Goal: Information Seeking & Learning: Learn about a topic

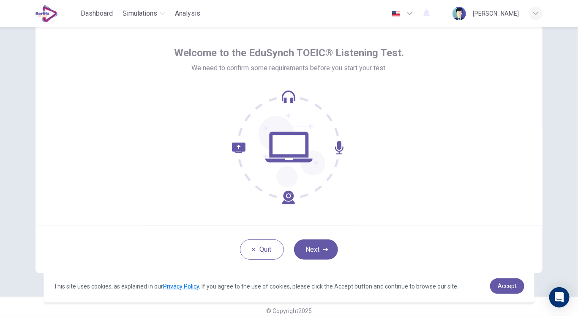
scroll to position [36, 0]
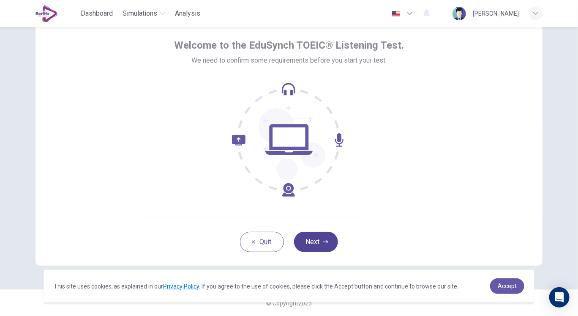
click at [308, 236] on button "Next" at bounding box center [316, 242] width 44 height 20
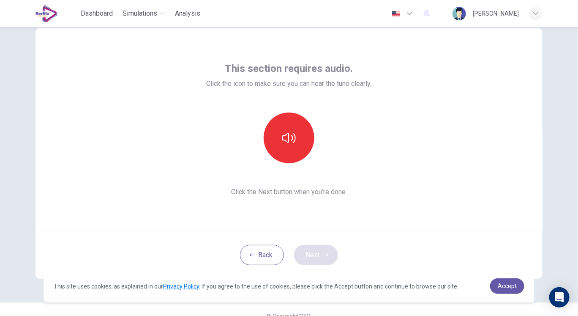
scroll to position [22, 0]
click at [290, 153] on button "button" at bounding box center [289, 138] width 51 height 51
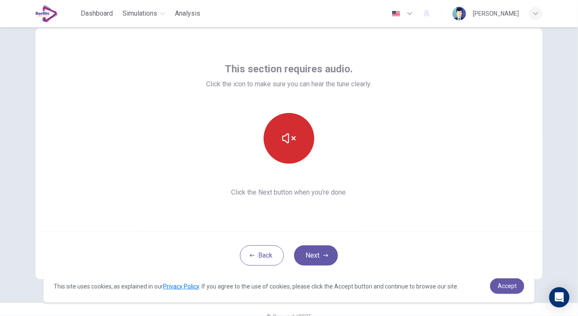
click at [290, 153] on button "button" at bounding box center [289, 138] width 51 height 51
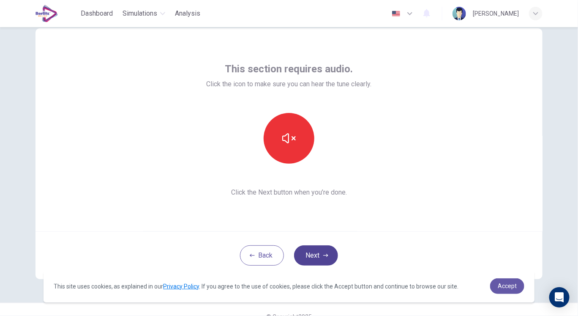
click at [315, 257] on button "Next" at bounding box center [316, 255] width 44 height 20
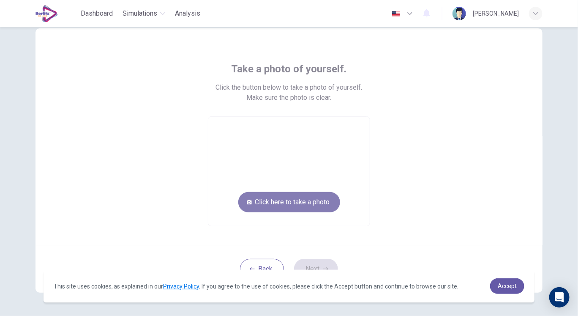
click at [274, 195] on button "Click here to take a photo" at bounding box center [289, 202] width 102 height 20
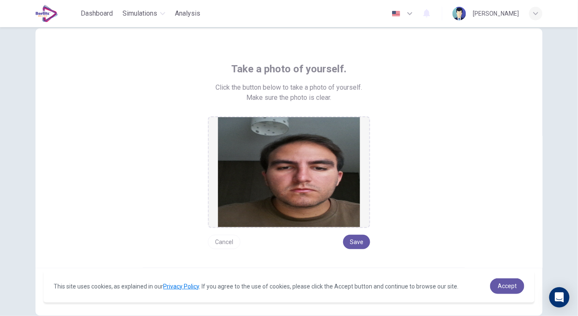
click at [228, 244] on button "Cancel" at bounding box center [224, 242] width 33 height 14
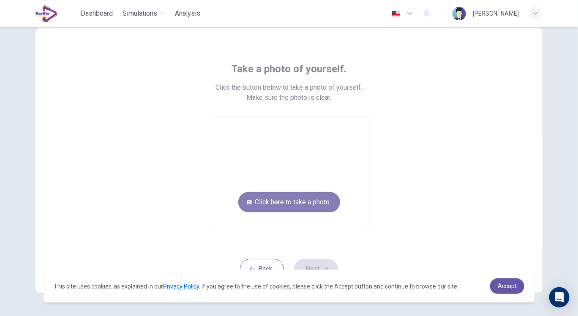
click at [267, 203] on button "Click here to take a photo" at bounding box center [289, 202] width 102 height 20
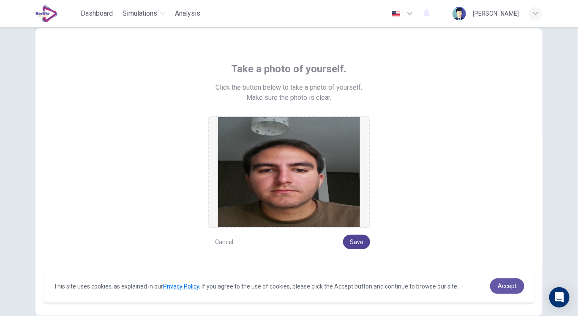
click at [360, 243] on button "Save" at bounding box center [356, 242] width 27 height 14
click at [357, 240] on button "Save" at bounding box center [356, 242] width 27 height 14
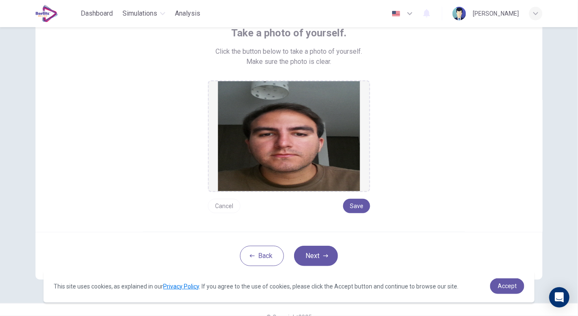
scroll to position [72, 0]
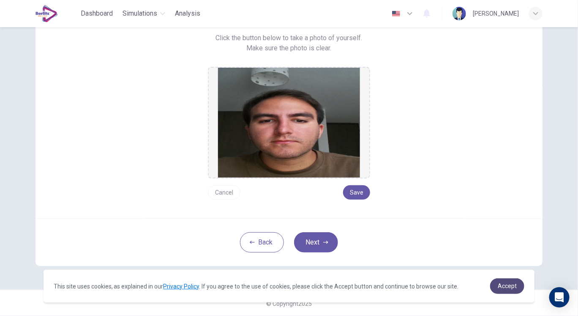
click at [511, 286] on span "Accept" at bounding box center [507, 285] width 19 height 7
click at [316, 243] on button "Next" at bounding box center [316, 242] width 44 height 20
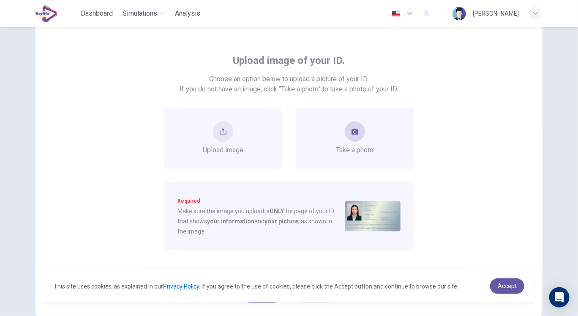
scroll to position [31, 0]
click at [352, 133] on icon "take photo" at bounding box center [355, 131] width 7 height 6
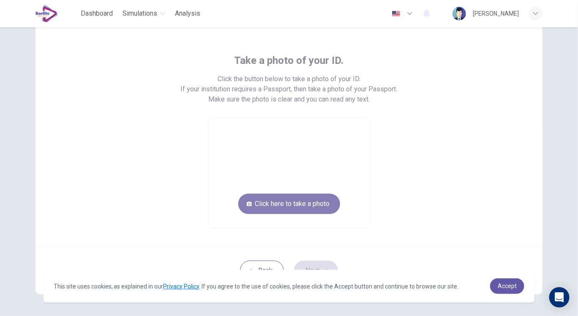
click at [311, 202] on button "Click here to take a photo" at bounding box center [289, 204] width 102 height 20
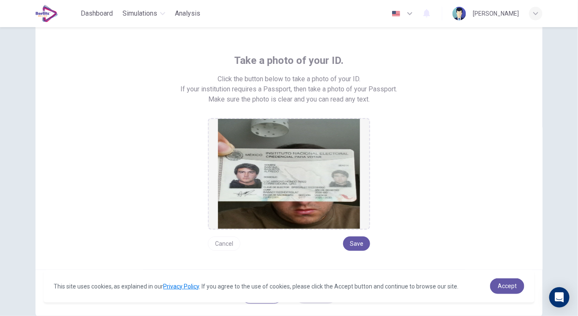
click at [225, 246] on button "Cancel" at bounding box center [224, 243] width 33 height 14
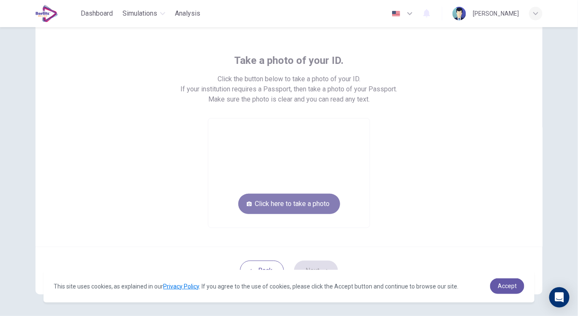
click at [254, 210] on button "Click here to take a photo" at bounding box center [289, 204] width 102 height 20
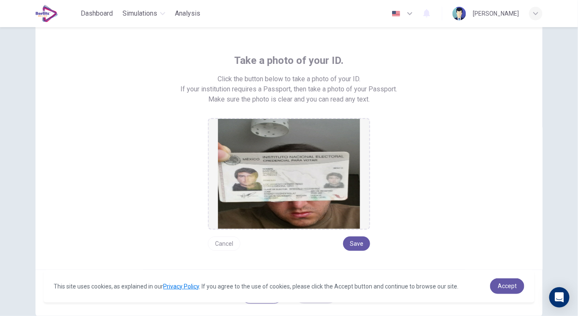
click at [230, 243] on button "Cancel" at bounding box center [224, 243] width 33 height 14
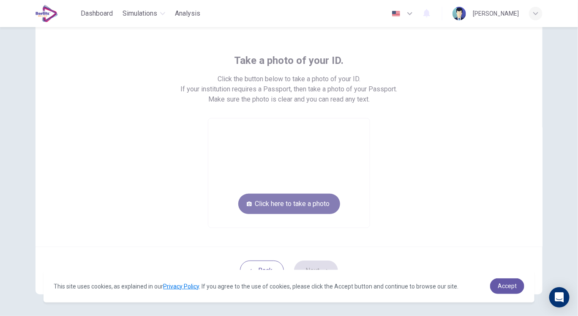
click at [268, 210] on button "Click here to take a photo" at bounding box center [289, 204] width 102 height 20
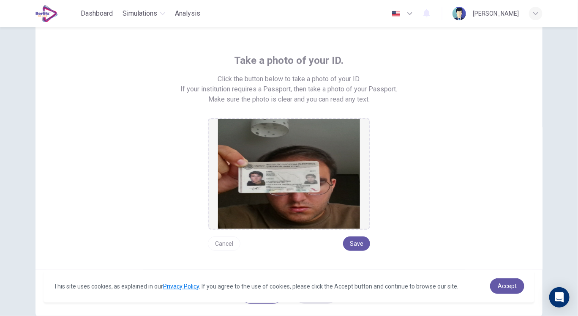
click at [220, 243] on button "Cancel" at bounding box center [224, 243] width 33 height 14
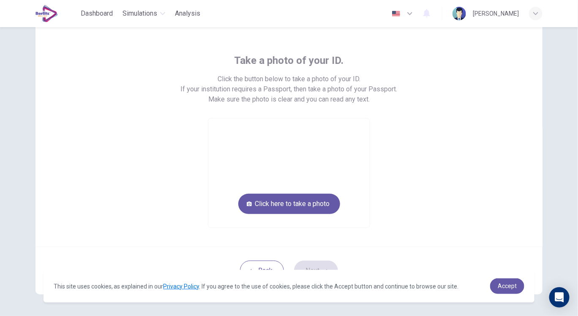
click at [220, 243] on div "Take a photo of your ID. Click the button below to take a photo of your ID. If …" at bounding box center [289, 133] width 507 height 227
click at [251, 210] on button "Click here to take a photo" at bounding box center [289, 204] width 102 height 20
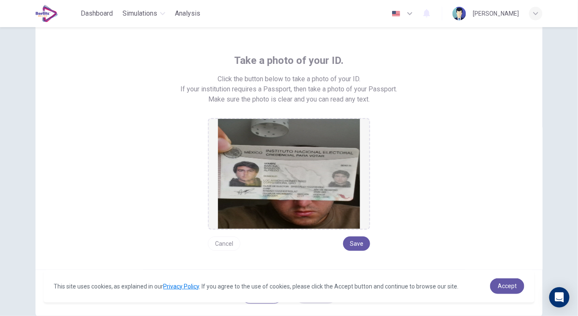
click at [225, 240] on button "Cancel" at bounding box center [224, 243] width 33 height 14
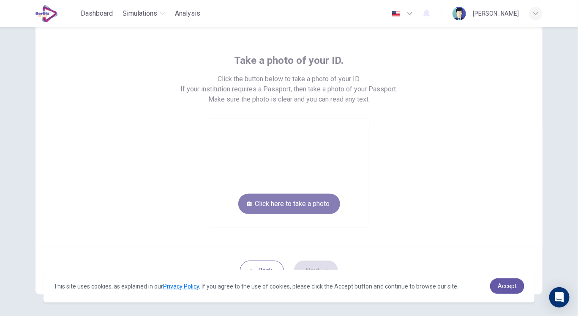
click at [245, 208] on button "Click here to take a photo" at bounding box center [289, 204] width 102 height 20
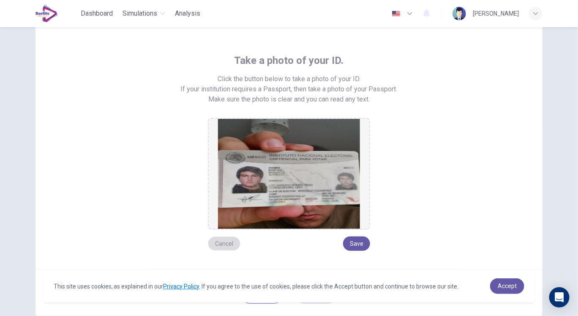
click at [235, 237] on button "Cancel" at bounding box center [224, 243] width 33 height 14
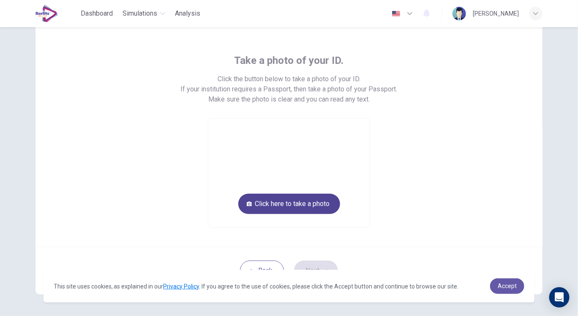
click at [257, 208] on button "Click here to take a photo" at bounding box center [289, 204] width 102 height 20
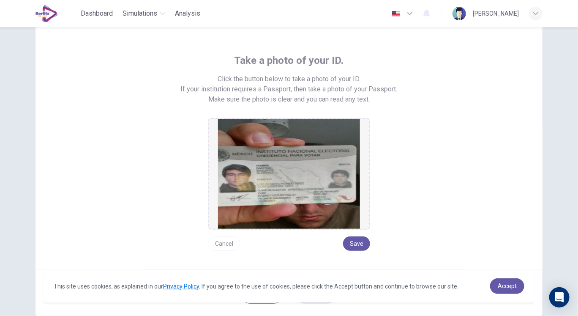
click at [223, 244] on button "Cancel" at bounding box center [224, 243] width 33 height 14
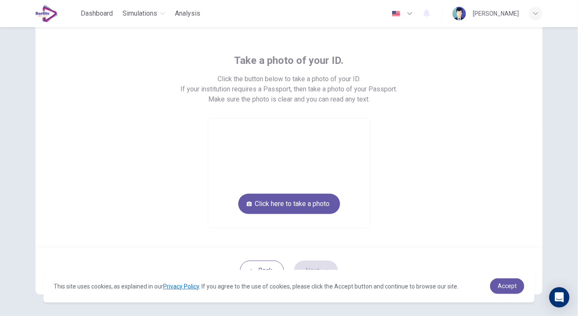
click at [223, 244] on div "Take a photo of your ID. Click the button below to take a photo of your ID. If …" at bounding box center [289, 133] width 507 height 227
click at [258, 207] on button "Click here to take a photo" at bounding box center [289, 204] width 102 height 20
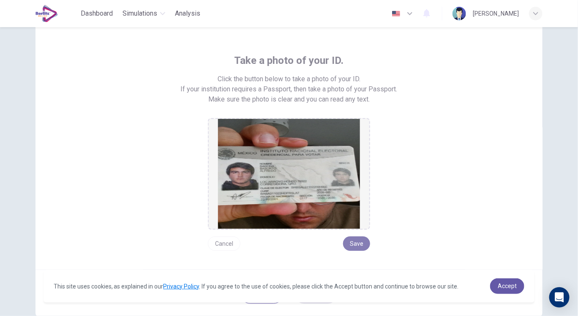
click at [355, 247] on button "Save" at bounding box center [356, 243] width 27 height 14
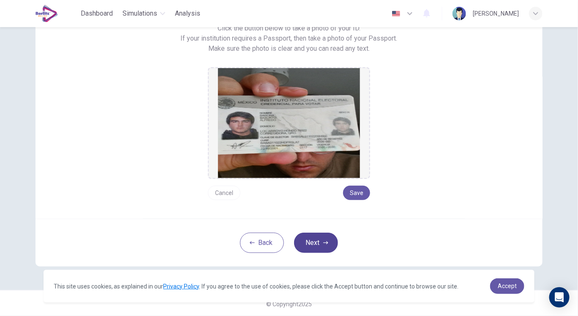
click at [308, 246] on button "Next" at bounding box center [316, 242] width 44 height 20
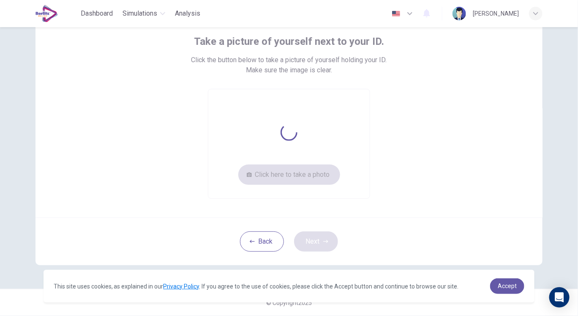
scroll to position [49, 0]
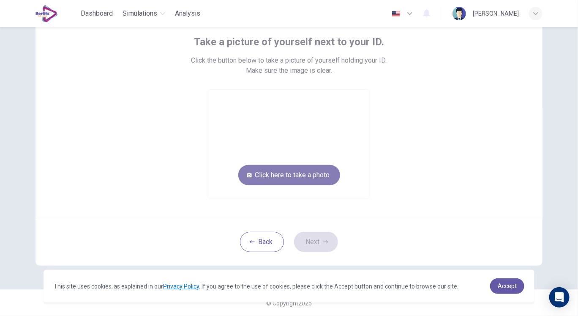
click at [301, 168] on button "Click here to take a photo" at bounding box center [289, 175] width 102 height 20
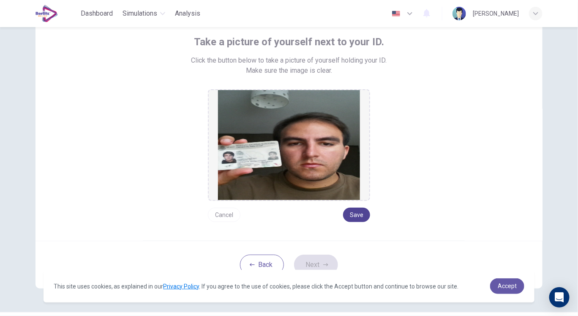
click at [363, 218] on button "Save" at bounding box center [356, 215] width 27 height 14
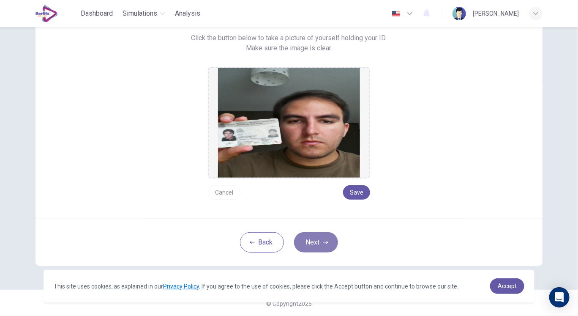
click at [307, 244] on button "Next" at bounding box center [316, 242] width 44 height 20
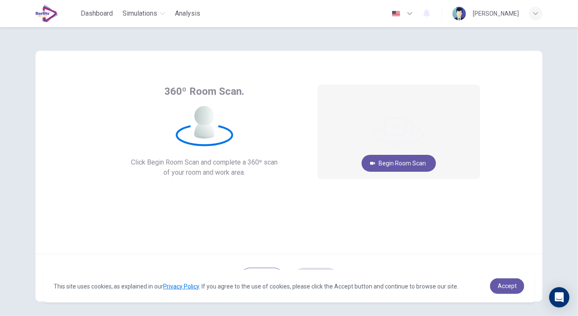
scroll to position [0, 0]
click at [387, 159] on button "Begin Room Scan" at bounding box center [399, 162] width 74 height 17
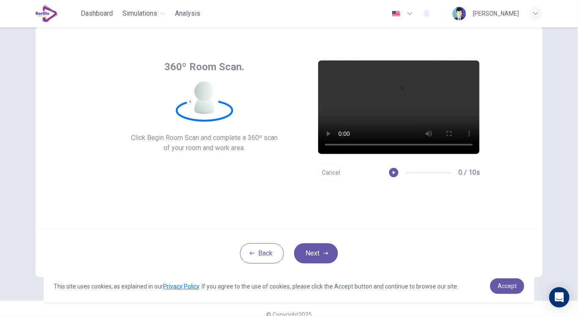
scroll to position [36, 0]
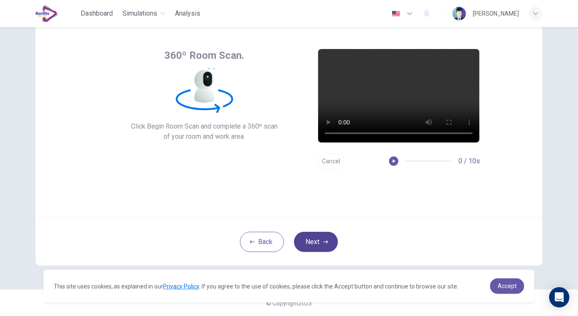
click at [326, 240] on icon "button" at bounding box center [325, 241] width 5 height 5
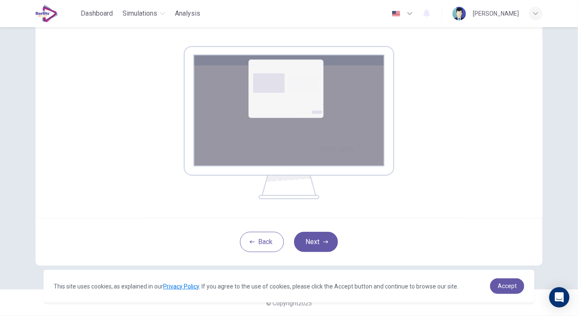
scroll to position [117, 0]
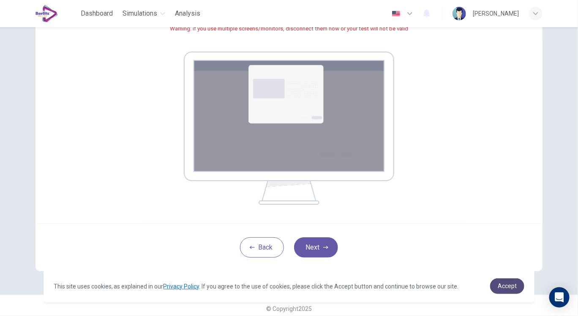
click at [507, 284] on span "Accept" at bounding box center [507, 285] width 19 height 7
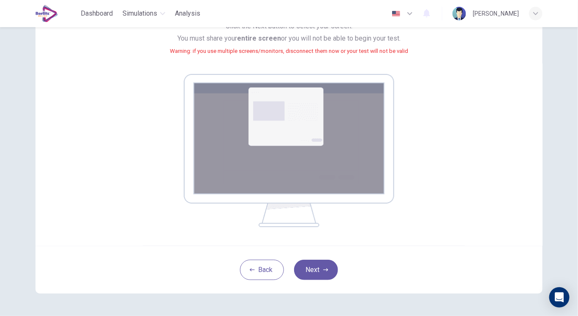
scroll to position [123, 0]
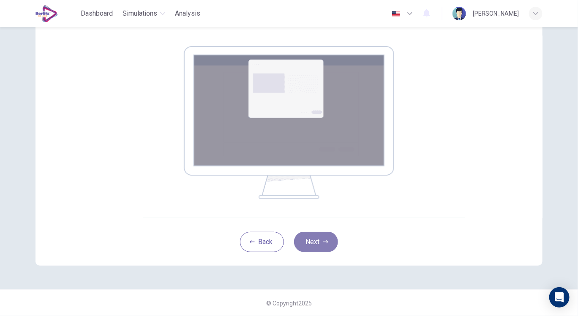
click at [321, 237] on button "Next" at bounding box center [316, 242] width 44 height 20
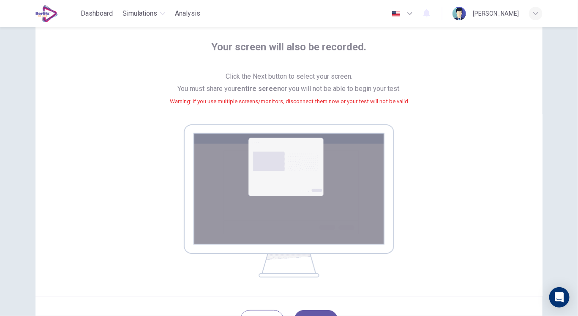
scroll to position [80, 0]
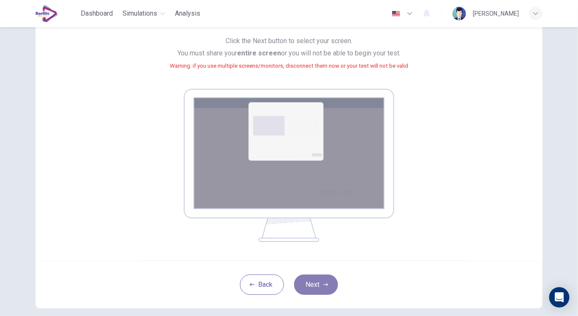
click at [324, 289] on button "Next" at bounding box center [316, 284] width 44 height 20
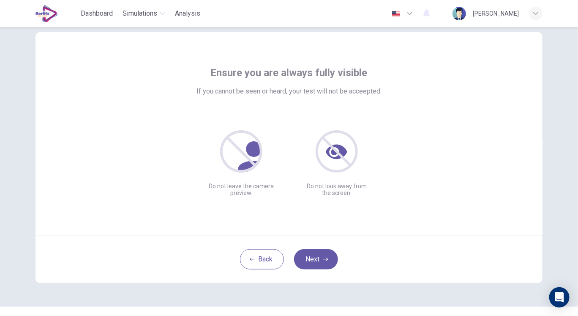
scroll to position [36, 0]
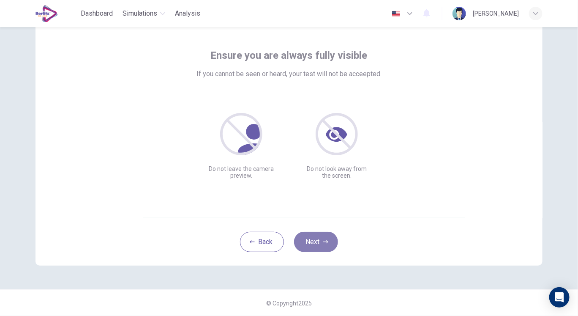
click at [311, 242] on button "Next" at bounding box center [316, 242] width 44 height 20
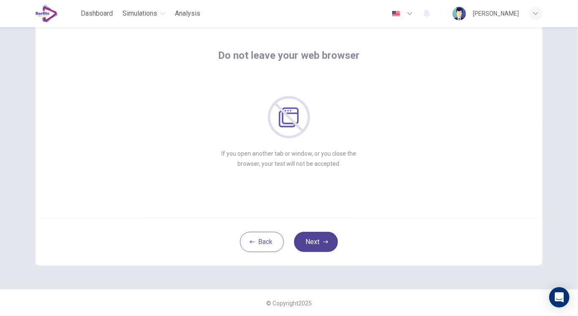
click at [321, 248] on button "Next" at bounding box center [316, 242] width 44 height 20
click at [314, 242] on button "Next" at bounding box center [316, 242] width 44 height 20
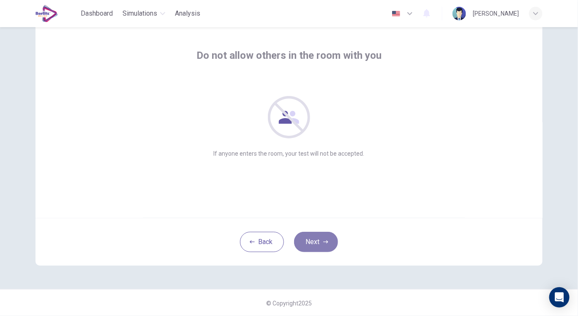
click at [314, 242] on button "Next" at bounding box center [316, 242] width 44 height 20
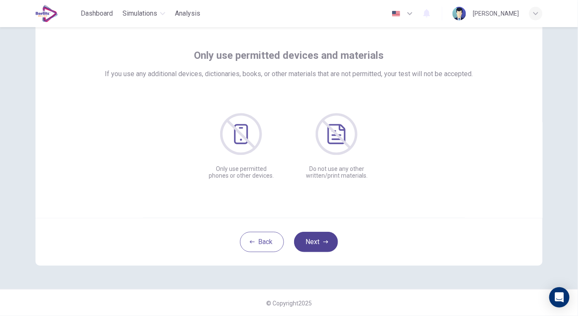
click at [313, 239] on button "Next" at bounding box center [316, 242] width 44 height 20
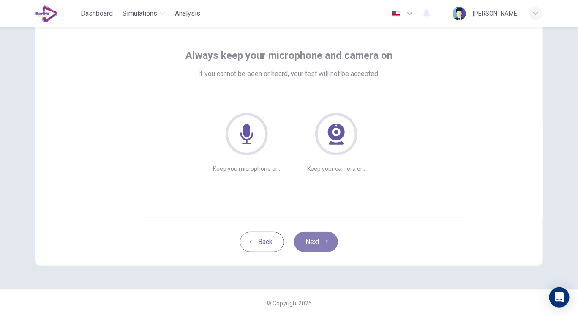
click at [317, 239] on button "Next" at bounding box center [316, 242] width 44 height 20
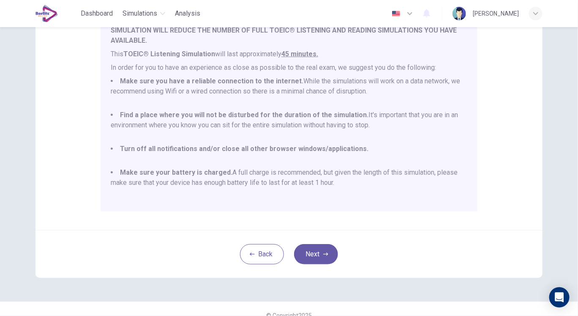
scroll to position [154, 0]
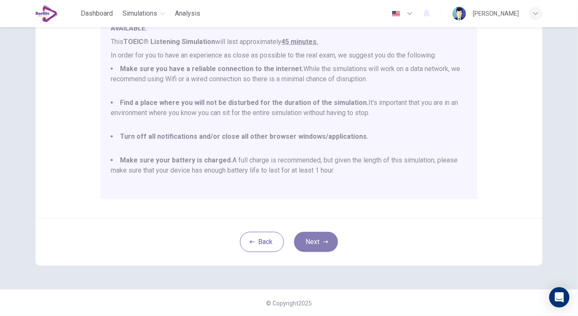
click at [314, 241] on button "Next" at bounding box center [316, 242] width 44 height 20
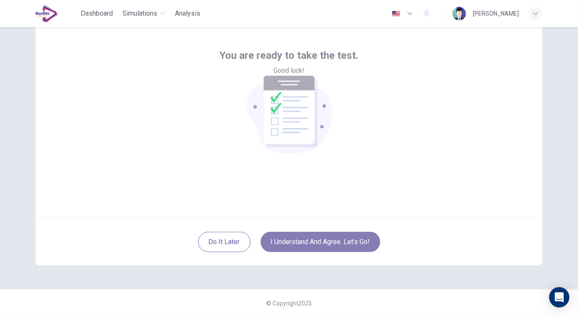
click at [334, 238] on button "I understand and agree. Let’s go!" at bounding box center [321, 242] width 120 height 20
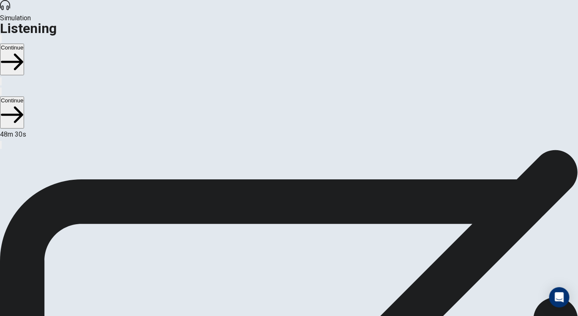
click at [24, 44] on button "Continue" at bounding box center [12, 60] width 24 height 32
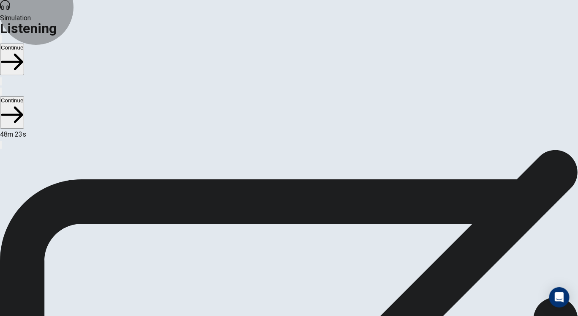
click at [24, 44] on button "Continue" at bounding box center [12, 60] width 24 height 32
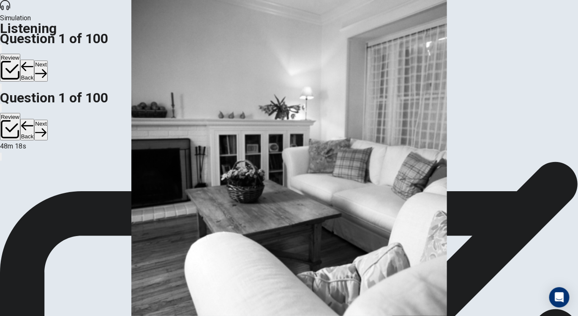
click at [47, 60] on button "Next" at bounding box center [40, 70] width 13 height 21
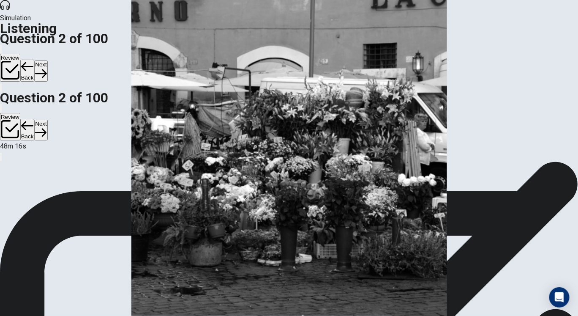
click at [35, 60] on button "Back" at bounding box center [27, 71] width 14 height 22
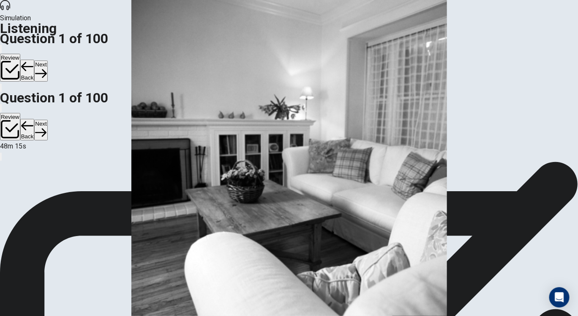
click at [47, 60] on button "Next" at bounding box center [40, 70] width 13 height 21
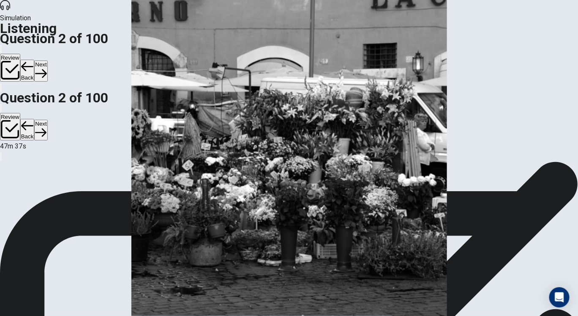
click at [47, 60] on button "Next" at bounding box center [40, 70] width 13 height 21
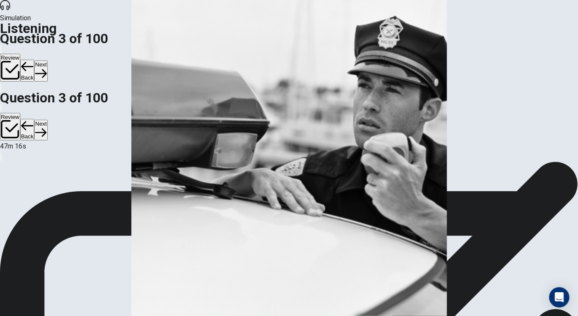
click at [46, 69] on icon "button" at bounding box center [40, 73] width 11 height 8
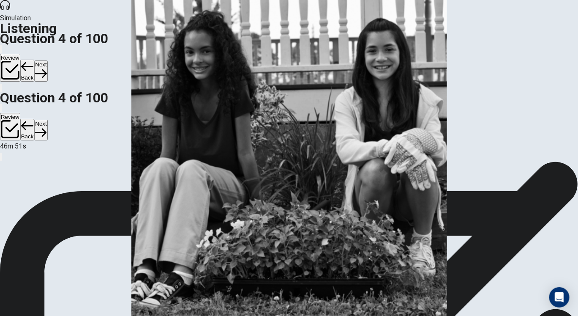
click at [47, 60] on button "Next" at bounding box center [40, 70] width 13 height 21
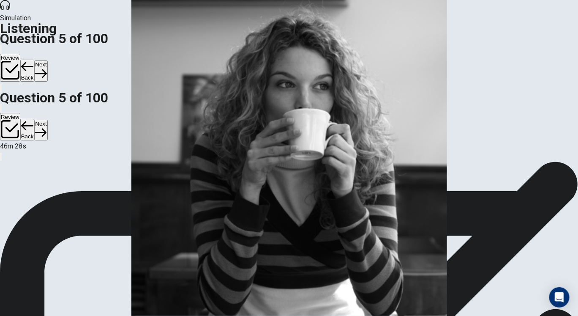
click at [47, 60] on button "Next" at bounding box center [40, 70] width 13 height 21
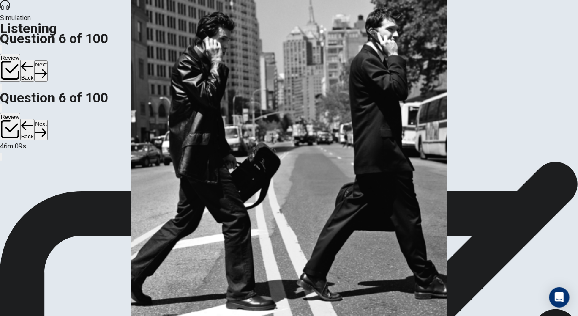
click at [47, 60] on button "Next" at bounding box center [40, 70] width 13 height 21
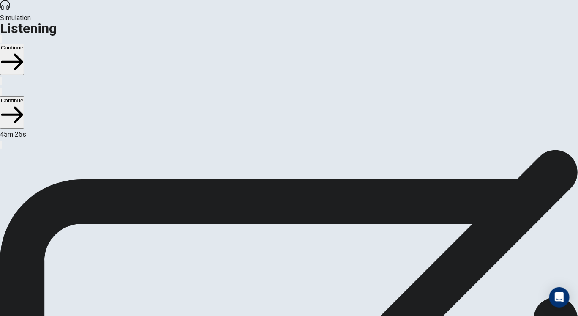
click at [24, 44] on button "Continue" at bounding box center [12, 60] width 24 height 32
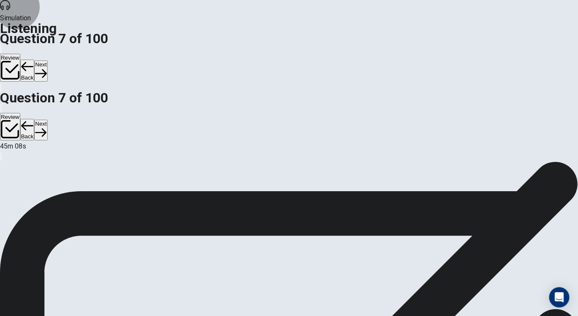
click at [47, 60] on button "Next" at bounding box center [40, 70] width 13 height 21
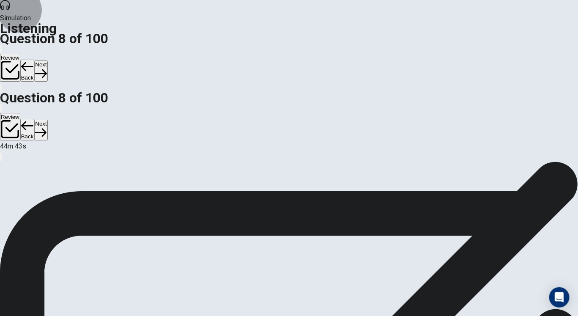
click at [47, 60] on button "Next" at bounding box center [40, 70] width 13 height 21
click at [46, 69] on icon "button" at bounding box center [40, 73] width 11 height 8
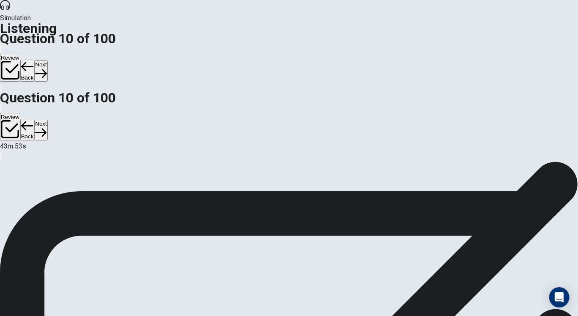
click at [47, 60] on button "Next" at bounding box center [40, 70] width 13 height 21
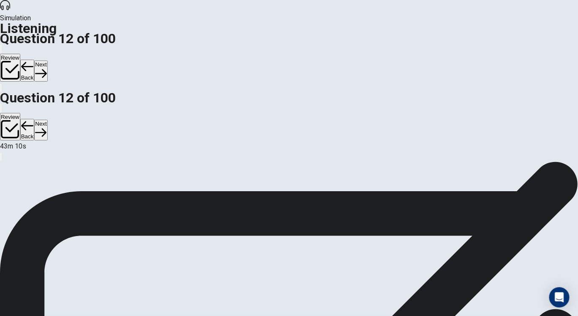
click at [47, 60] on button "Next" at bounding box center [40, 70] width 13 height 21
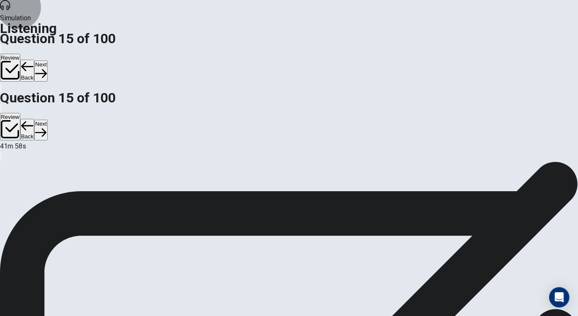
click at [47, 60] on button "Next" at bounding box center [40, 70] width 13 height 21
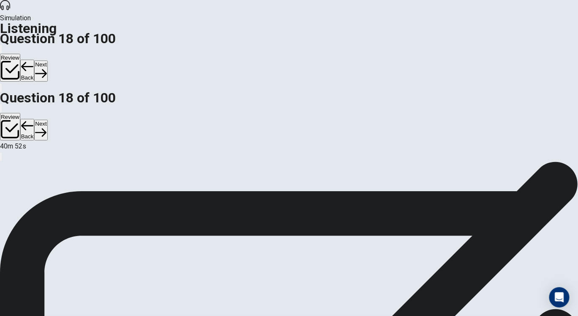
click at [46, 69] on icon "button" at bounding box center [40, 73] width 11 height 8
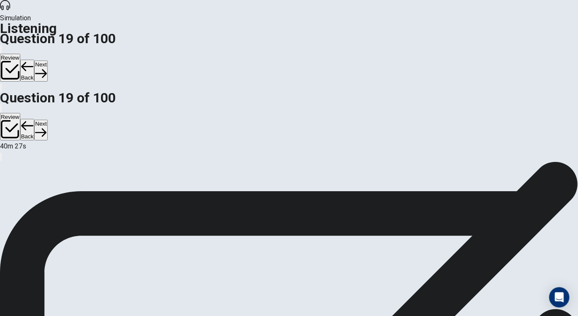
click at [47, 60] on button "Next" at bounding box center [40, 70] width 13 height 21
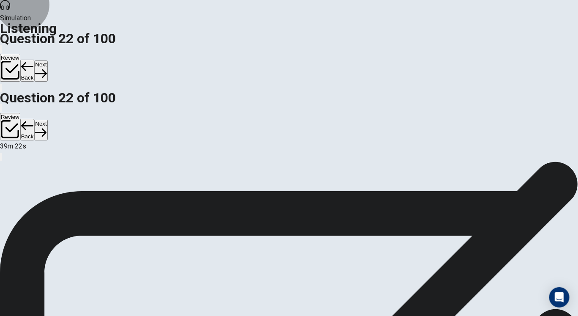
click at [47, 60] on button "Next" at bounding box center [40, 70] width 13 height 21
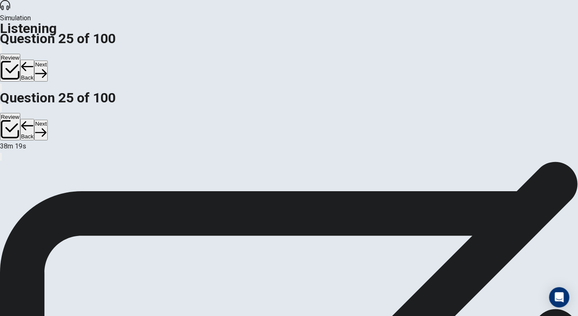
click at [47, 60] on button "Next" at bounding box center [40, 70] width 13 height 21
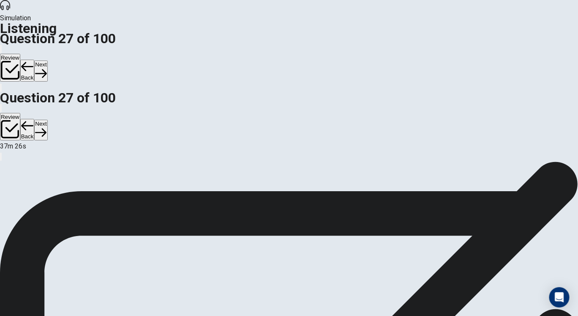
click at [47, 60] on button "Next" at bounding box center [40, 70] width 13 height 21
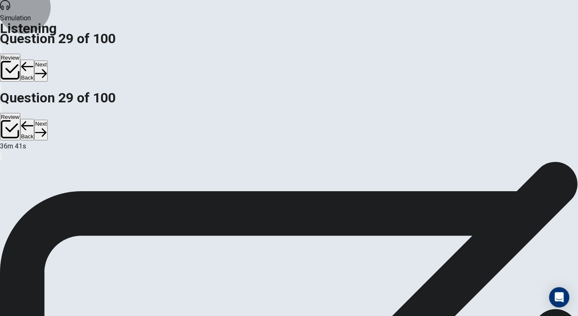
click at [47, 60] on button "Next" at bounding box center [40, 70] width 13 height 21
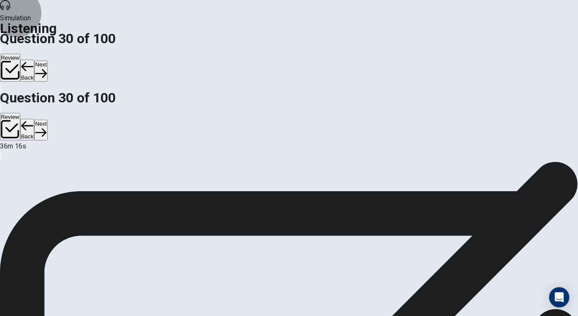
click at [47, 60] on button "Next" at bounding box center [40, 70] width 13 height 21
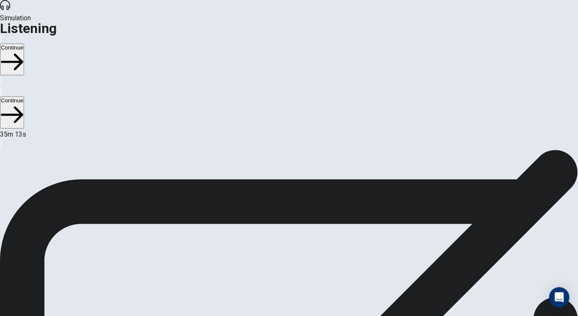
click at [24, 44] on button "Continue" at bounding box center [12, 60] width 24 height 32
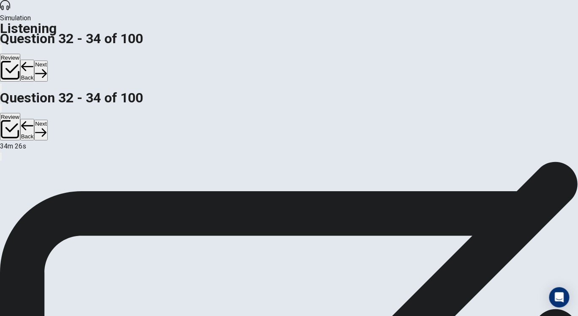
scroll to position [82, 0]
click at [47, 60] on button "Next" at bounding box center [40, 70] width 13 height 21
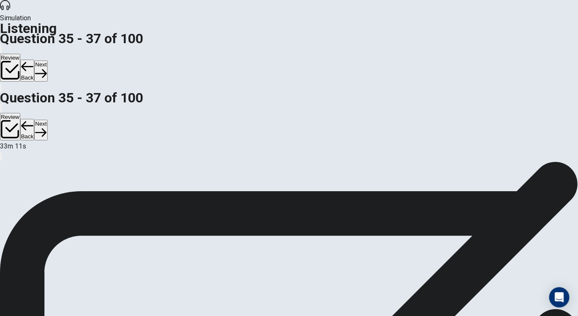
scroll to position [80, 0]
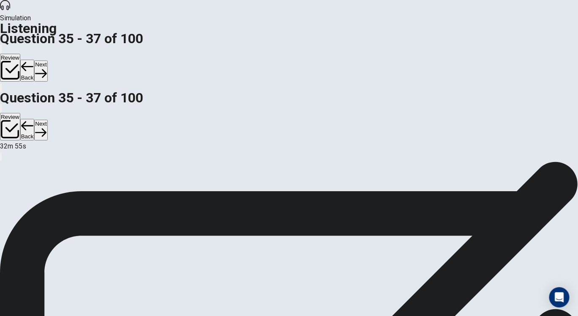
scroll to position [79, 0]
click at [47, 60] on button "Next" at bounding box center [40, 70] width 13 height 21
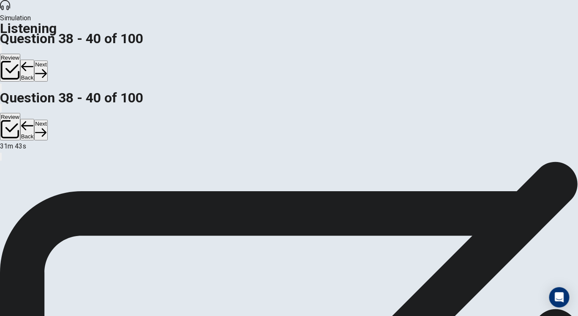
scroll to position [65, 0]
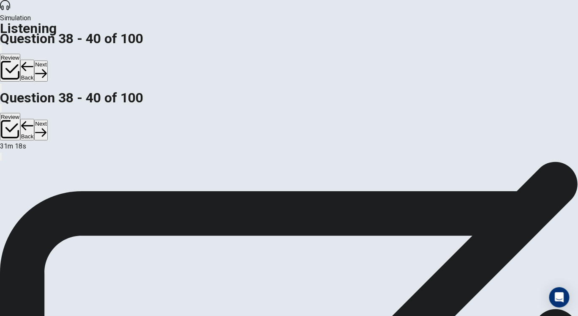
scroll to position [0, 0]
click at [47, 60] on button "Next" at bounding box center [40, 70] width 13 height 21
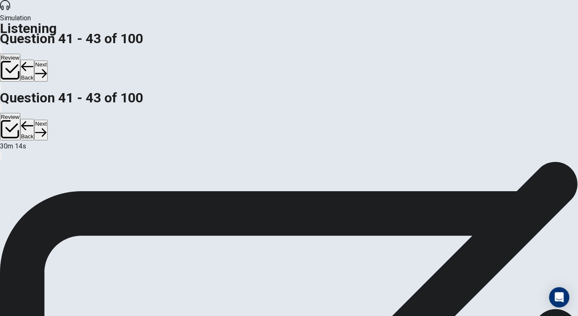
scroll to position [76, 0]
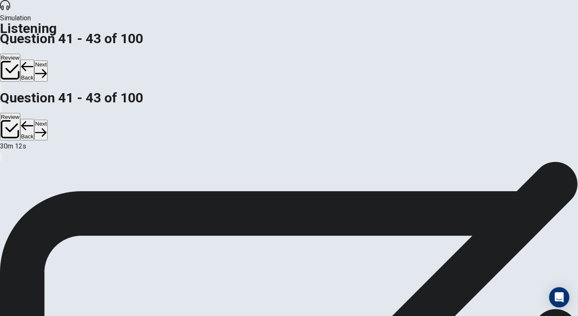
scroll to position [0, 0]
click at [47, 60] on button "Next" at bounding box center [40, 70] width 13 height 21
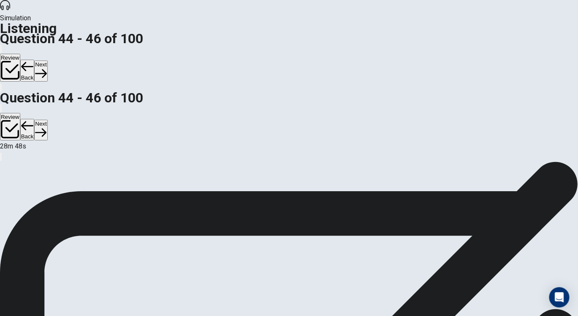
scroll to position [0, 0]
click at [47, 60] on button "Next" at bounding box center [40, 70] width 13 height 21
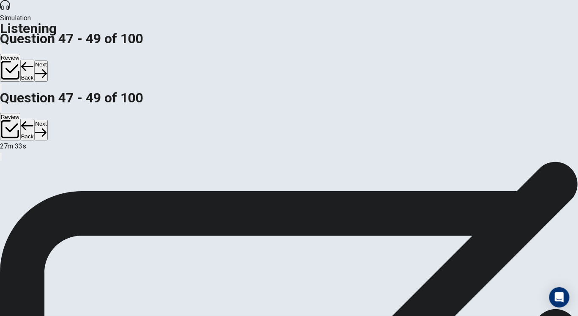
scroll to position [62, 0]
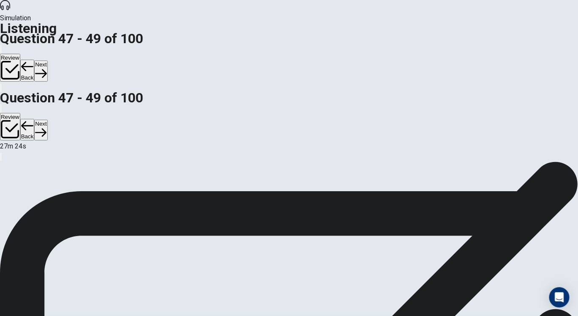
scroll to position [87, 0]
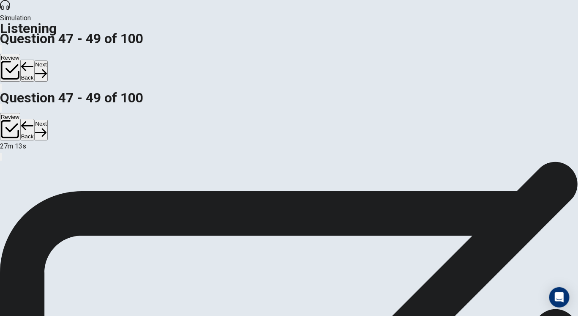
scroll to position [57, 0]
click at [46, 68] on icon "button" at bounding box center [40, 73] width 11 height 11
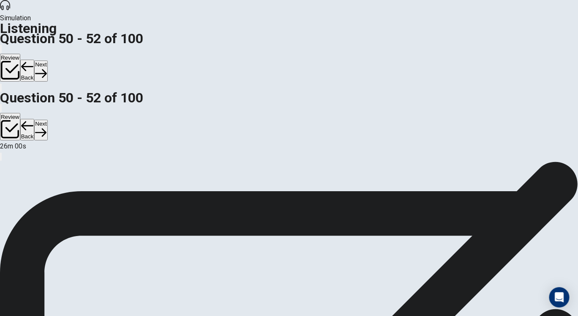
click at [47, 60] on button "Next" at bounding box center [40, 70] width 13 height 21
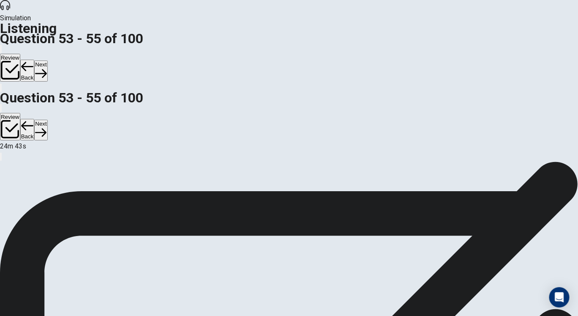
scroll to position [7, 0]
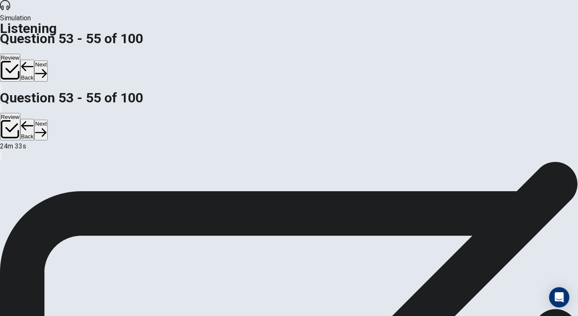
scroll to position [50, 0]
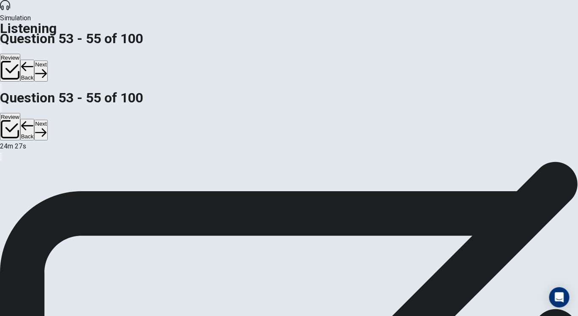
scroll to position [85, 0]
click at [47, 60] on button "Next" at bounding box center [40, 70] width 13 height 21
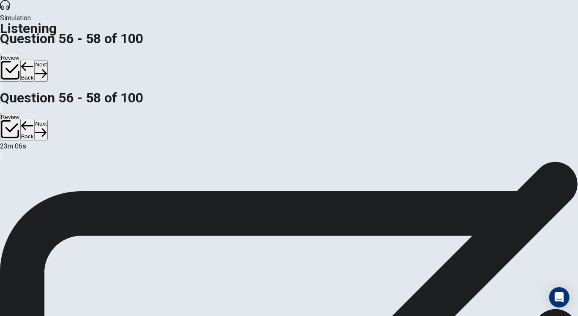
scroll to position [80, 0]
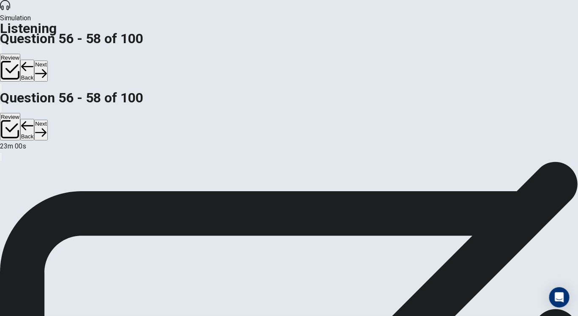
scroll to position [87, 0]
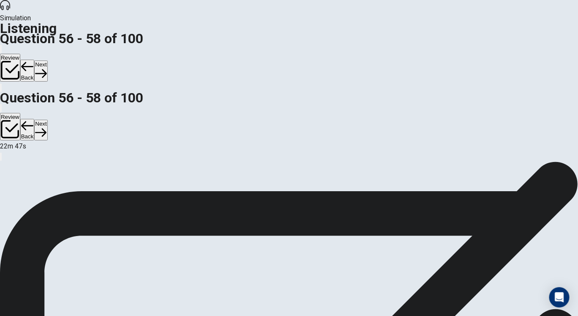
scroll to position [0, 0]
click at [47, 60] on button "Next" at bounding box center [40, 70] width 13 height 21
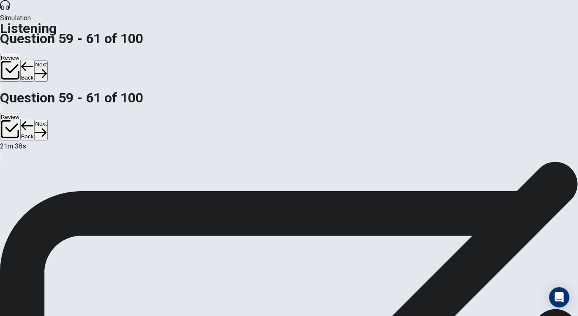
scroll to position [66, 0]
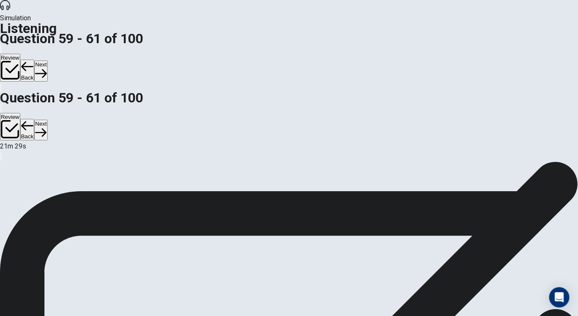
scroll to position [87, 0]
click at [47, 60] on button "Next" at bounding box center [40, 70] width 13 height 21
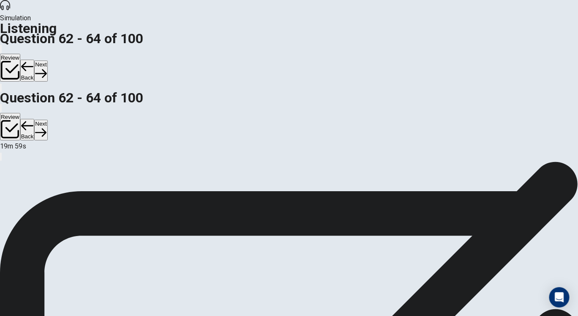
scroll to position [56, 0]
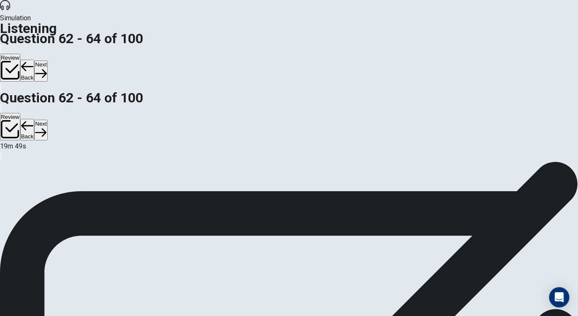
scroll to position [54, 0]
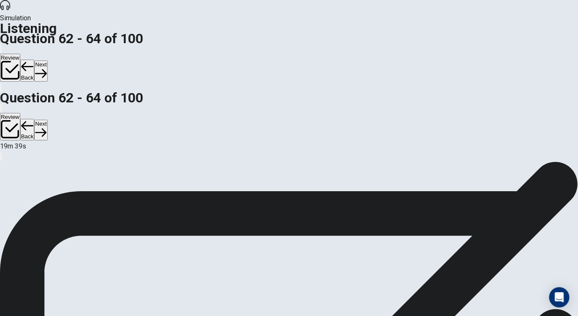
scroll to position [56, 0]
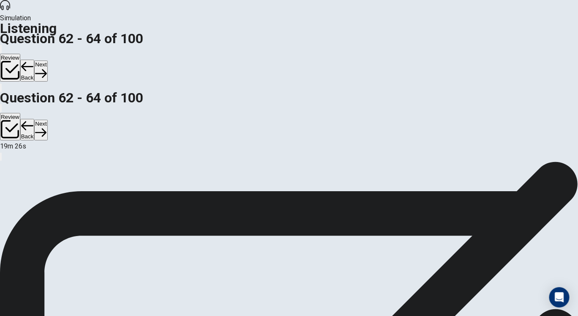
scroll to position [0, 0]
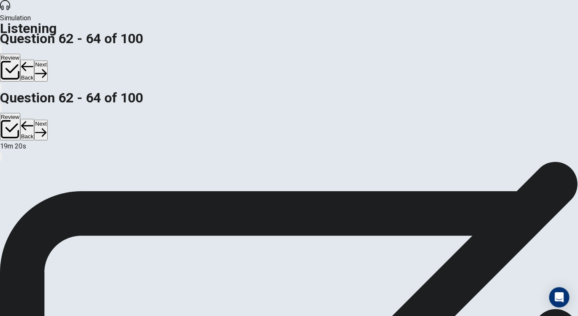
click at [47, 60] on button "Next" at bounding box center [40, 70] width 13 height 21
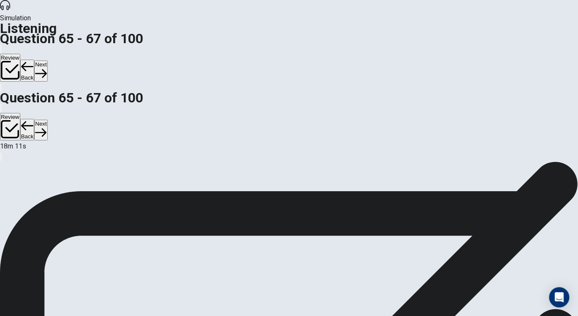
scroll to position [39, 0]
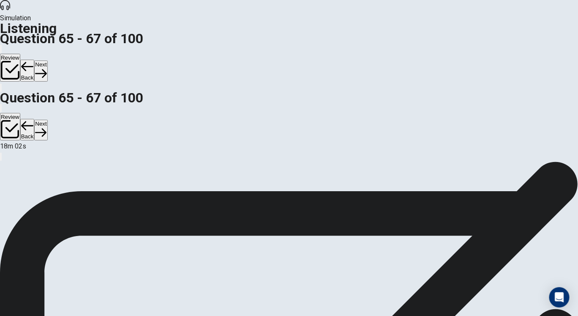
scroll to position [94, 0]
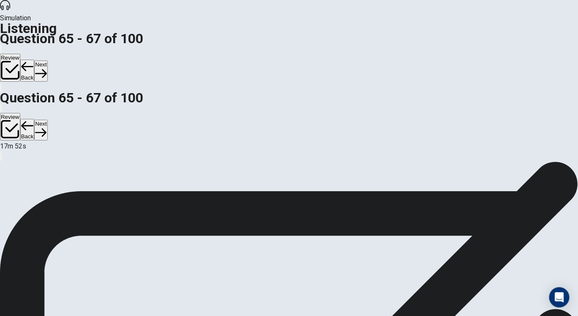
scroll to position [28, 0]
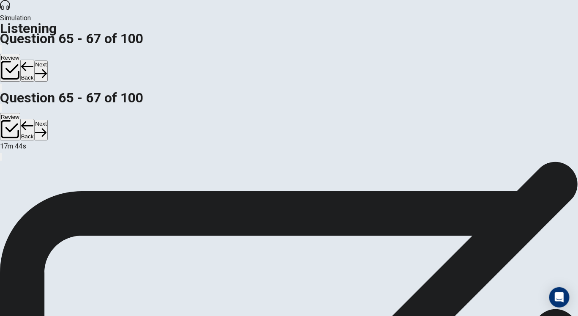
click at [47, 60] on button "Next" at bounding box center [40, 70] width 13 height 21
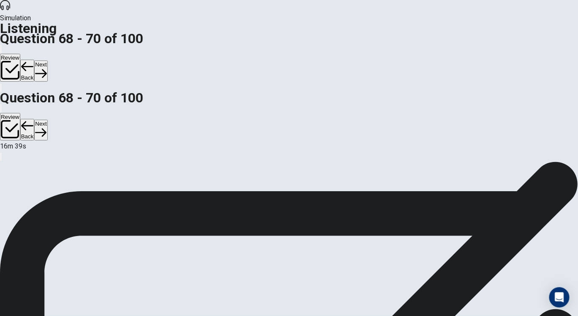
scroll to position [85, 0]
click at [47, 60] on button "Next" at bounding box center [40, 70] width 13 height 21
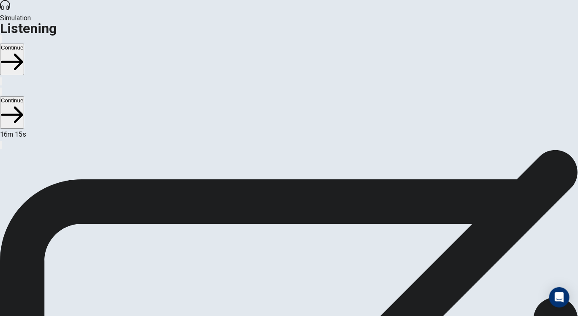
scroll to position [0, 0]
click at [24, 44] on button "Continue" at bounding box center [12, 60] width 24 height 32
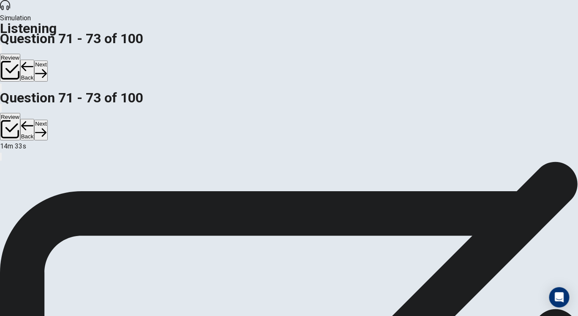
scroll to position [57, 0]
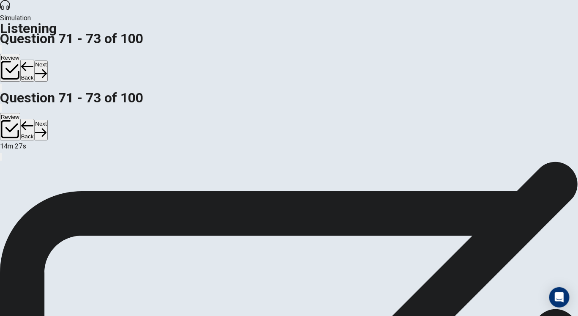
scroll to position [87, 0]
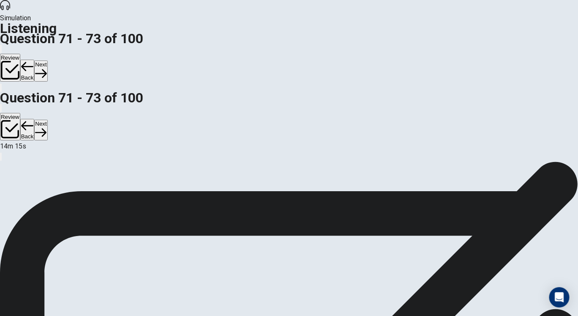
click at [47, 60] on button "Next" at bounding box center [40, 70] width 13 height 21
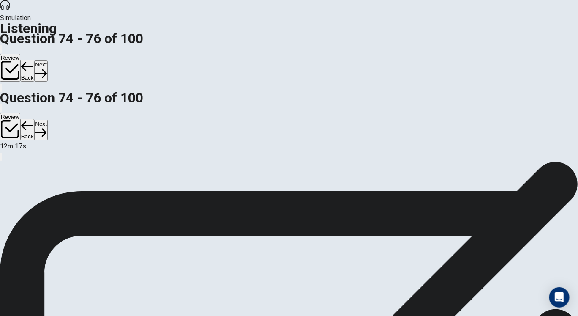
click at [47, 60] on button "Next" at bounding box center [40, 70] width 13 height 21
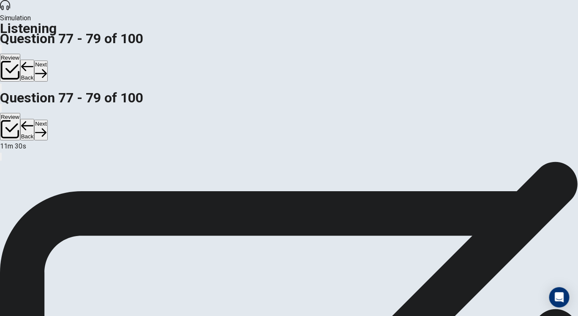
scroll to position [64, 0]
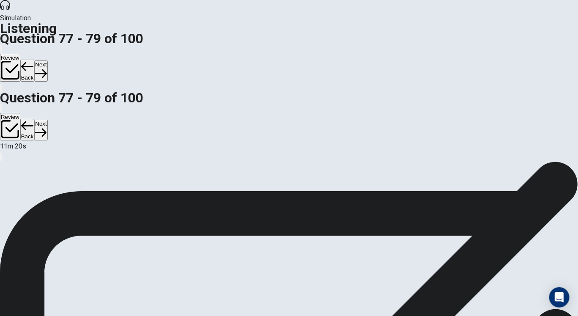
scroll to position [57, 0]
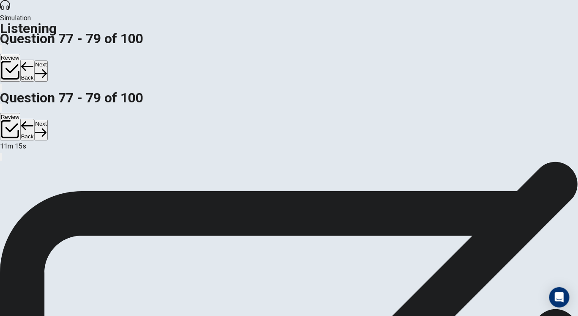
scroll to position [87, 0]
click at [47, 60] on button "Next" at bounding box center [40, 70] width 13 height 21
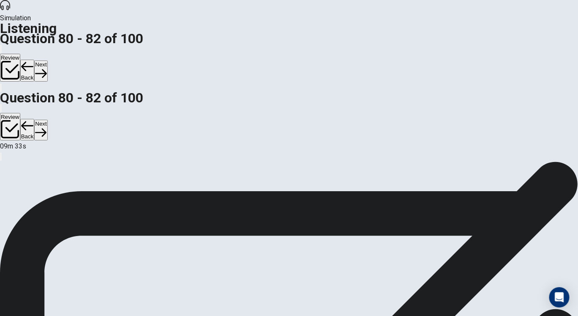
click at [47, 60] on button "Next" at bounding box center [40, 70] width 13 height 21
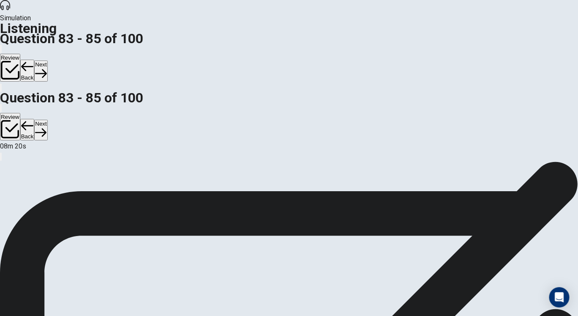
scroll to position [87, 0]
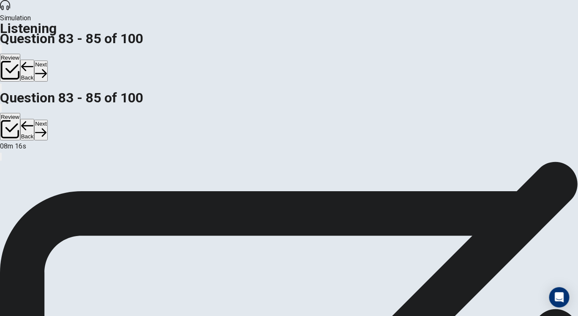
scroll to position [0, 0]
click at [47, 60] on button "Next" at bounding box center [40, 70] width 13 height 21
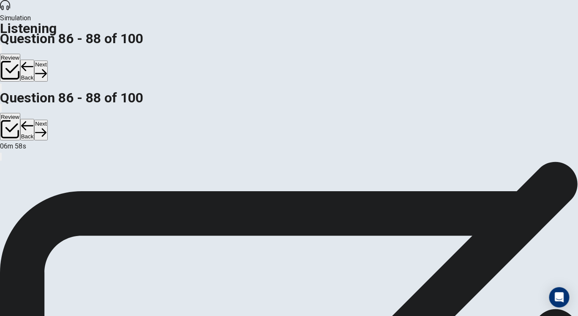
scroll to position [67, 0]
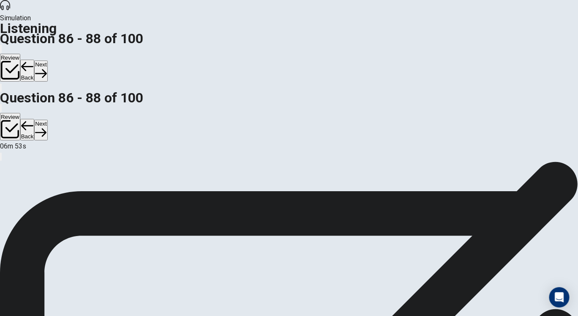
scroll to position [87, 0]
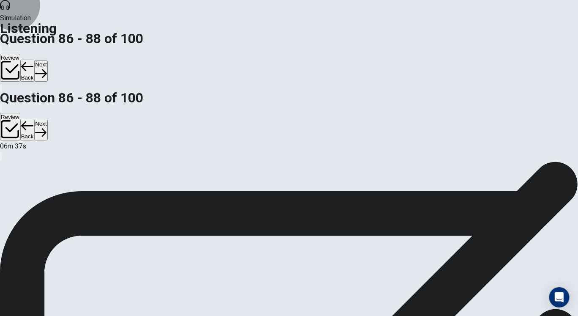
click at [47, 60] on button "Next" at bounding box center [40, 70] width 13 height 21
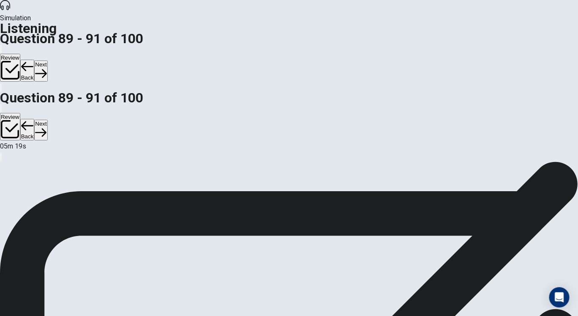
scroll to position [87, 0]
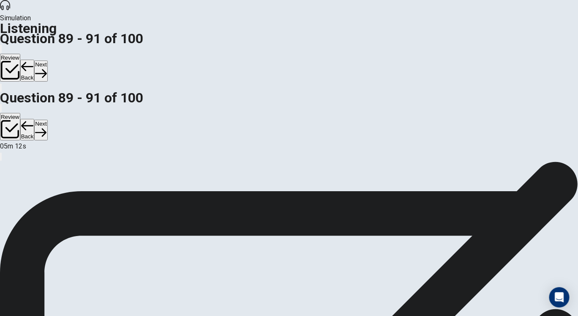
scroll to position [55, 0]
click at [47, 60] on button "Next" at bounding box center [40, 70] width 13 height 21
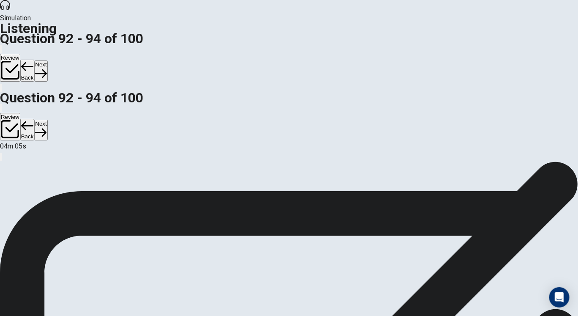
scroll to position [63, 0]
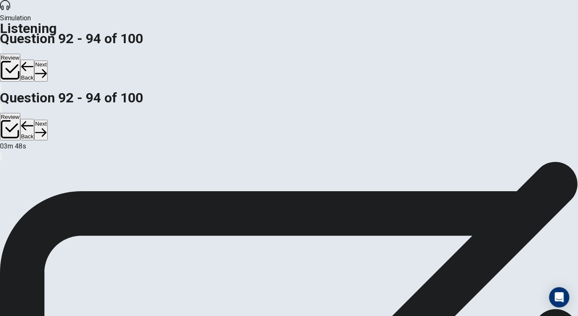
scroll to position [28, 0]
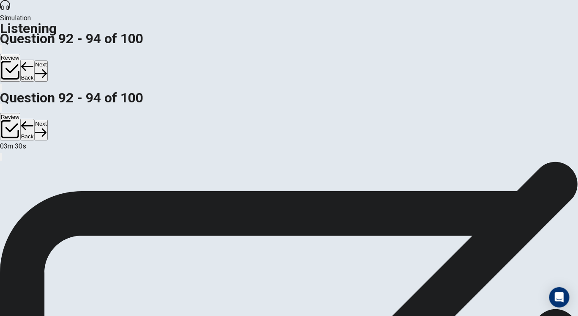
click at [47, 60] on button "Next" at bounding box center [40, 70] width 13 height 21
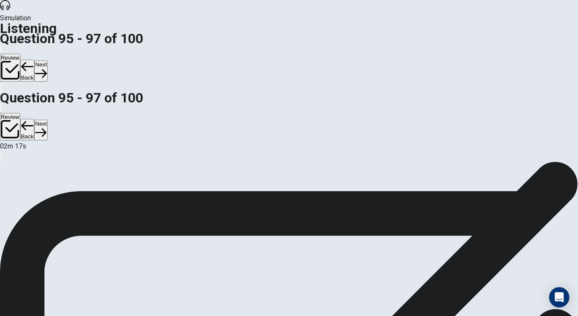
scroll to position [50, 0]
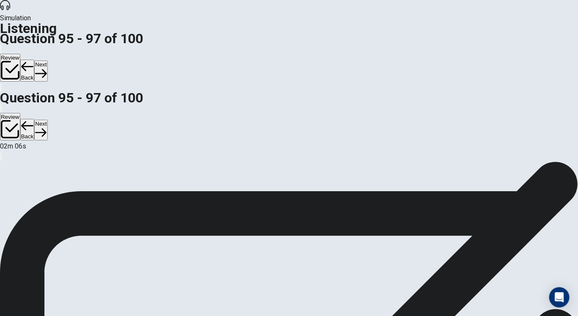
scroll to position [36, 0]
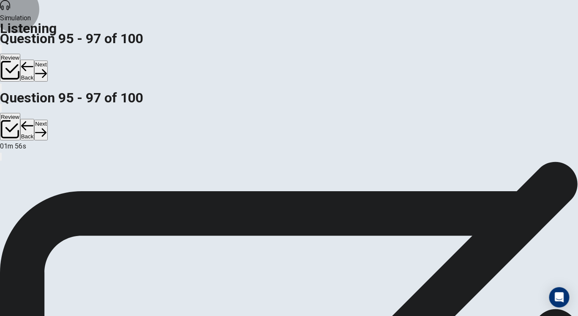
click at [47, 60] on button "Next" at bounding box center [40, 70] width 13 height 21
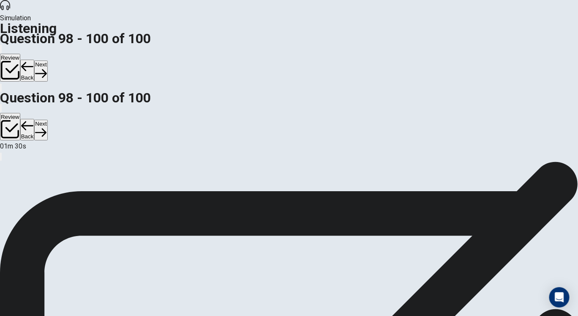
scroll to position [22, 0]
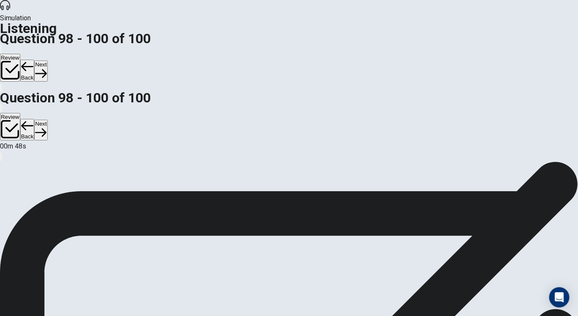
scroll to position [90, 0]
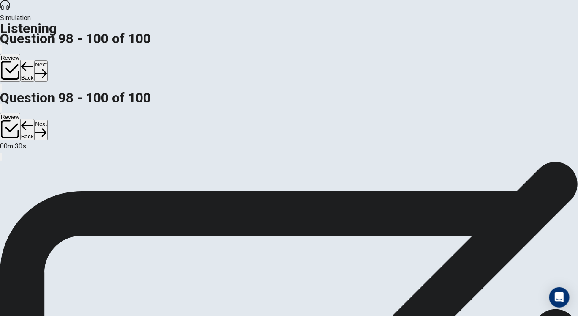
click at [47, 60] on button "Next" at bounding box center [40, 70] width 13 height 21
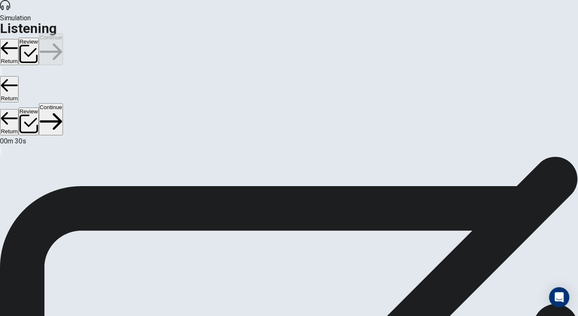
scroll to position [63, 0]
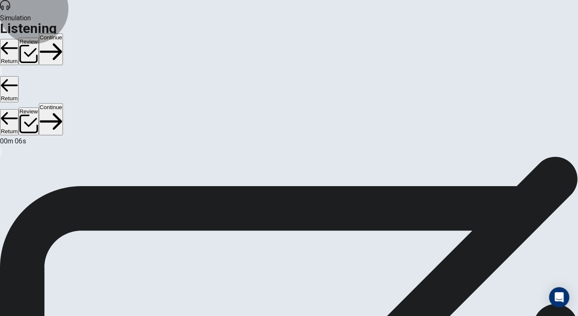
click at [63, 33] on button "Continue" at bounding box center [51, 49] width 24 height 32
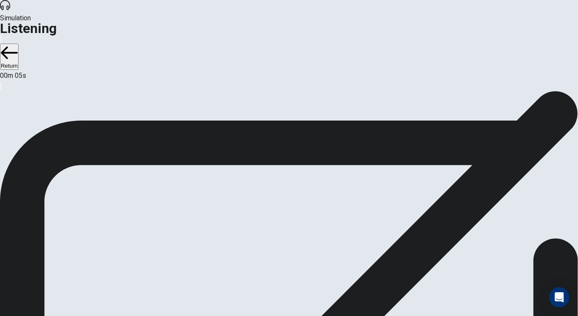
scroll to position [13, 0]
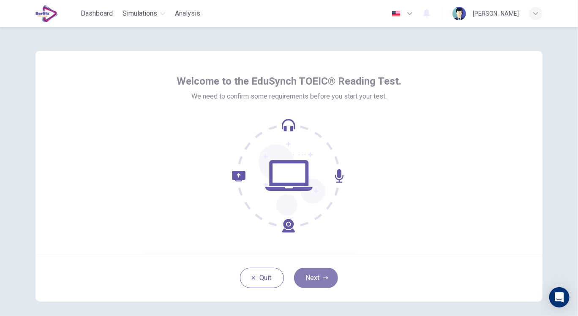
click at [324, 276] on icon "button" at bounding box center [325, 277] width 5 height 5
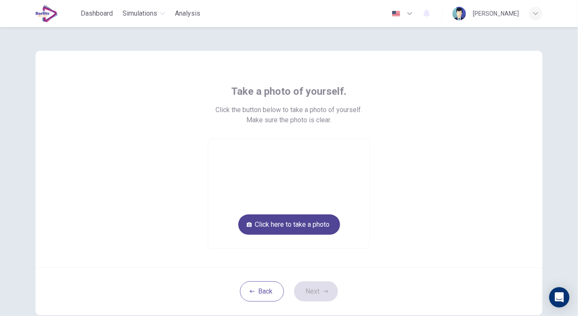
click at [273, 223] on button "Click here to take a photo" at bounding box center [289, 224] width 102 height 20
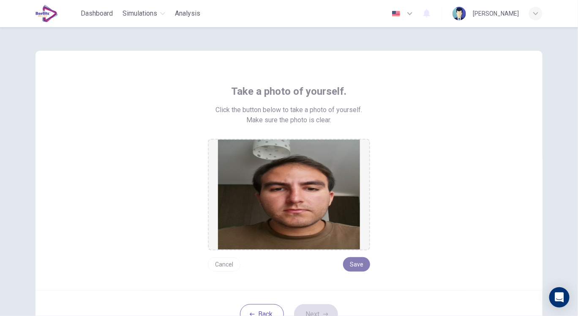
click at [353, 270] on button "Save" at bounding box center [356, 264] width 27 height 14
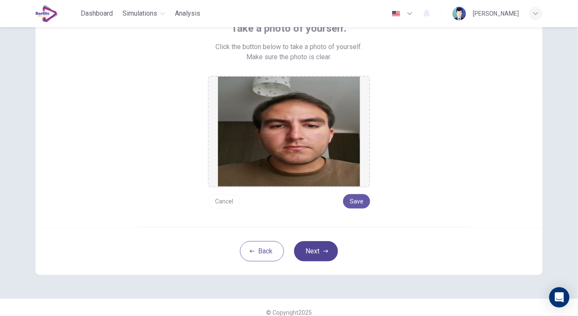
click at [323, 251] on icon "button" at bounding box center [325, 251] width 5 height 5
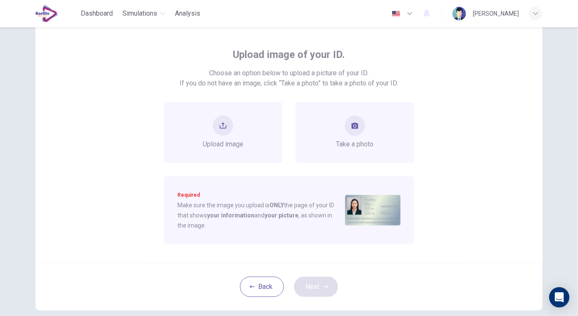
scroll to position [36, 0]
click at [349, 139] on span "Take a photo" at bounding box center [355, 144] width 38 height 10
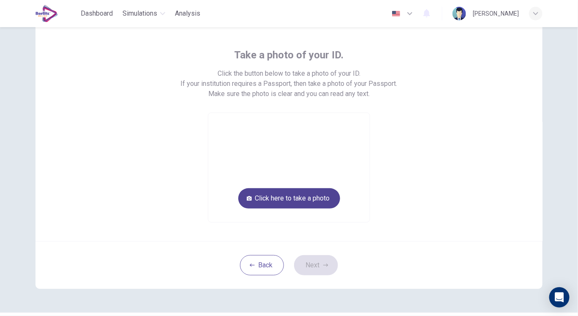
click at [324, 193] on button "Click here to take a photo" at bounding box center [289, 198] width 102 height 20
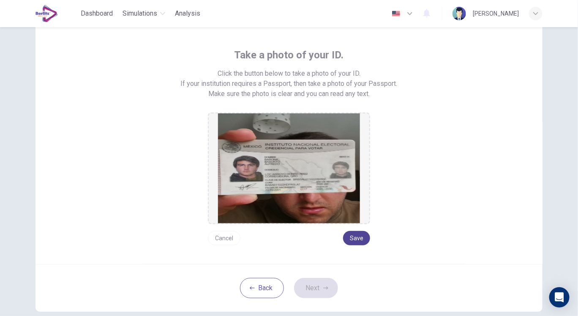
click at [358, 231] on button "Save" at bounding box center [356, 238] width 27 height 14
click at [313, 280] on button "Next" at bounding box center [316, 288] width 44 height 20
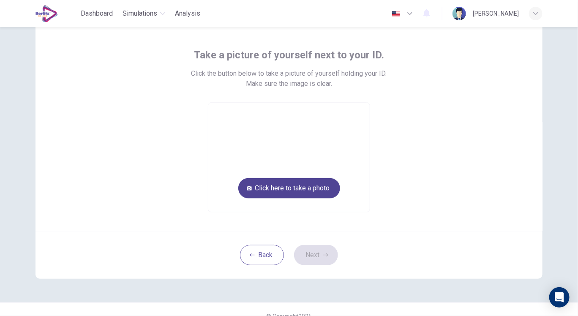
click at [280, 190] on button "Click here to take a photo" at bounding box center [289, 188] width 102 height 20
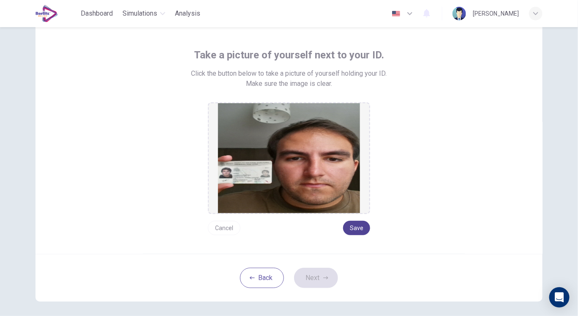
click at [353, 230] on button "Save" at bounding box center [356, 228] width 27 height 14
click at [318, 271] on button "Next" at bounding box center [316, 278] width 44 height 20
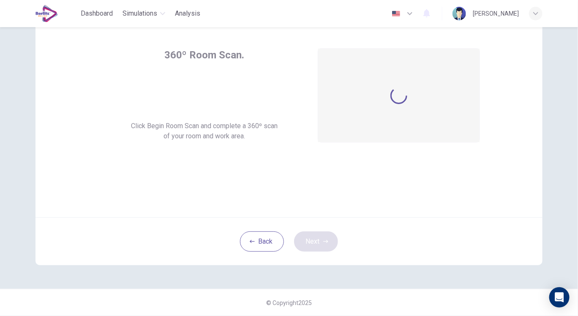
scroll to position [36, 0]
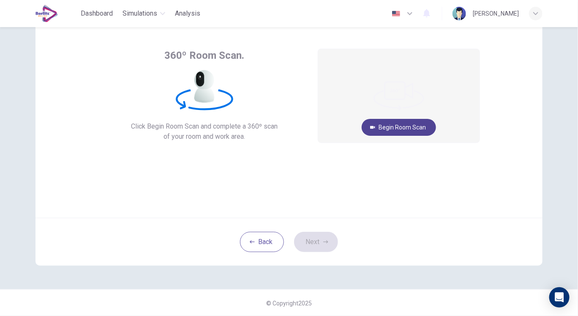
click at [383, 129] on button "Begin Room Scan" at bounding box center [399, 127] width 74 height 17
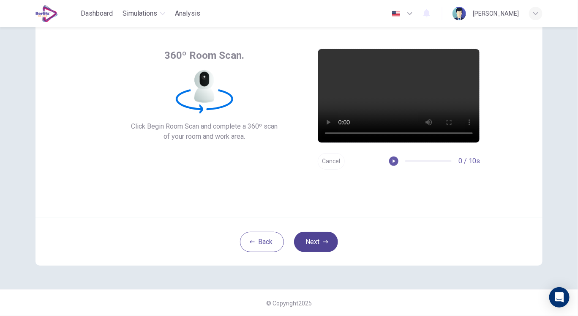
click at [317, 240] on button "Next" at bounding box center [316, 242] width 44 height 20
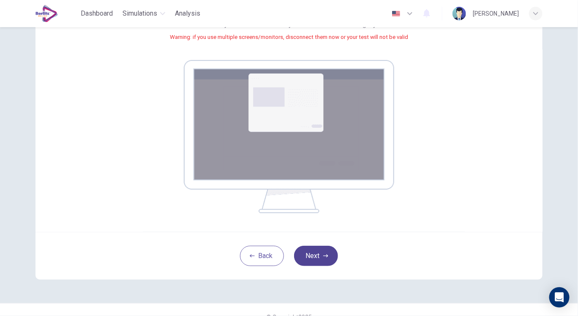
scroll to position [112, 0]
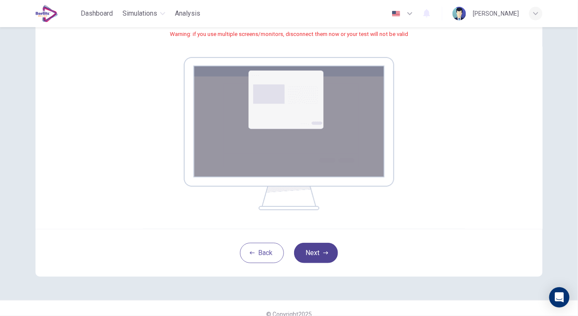
click at [313, 253] on button "Next" at bounding box center [316, 253] width 44 height 20
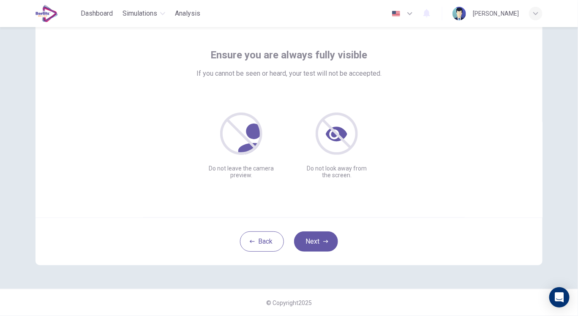
scroll to position [36, 0]
click at [376, 122] on div "Ensure you are always fully visible If you cannot be seen or heard, your test w…" at bounding box center [289, 114] width 382 height 130
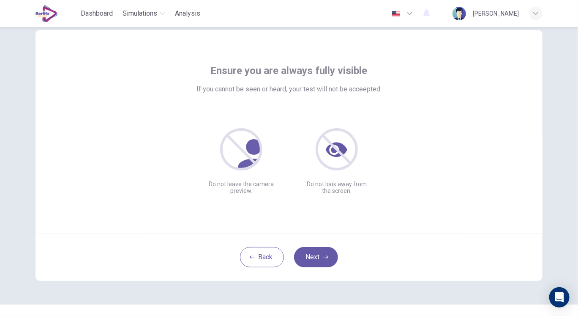
scroll to position [20, 0]
click at [323, 263] on button "Next" at bounding box center [316, 257] width 44 height 20
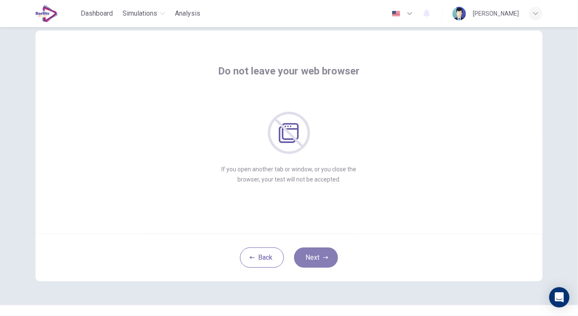
click at [323, 255] on icon "button" at bounding box center [325, 257] width 5 height 5
click at [314, 258] on button "Next" at bounding box center [316, 257] width 44 height 20
click at [314, 261] on button "Next" at bounding box center [316, 257] width 44 height 20
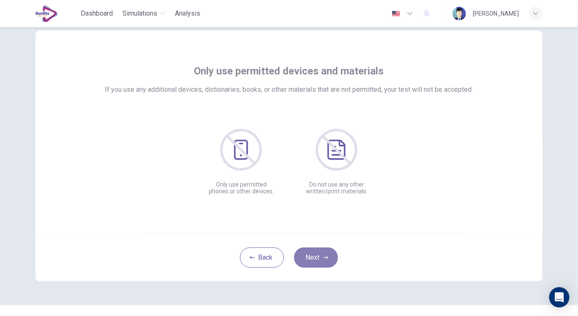
click at [320, 255] on button "Next" at bounding box center [316, 257] width 44 height 20
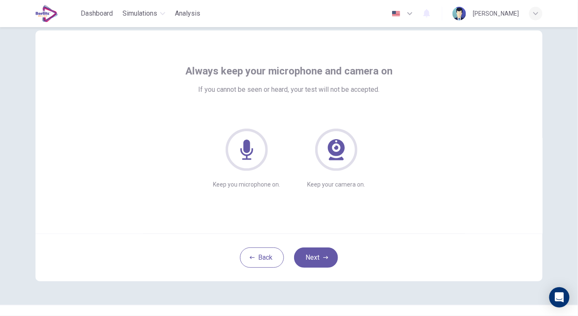
click at [249, 153] on icon at bounding box center [246, 149] width 13 height 20
click at [324, 253] on button "Next" at bounding box center [316, 257] width 44 height 20
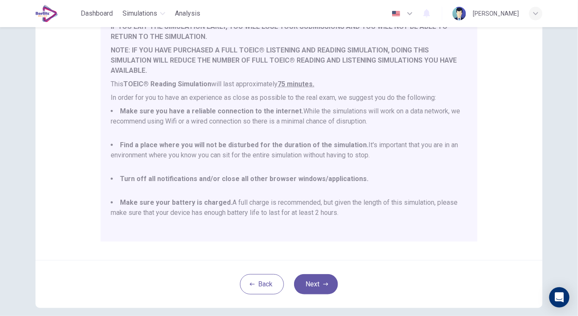
scroll to position [113, 0]
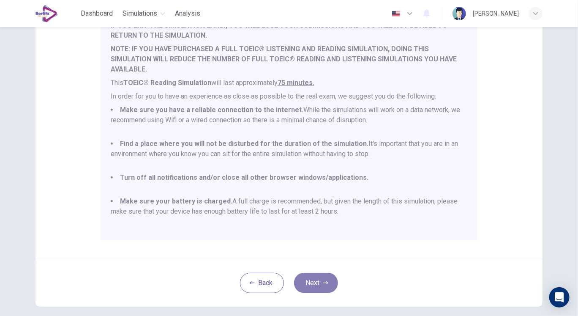
click at [301, 284] on button "Next" at bounding box center [316, 283] width 44 height 20
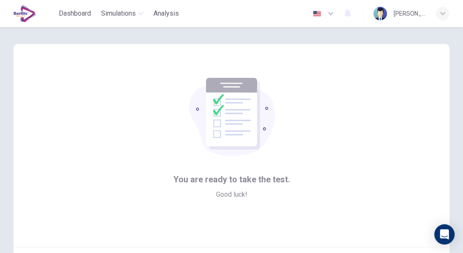
scroll to position [83, 0]
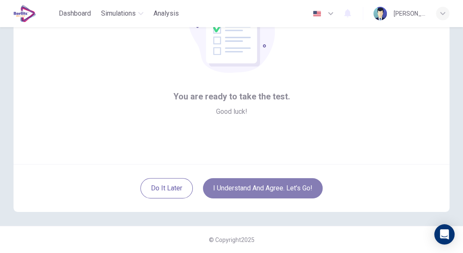
drag, startPoint x: 561, startPoint y: 1, endPoint x: 279, endPoint y: 192, distance: 340.9
click at [279, 192] on button "I understand and agree. Let’s go!" at bounding box center [263, 188] width 120 height 20
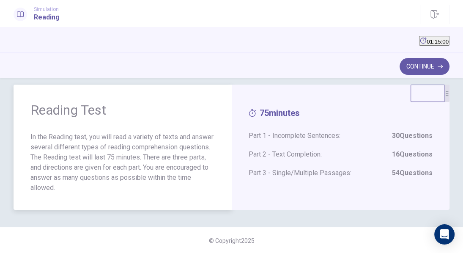
scroll to position [11, 0]
click at [426, 63] on button "Continue" at bounding box center [424, 66] width 50 height 17
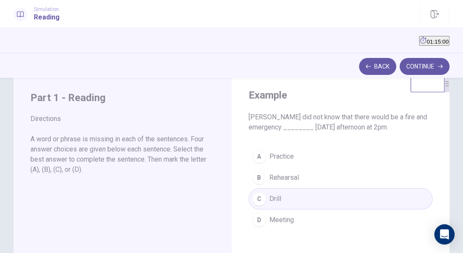
scroll to position [20, 0]
click at [418, 65] on button "Continue" at bounding box center [424, 66] width 50 height 17
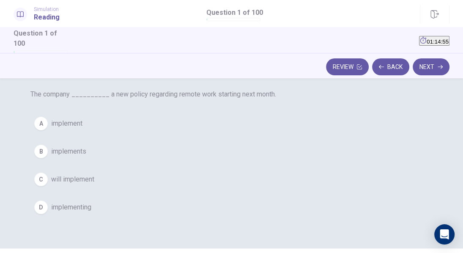
scroll to position [44, 0]
click at [94, 184] on span "will implement" at bounding box center [72, 179] width 43 height 10
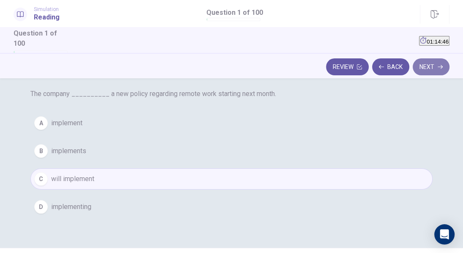
click at [428, 63] on button "Next" at bounding box center [430, 66] width 37 height 17
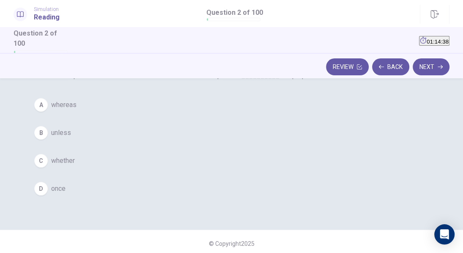
scroll to position [62, 0]
click at [66, 193] on span "once" at bounding box center [58, 188] width 14 height 10
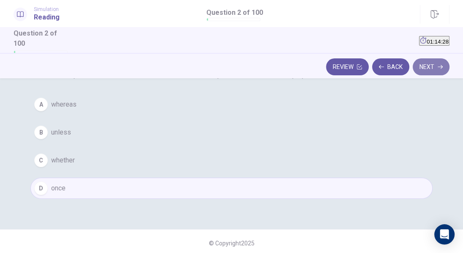
click at [427, 65] on button "Next" at bounding box center [430, 66] width 37 height 17
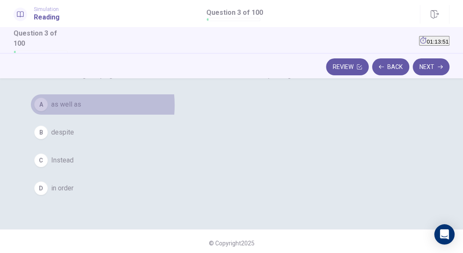
click at [81, 109] on span "as well as" at bounding box center [66, 104] width 30 height 10
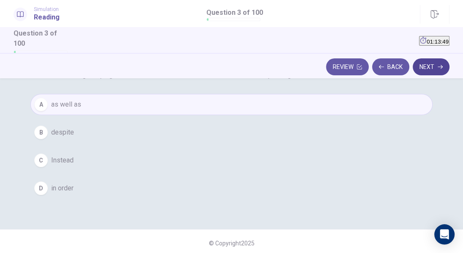
click at [429, 70] on button "Next" at bounding box center [430, 66] width 37 height 17
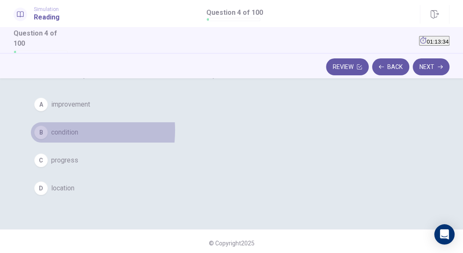
click at [175, 143] on button "B condition" at bounding box center [231, 132] width 402 height 21
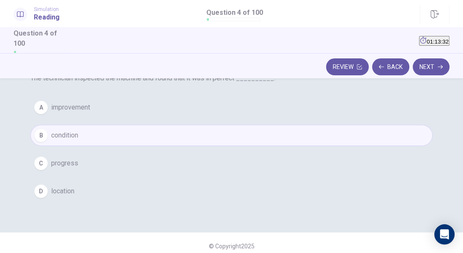
scroll to position [52, 0]
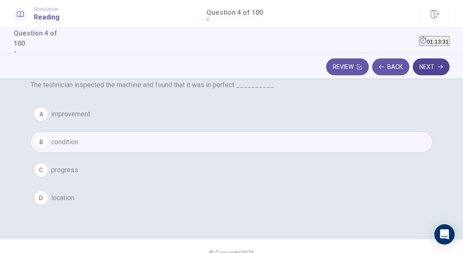
click at [425, 63] on button "Next" at bounding box center [430, 66] width 37 height 17
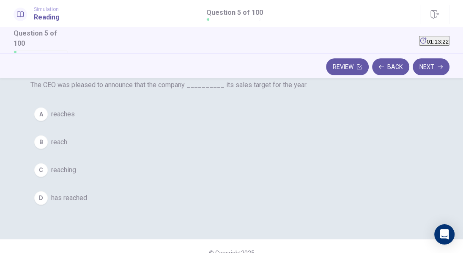
click at [87, 203] on span "has reached" at bounding box center [69, 198] width 36 height 10
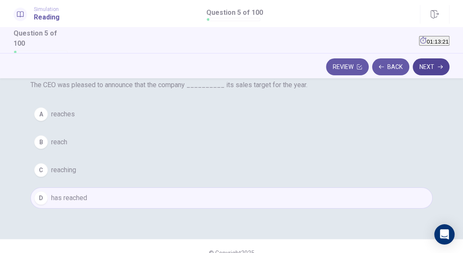
click at [428, 64] on button "Next" at bounding box center [430, 66] width 37 height 17
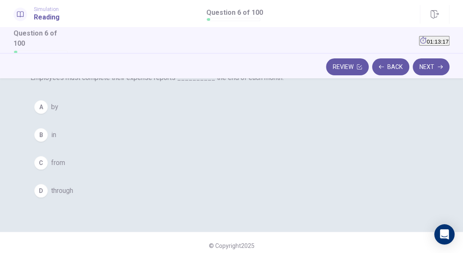
scroll to position [60, 0]
click at [201, 117] on button "A by" at bounding box center [231, 106] width 402 height 21
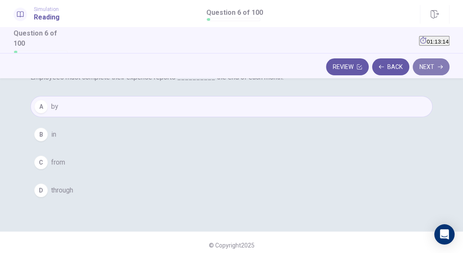
click at [431, 70] on button "Next" at bounding box center [430, 66] width 37 height 17
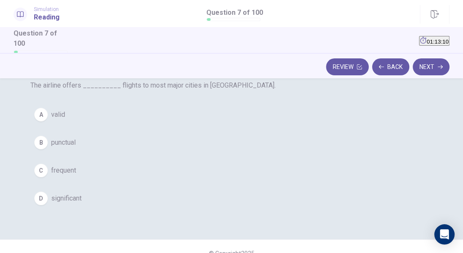
scroll to position [51, 0]
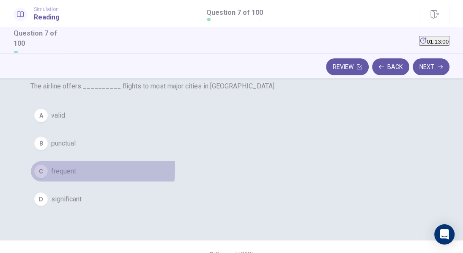
click at [76, 176] on span "frequent" at bounding box center [63, 171] width 25 height 10
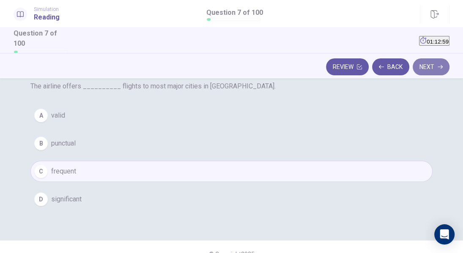
click at [426, 66] on button "Next" at bounding box center [430, 66] width 37 height 17
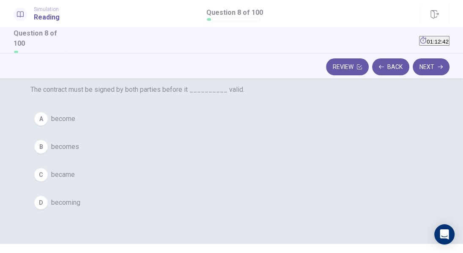
scroll to position [54, 0]
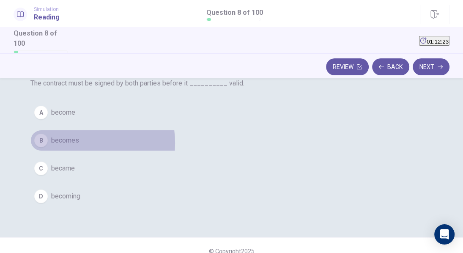
click at [79, 145] on span "becomes" at bounding box center [65, 140] width 28 height 10
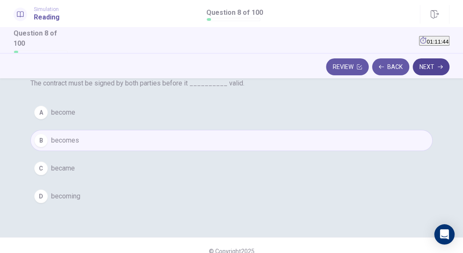
click at [432, 71] on button "Next" at bounding box center [430, 66] width 37 height 17
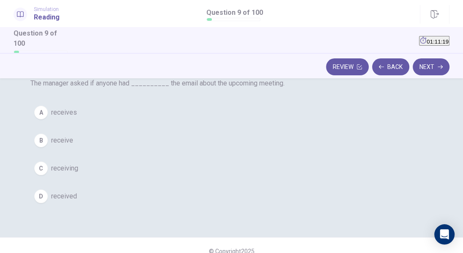
click at [194, 207] on button "D received" at bounding box center [231, 196] width 402 height 21
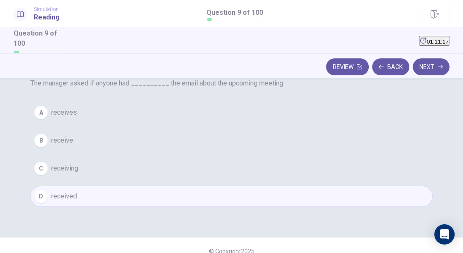
click at [73, 145] on span "receive" at bounding box center [62, 140] width 22 height 10
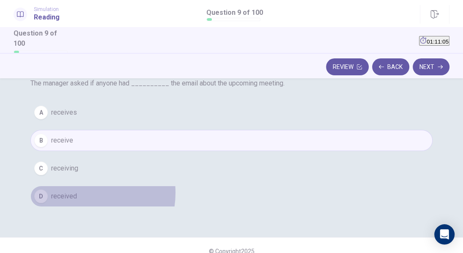
click at [207, 207] on button "D received" at bounding box center [231, 196] width 402 height 21
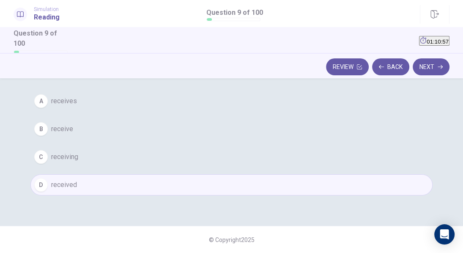
scroll to position [88, 0]
click at [436, 66] on button "Next" at bounding box center [430, 66] width 37 height 17
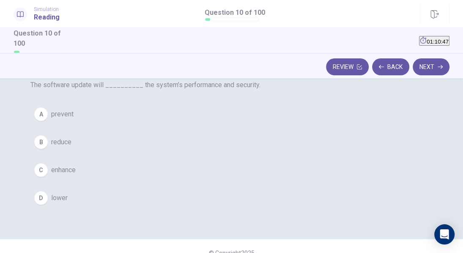
scroll to position [52, 0]
click at [76, 175] on span "enhance" at bounding box center [63, 170] width 25 height 10
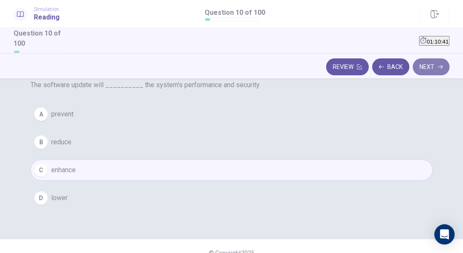
click at [429, 65] on button "Next" at bounding box center [430, 66] width 37 height 17
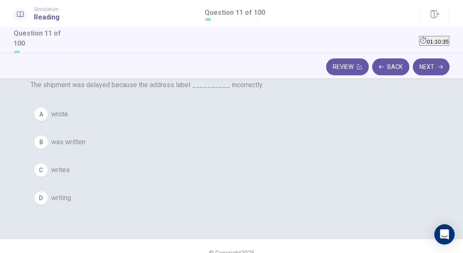
click at [85, 147] on span "was written" at bounding box center [68, 142] width 34 height 10
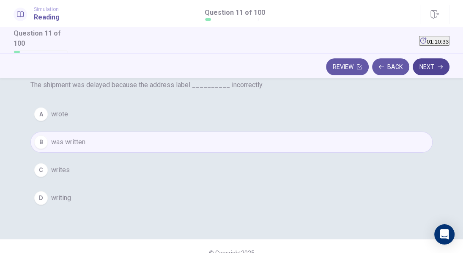
click at [433, 70] on button "Next" at bounding box center [430, 66] width 37 height 17
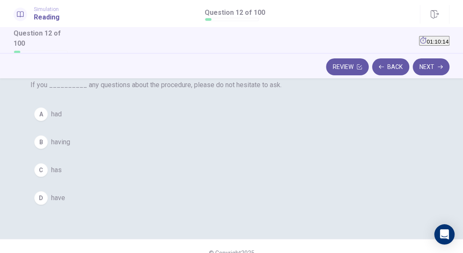
click at [191, 208] on button "D have" at bounding box center [231, 197] width 402 height 21
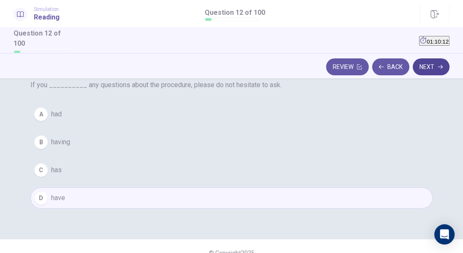
click at [420, 64] on button "Next" at bounding box center [430, 66] width 37 height 17
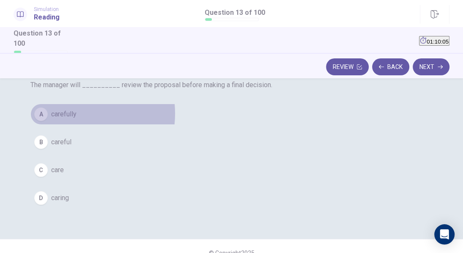
click at [76, 119] on span "carefully" at bounding box center [63, 114] width 25 height 10
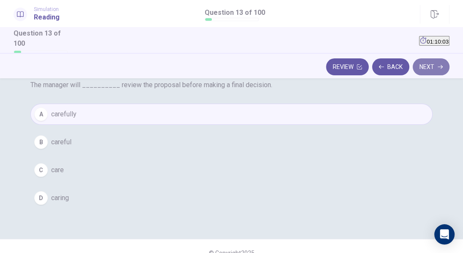
click at [431, 67] on button "Next" at bounding box center [430, 66] width 37 height 17
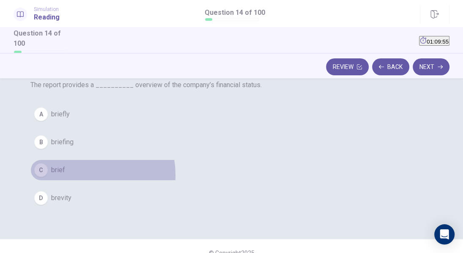
click at [193, 180] on button "C brief" at bounding box center [231, 169] width 402 height 21
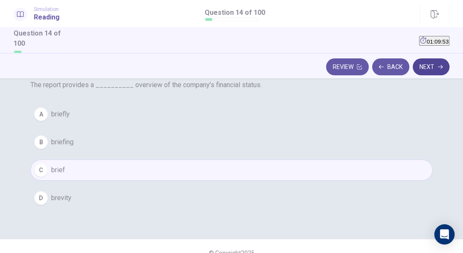
click at [435, 67] on button "Next" at bounding box center [430, 66] width 37 height 17
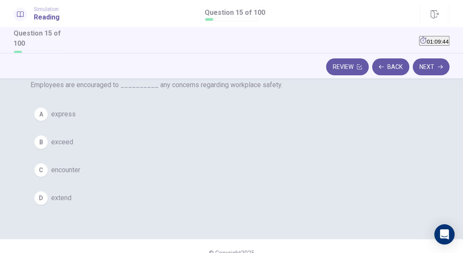
click at [191, 125] on button "A express" at bounding box center [231, 114] width 402 height 21
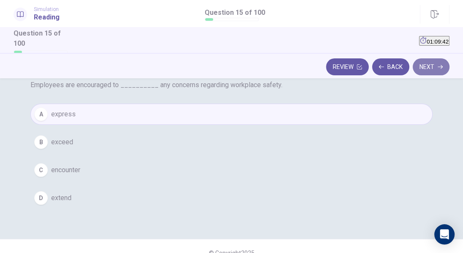
click at [435, 69] on button "Next" at bounding box center [430, 66] width 37 height 17
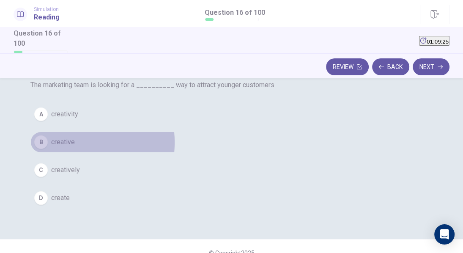
click at [75, 147] on span "creative" at bounding box center [63, 142] width 24 height 10
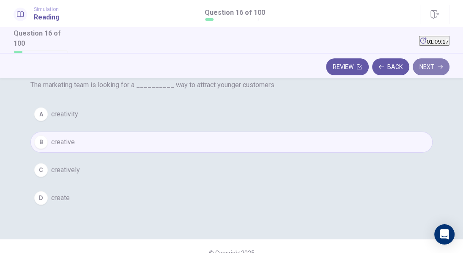
click at [439, 68] on icon "button" at bounding box center [439, 66] width 5 height 5
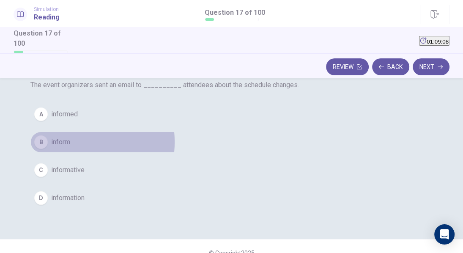
click at [70, 147] on span "inform" at bounding box center [60, 142] width 19 height 10
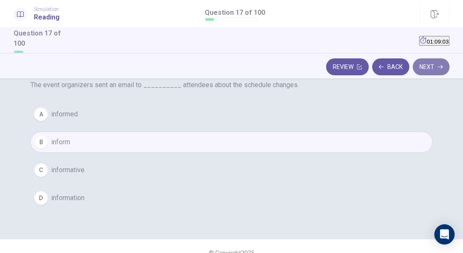
click at [429, 64] on button "Next" at bounding box center [430, 66] width 37 height 17
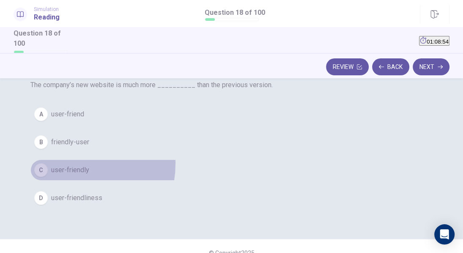
click at [198, 180] on button "C user-friendly" at bounding box center [231, 169] width 402 height 21
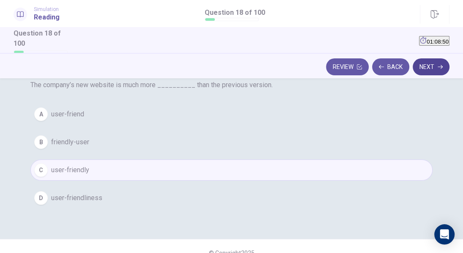
click at [434, 62] on button "Next" at bounding box center [430, 66] width 37 height 17
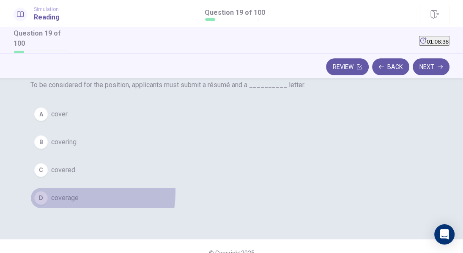
click at [194, 208] on button "D coverage" at bounding box center [231, 197] width 402 height 21
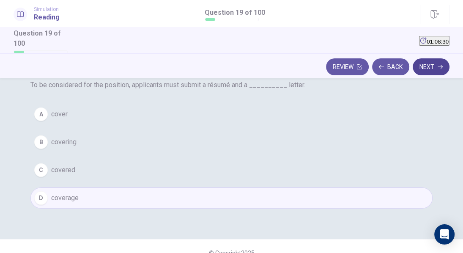
click at [437, 69] on icon "button" at bounding box center [439, 66] width 5 height 5
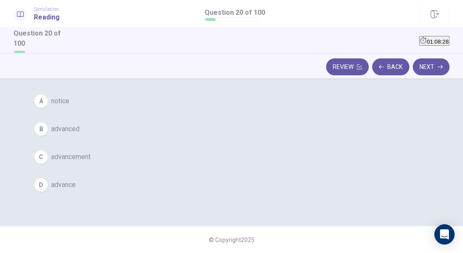
scroll to position [67, 0]
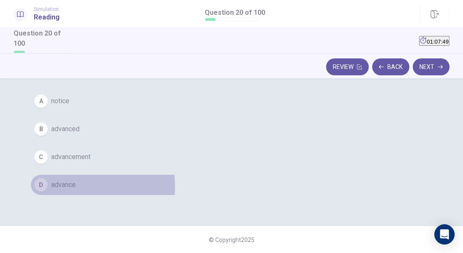
click at [76, 190] on span "advance" at bounding box center [63, 185] width 25 height 10
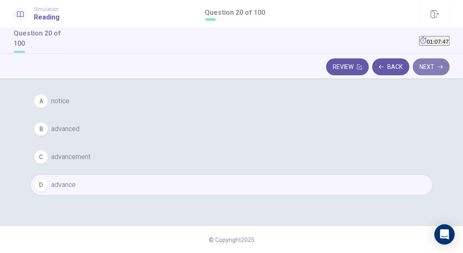
click at [427, 67] on button "Next" at bounding box center [430, 66] width 37 height 17
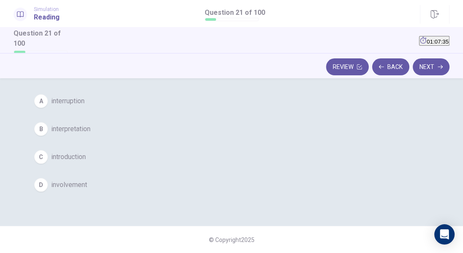
click at [85, 106] on span "interruption" at bounding box center [67, 101] width 33 height 10
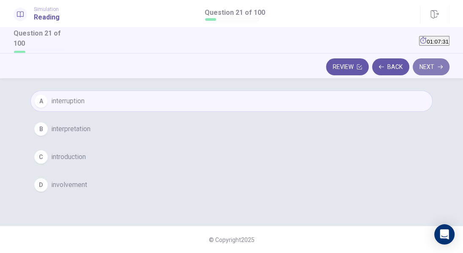
click at [434, 68] on button "Next" at bounding box center [430, 66] width 37 height 17
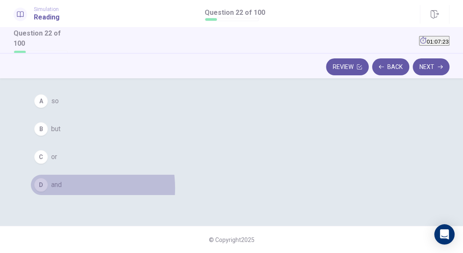
click at [62, 190] on span "and" at bounding box center [56, 185] width 11 height 10
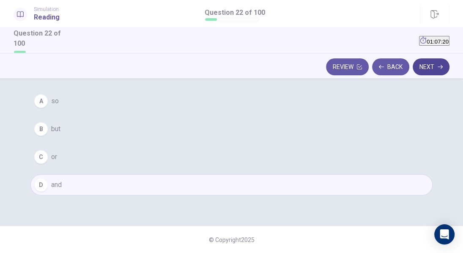
click at [436, 61] on button "Next" at bounding box center [430, 66] width 37 height 17
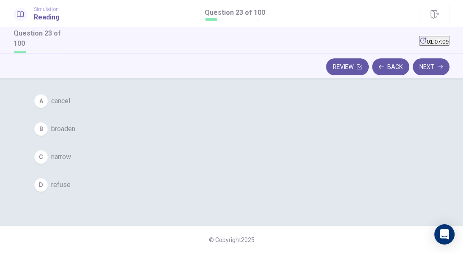
click at [75, 134] on span "broaden" at bounding box center [63, 129] width 24 height 10
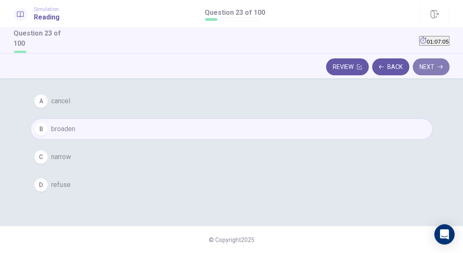
click at [424, 69] on button "Next" at bounding box center [430, 66] width 37 height 17
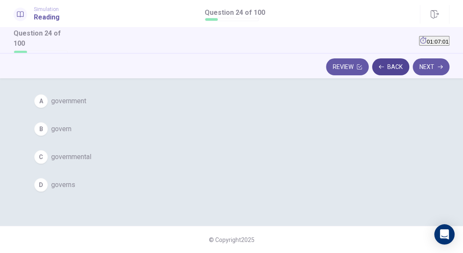
click at [399, 68] on button "Back" at bounding box center [390, 66] width 37 height 17
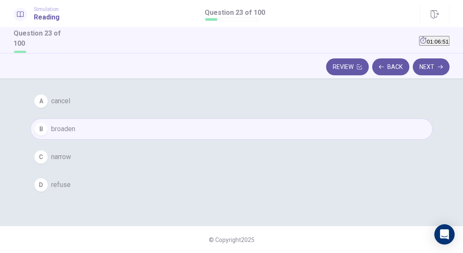
click at [205, 167] on button "C narrow" at bounding box center [231, 156] width 402 height 21
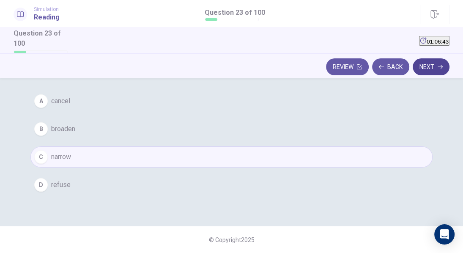
click at [434, 70] on button "Next" at bounding box center [430, 66] width 37 height 17
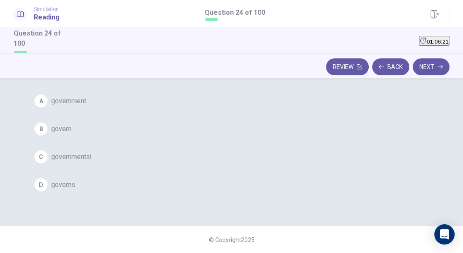
click at [86, 106] on span "government" at bounding box center [68, 101] width 35 height 10
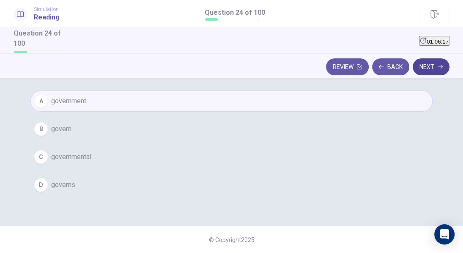
click at [422, 70] on button "Next" at bounding box center [430, 66] width 37 height 17
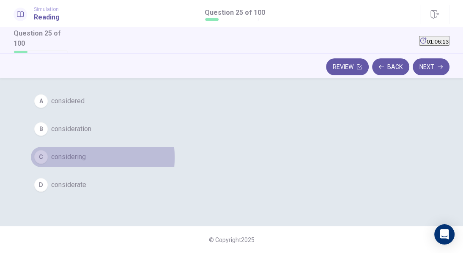
click at [86, 162] on span "considering" at bounding box center [68, 157] width 35 height 10
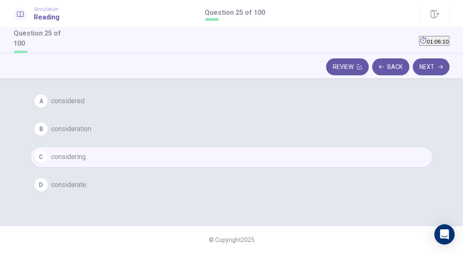
scroll to position [87, 0]
click at [439, 62] on button "Next" at bounding box center [430, 66] width 37 height 17
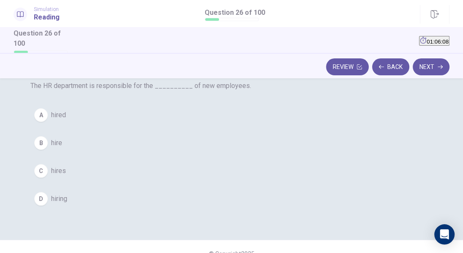
scroll to position [44, 0]
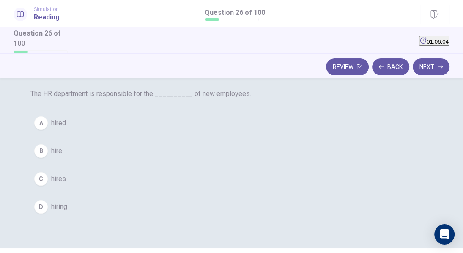
click at [67, 212] on span "hiring" at bounding box center [59, 207] width 16 height 10
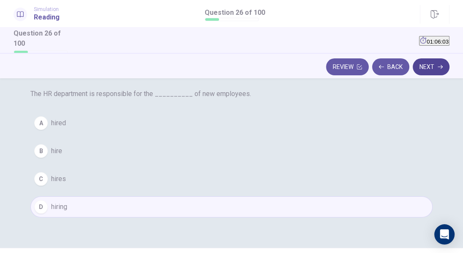
click at [426, 69] on button "Next" at bounding box center [430, 66] width 37 height 17
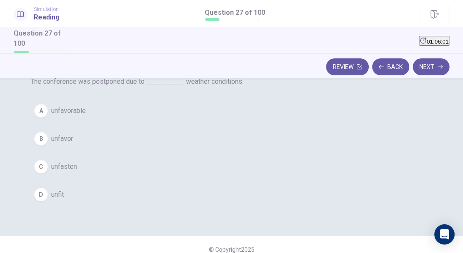
scroll to position [56, 0]
click at [86, 115] on span "unfavorable" at bounding box center [68, 110] width 35 height 10
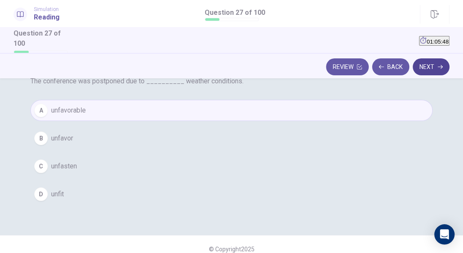
click at [436, 64] on button "Next" at bounding box center [430, 66] width 37 height 17
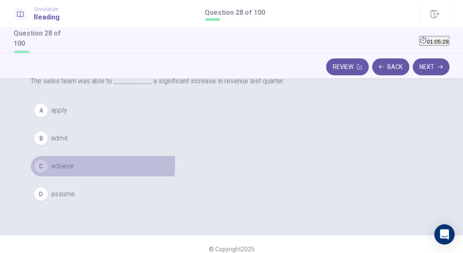
click at [74, 171] on span "achieve" at bounding box center [62, 166] width 23 height 10
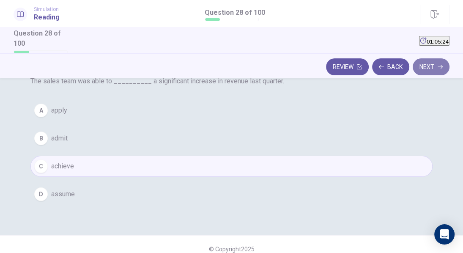
click at [431, 68] on button "Next" at bounding box center [430, 66] width 37 height 17
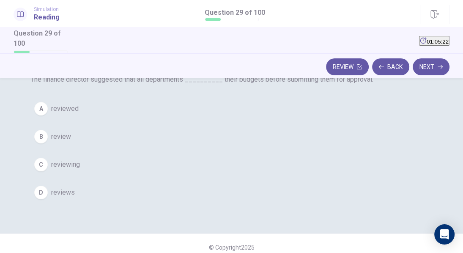
scroll to position [60, 0]
click at [192, 145] on button "B review" at bounding box center [231, 134] width 402 height 21
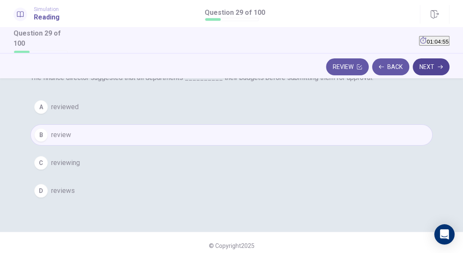
click at [434, 64] on button "Next" at bounding box center [430, 66] width 37 height 17
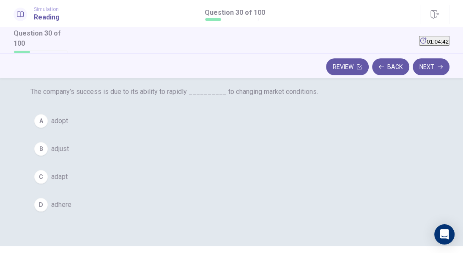
scroll to position [66, 0]
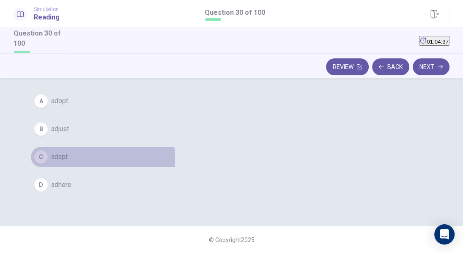
click at [68, 162] on span "adapt" at bounding box center [59, 157] width 16 height 10
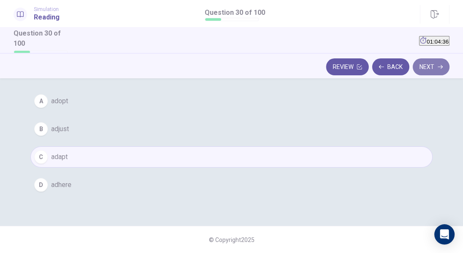
click at [428, 70] on button "Next" at bounding box center [430, 66] width 37 height 17
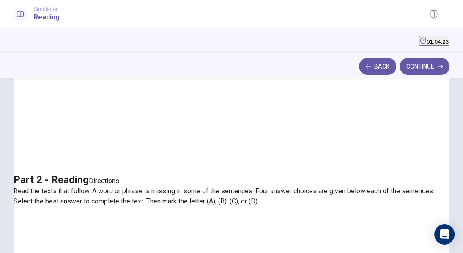
scroll to position [0, 0]
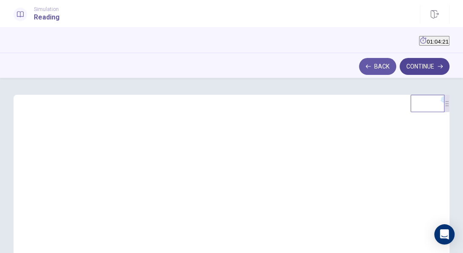
click at [435, 69] on button "Continue" at bounding box center [424, 66] width 50 height 17
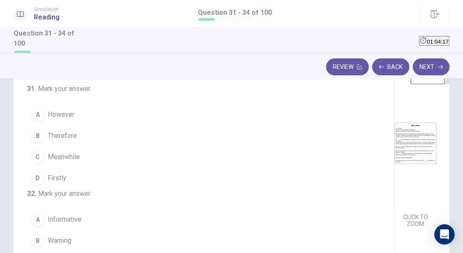
scroll to position [28, 0]
click at [394, 139] on img at bounding box center [415, 143] width 42 height 132
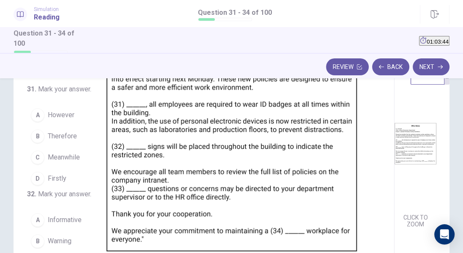
click at [227, 116] on img at bounding box center [231, 126] width 463 height 253
click at [100, 253] on div at bounding box center [231, 253] width 463 height 0
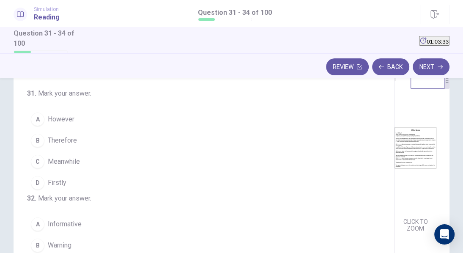
scroll to position [22, 0]
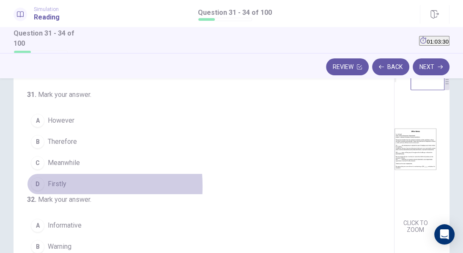
click at [37, 186] on div "D" at bounding box center [38, 184] width 14 height 14
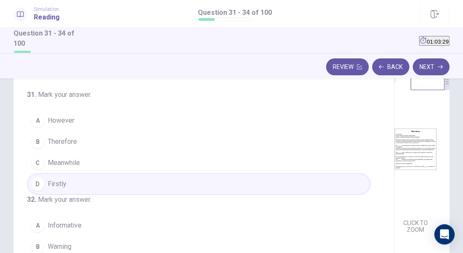
click at [394, 171] on img at bounding box center [415, 149] width 42 height 132
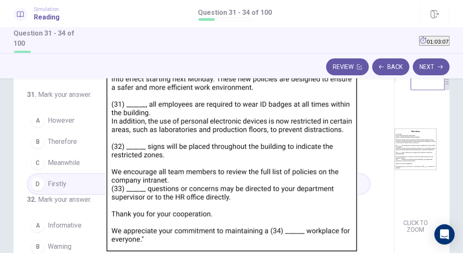
click at [350, 253] on div at bounding box center [231, 253] width 463 height 0
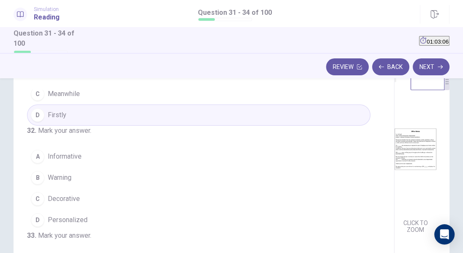
scroll to position [91, 0]
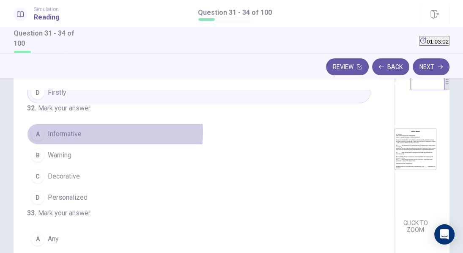
click at [86, 145] on button "A Informative" at bounding box center [198, 133] width 343 height 21
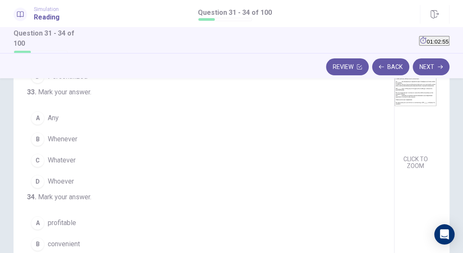
scroll to position [150, 0]
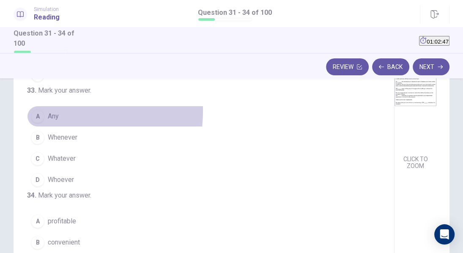
click at [61, 127] on button "A Any" at bounding box center [198, 116] width 343 height 21
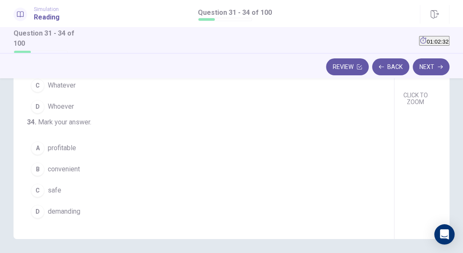
click at [58, 174] on button "B convenient" at bounding box center [198, 168] width 343 height 21
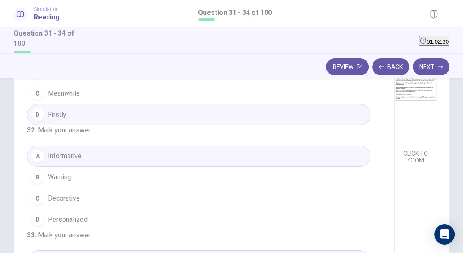
scroll to position [91, 0]
click at [438, 67] on icon "button" at bounding box center [439, 66] width 5 height 5
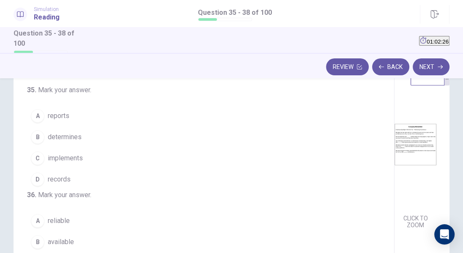
scroll to position [0, 0]
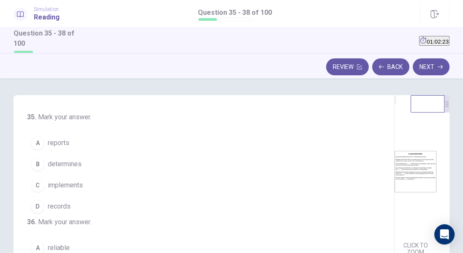
click at [394, 156] on img at bounding box center [415, 171] width 42 height 132
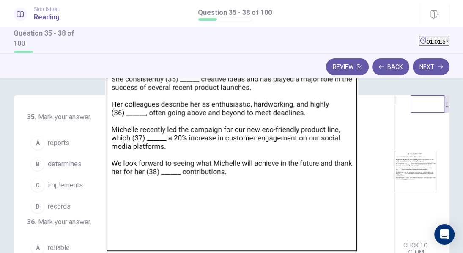
click at [94, 253] on div at bounding box center [231, 253] width 463 height 0
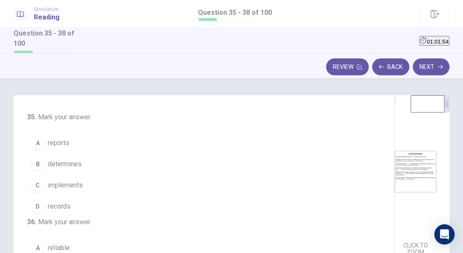
click at [71, 184] on span "implements" at bounding box center [65, 185] width 35 height 10
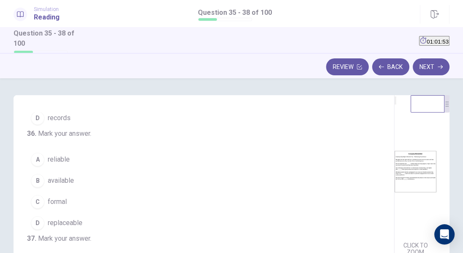
scroll to position [89, 0]
click at [394, 202] on img at bounding box center [415, 171] width 42 height 132
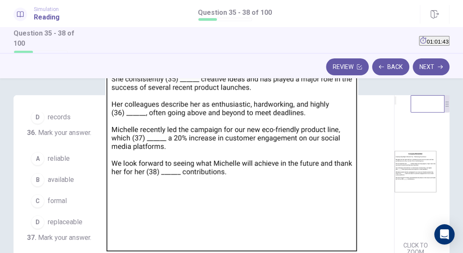
click at [74, 253] on div at bounding box center [231, 253] width 463 height 0
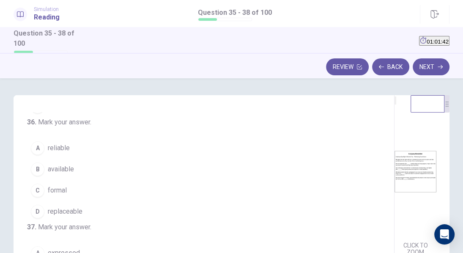
scroll to position [101, 0]
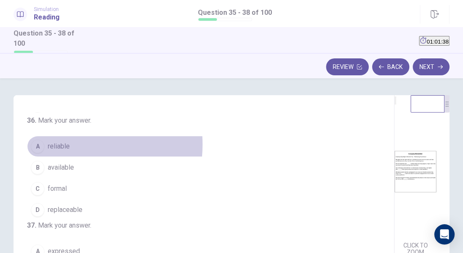
click at [71, 157] on button "A reliable" at bounding box center [198, 146] width 343 height 21
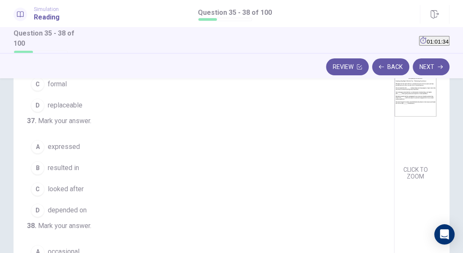
scroll to position [76, 0]
click at [394, 122] on img at bounding box center [415, 95] width 42 height 132
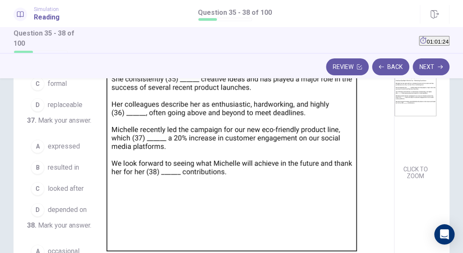
click at [381, 253] on div at bounding box center [231, 253] width 463 height 0
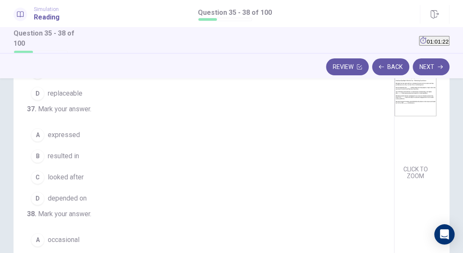
scroll to position [145, 0]
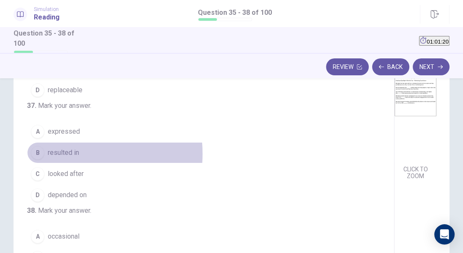
click at [71, 158] on span "resulted in" at bounding box center [63, 153] width 31 height 10
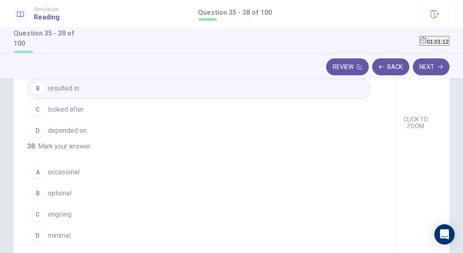
scroll to position [126, 0]
click at [87, 217] on button "C ongoing" at bounding box center [198, 213] width 343 height 21
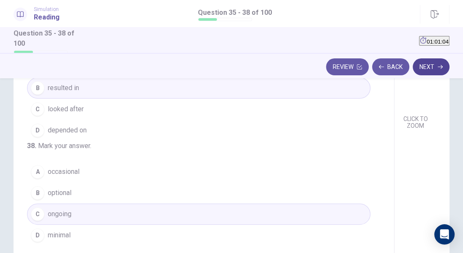
click at [423, 66] on button "Next" at bounding box center [430, 66] width 37 height 17
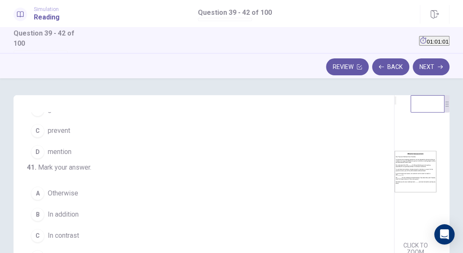
scroll to position [38, 0]
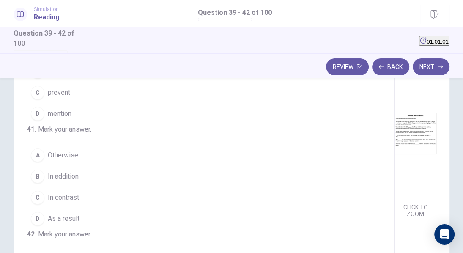
click at [394, 148] on img at bounding box center [415, 133] width 42 height 132
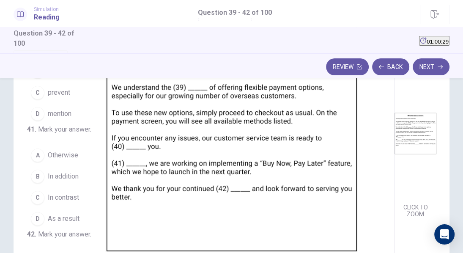
click at [82, 253] on div at bounding box center [231, 253] width 463 height 0
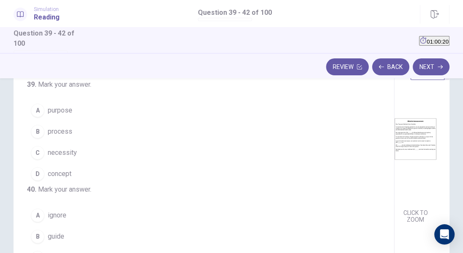
scroll to position [37, 0]
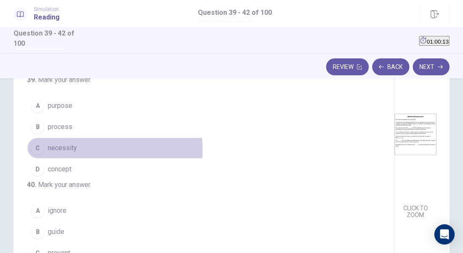
click at [75, 149] on span "necessity" at bounding box center [62, 148] width 29 height 10
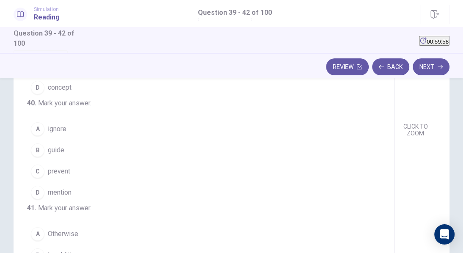
scroll to position [124, 0]
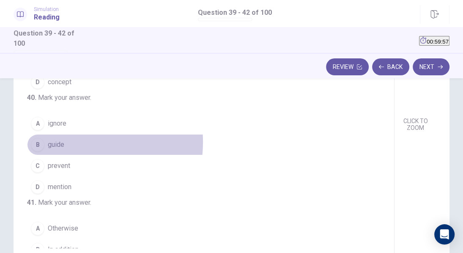
click at [66, 155] on button "B guide" at bounding box center [198, 144] width 343 height 21
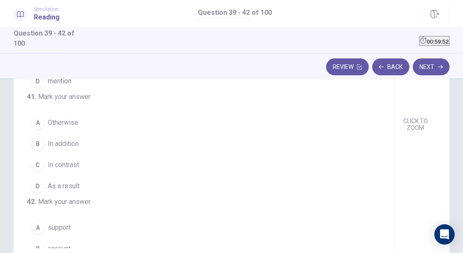
scroll to position [110, 0]
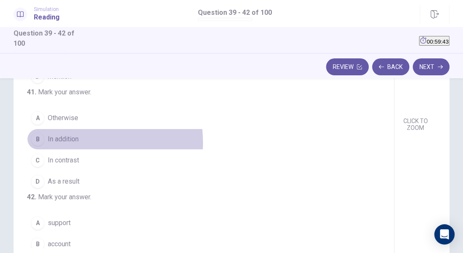
click at [71, 144] on span "In addition" at bounding box center [63, 139] width 31 height 10
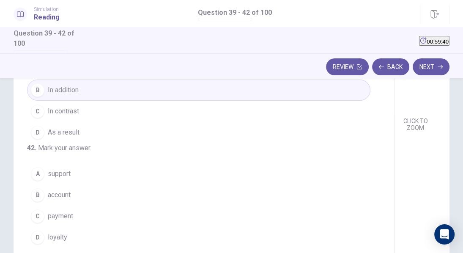
scroll to position [210, 0]
click at [66, 230] on button "D loyalty" at bounding box center [198, 237] width 343 height 21
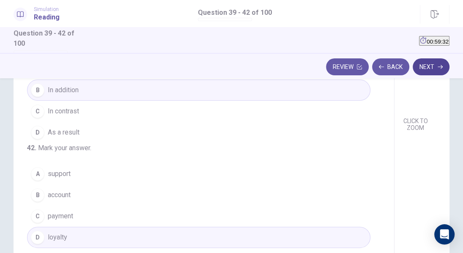
click at [437, 67] on button "Next" at bounding box center [430, 66] width 37 height 17
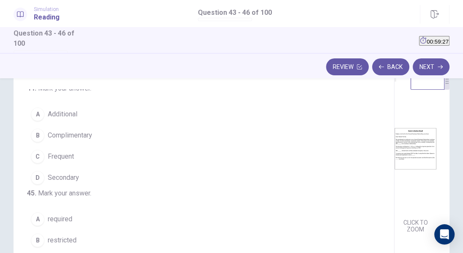
scroll to position [105, 0]
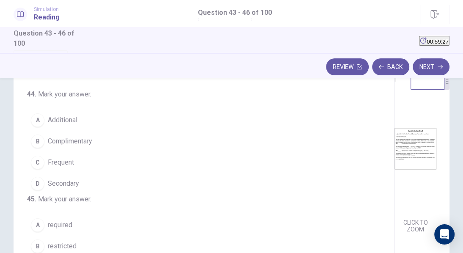
click at [394, 169] on img at bounding box center [415, 148] width 42 height 132
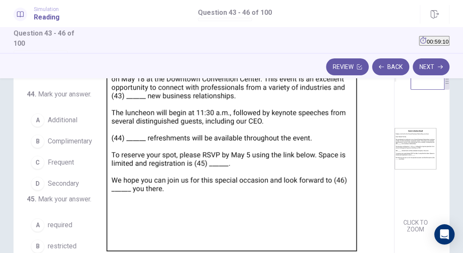
click at [354, 253] on div at bounding box center [231, 253] width 463 height 0
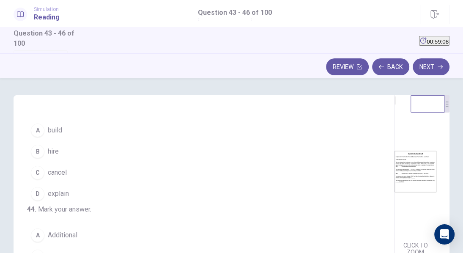
scroll to position [16, 0]
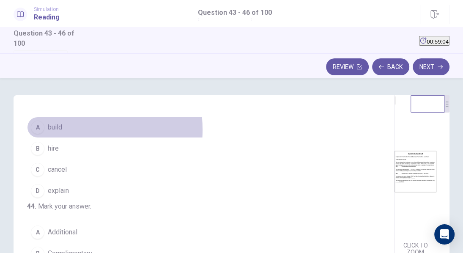
click at [65, 129] on button "A build" at bounding box center [198, 127] width 343 height 21
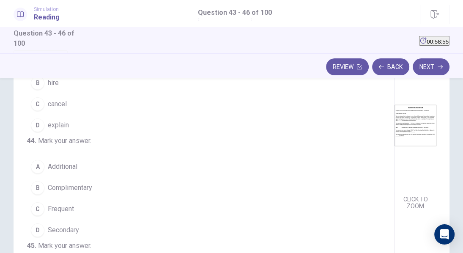
scroll to position [56, 0]
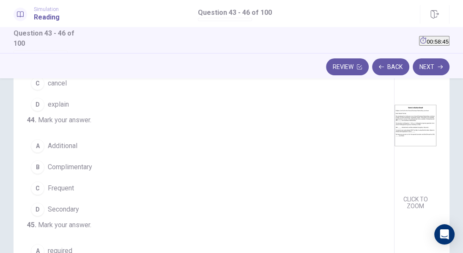
click at [68, 151] on span "Additional" at bounding box center [63, 146] width 30 height 10
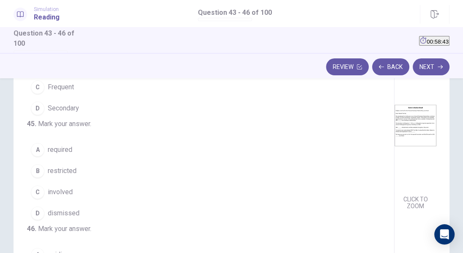
scroll to position [160, 0]
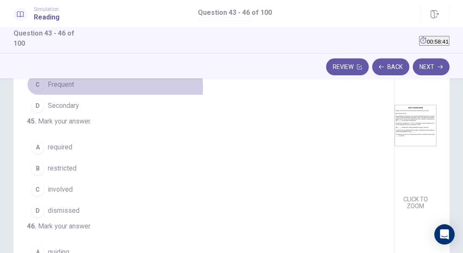
click at [77, 95] on button "C Frequent" at bounding box center [198, 84] width 343 height 21
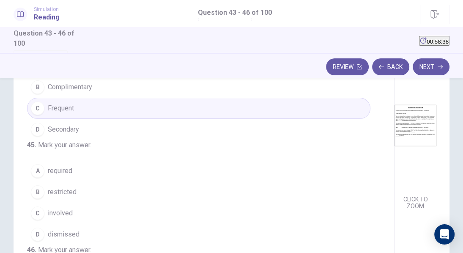
scroll to position [132, 0]
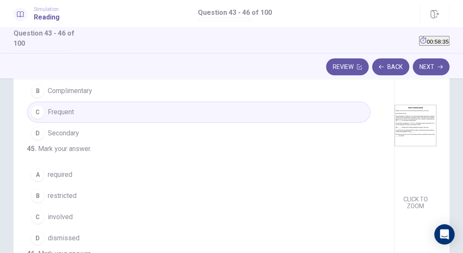
click at [69, 75] on span "Additional" at bounding box center [63, 70] width 30 height 10
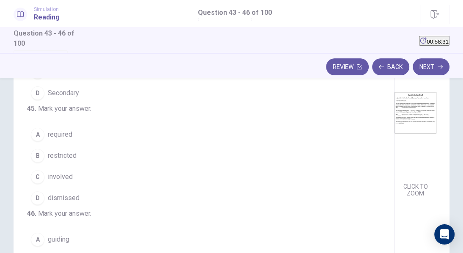
scroll to position [59, 0]
click at [84, 140] on button "A required" at bounding box center [198, 133] width 343 height 21
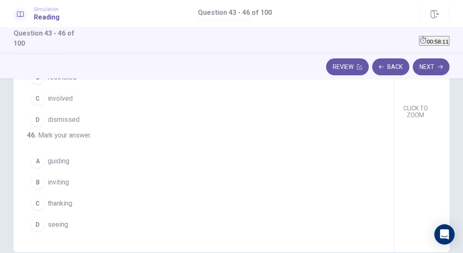
scroll to position [139, 0]
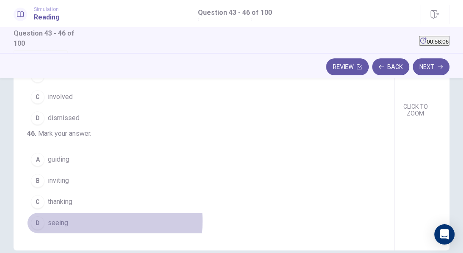
click at [72, 221] on button "D seeing" at bounding box center [198, 222] width 343 height 21
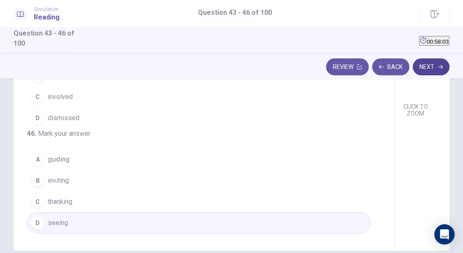
click at [431, 69] on button "Next" at bounding box center [430, 66] width 37 height 17
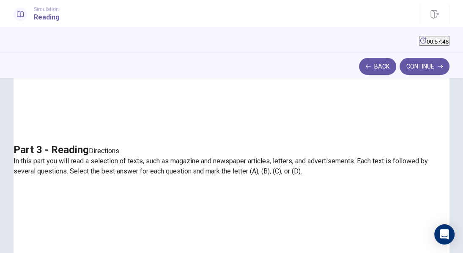
scroll to position [112, 0]
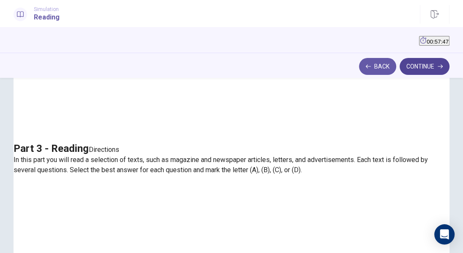
click at [410, 63] on button "Continue" at bounding box center [424, 66] width 50 height 17
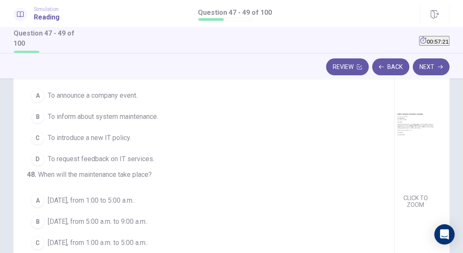
scroll to position [46, 0]
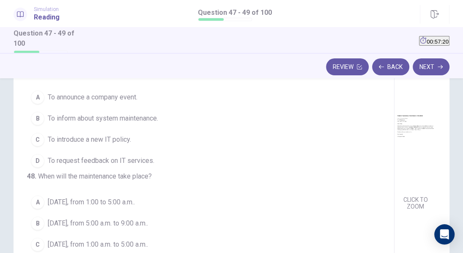
click at [394, 124] on img at bounding box center [415, 126] width 42 height 132
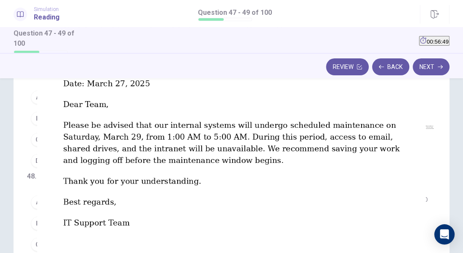
click at [88, 253] on div at bounding box center [231, 253] width 463 height 0
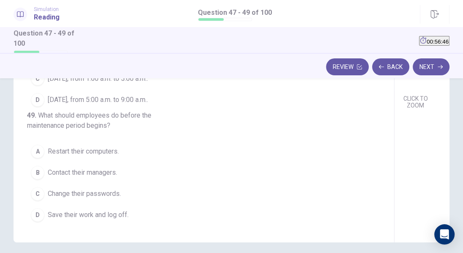
scroll to position [147, 0]
click at [73, 218] on span "Save their work and log off." at bounding box center [88, 214] width 81 height 10
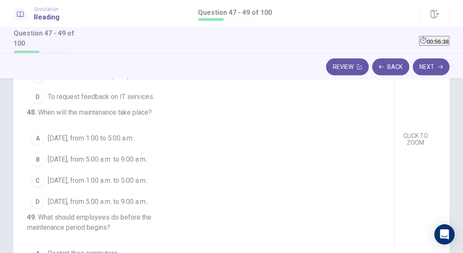
scroll to position [109, 0]
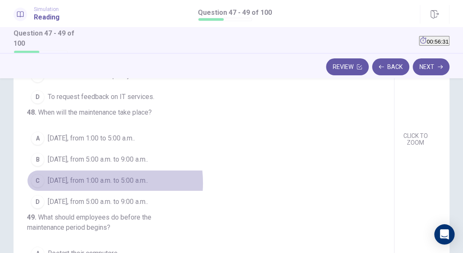
click at [89, 186] on span "[DATE], from 1:00 a.m. to 5:00 a.m.." at bounding box center [98, 180] width 100 height 10
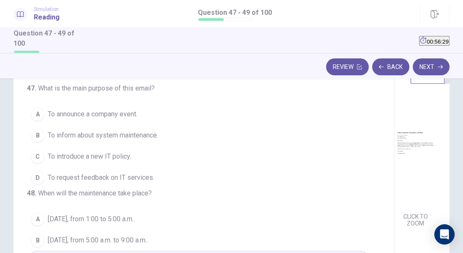
scroll to position [28, 0]
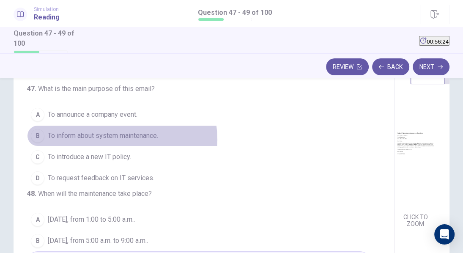
click at [122, 139] on span "To inform about system maintenance." at bounding box center [103, 136] width 110 height 10
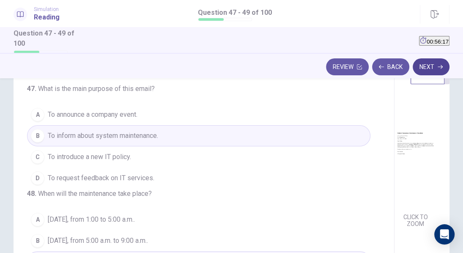
click at [436, 65] on button "Next" at bounding box center [430, 66] width 37 height 17
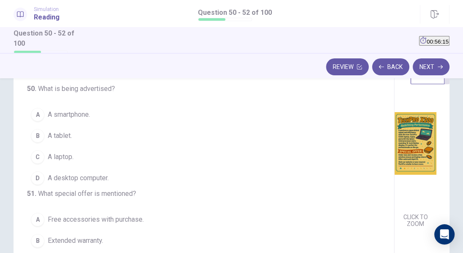
scroll to position [53, 0]
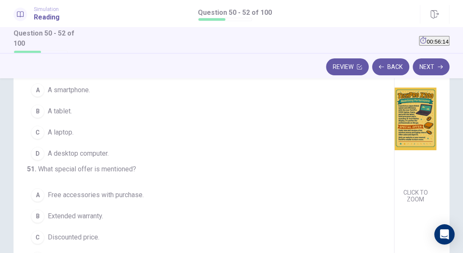
click at [394, 150] on img at bounding box center [415, 118] width 42 height 132
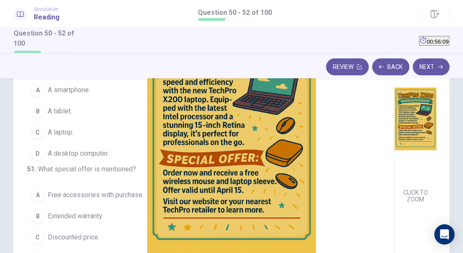
scroll to position [0, 0]
click at [108, 253] on div at bounding box center [231, 253] width 463 height 0
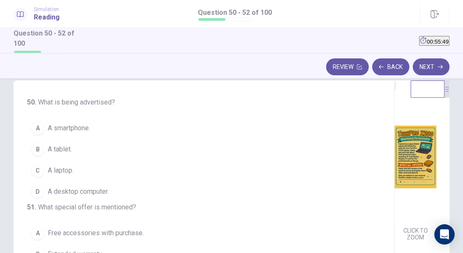
scroll to position [15, 0]
click at [65, 175] on span "A laptop." at bounding box center [61, 170] width 26 height 10
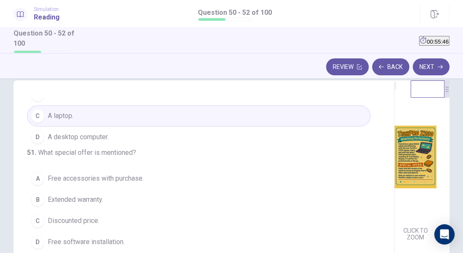
scroll to position [87, 0]
click at [394, 186] on img at bounding box center [415, 156] width 42 height 132
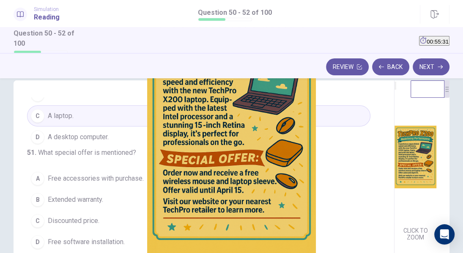
click at [67, 253] on div at bounding box center [231, 253] width 463 height 0
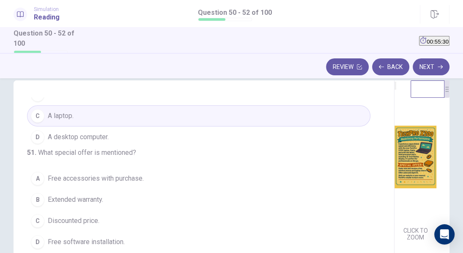
click at [107, 173] on span "Free accessories with purchase." at bounding box center [96, 178] width 96 height 10
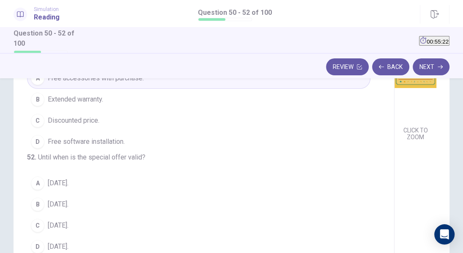
scroll to position [115, 0]
click at [60, 231] on button "C [DATE]." at bounding box center [198, 225] width 343 height 21
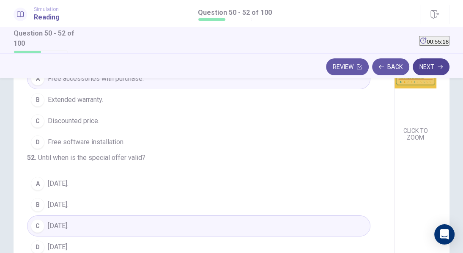
click at [429, 70] on button "Next" at bounding box center [430, 66] width 37 height 17
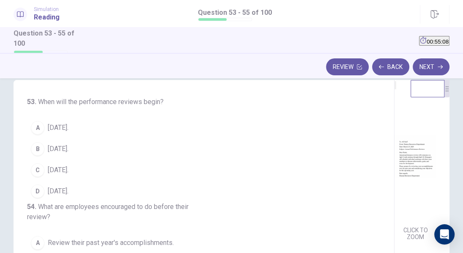
scroll to position [16, 0]
click at [394, 170] on img at bounding box center [415, 156] width 42 height 132
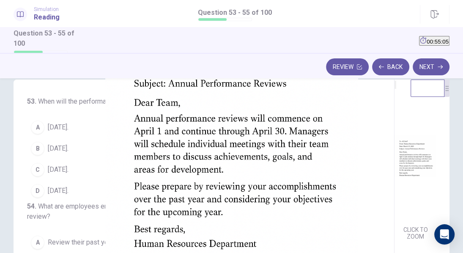
click at [294, 170] on img at bounding box center [231, 126] width 463 height 253
click at [242, 145] on img at bounding box center [231, 126] width 463 height 253
click at [66, 253] on div at bounding box center [231, 253] width 463 height 0
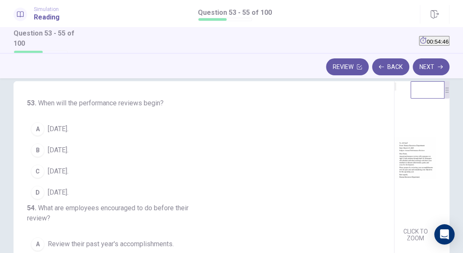
scroll to position [11, 0]
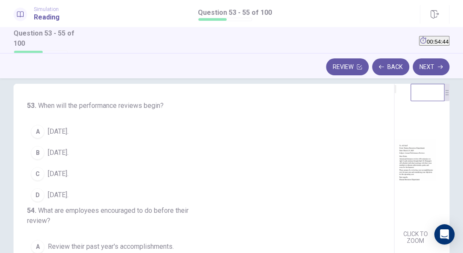
click at [394, 158] on img at bounding box center [415, 160] width 42 height 132
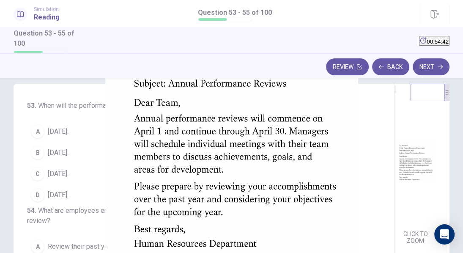
click at [68, 253] on div at bounding box center [231, 253] width 463 height 0
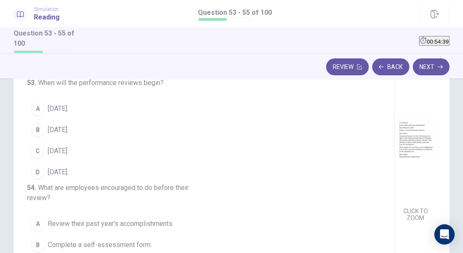
scroll to position [35, 0]
click at [38, 151] on div "C" at bounding box center [38, 151] width 14 height 14
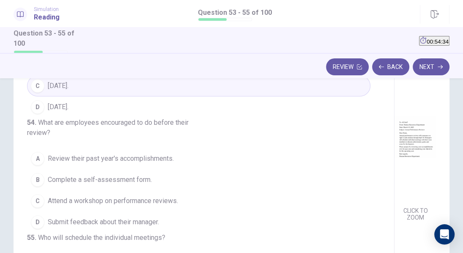
scroll to position [81, 0]
click at [394, 172] on img at bounding box center [415, 137] width 42 height 132
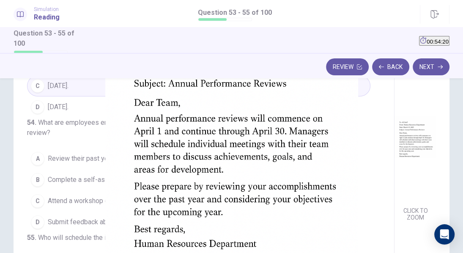
click at [80, 253] on div at bounding box center [231, 253] width 463 height 0
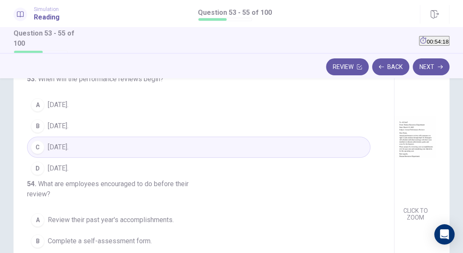
scroll to position [3, 0]
click at [68, 110] on button "A [DATE]." at bounding box center [198, 105] width 343 height 21
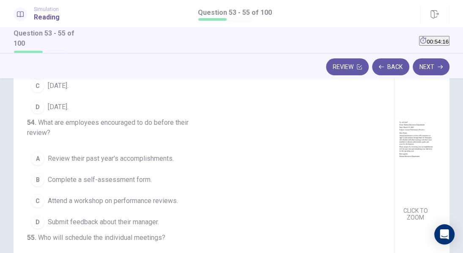
scroll to position [83, 0]
click at [394, 199] on img at bounding box center [415, 137] width 42 height 132
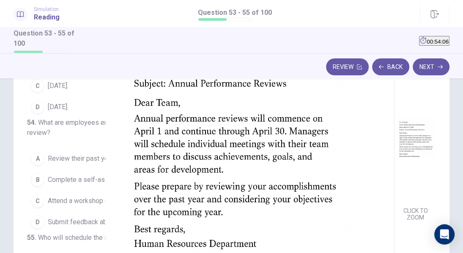
click at [88, 253] on div at bounding box center [231, 253] width 463 height 0
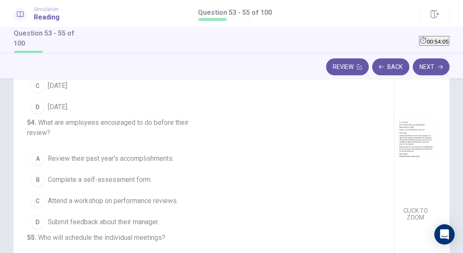
scroll to position [98, 0]
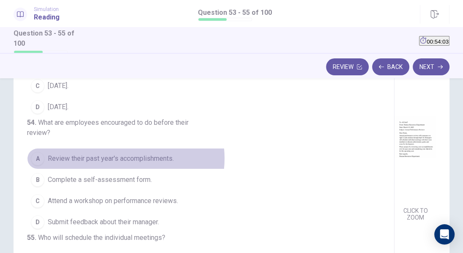
click at [126, 153] on span "Review their past year's accomplishments." at bounding box center [111, 158] width 126 height 10
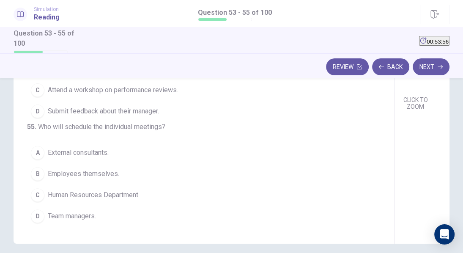
scroll to position [150, 0]
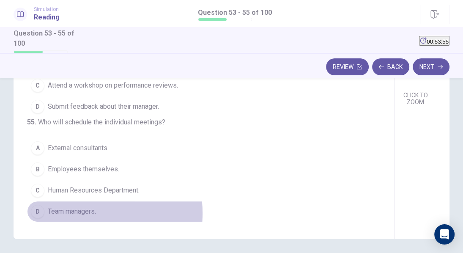
click at [74, 213] on span "Team managers." at bounding box center [72, 211] width 48 height 10
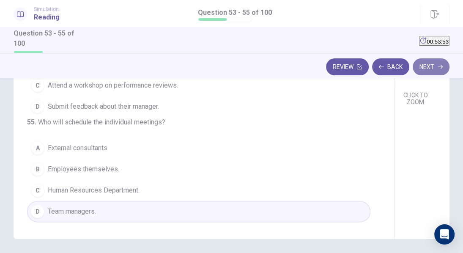
click at [433, 66] on button "Next" at bounding box center [430, 66] width 37 height 17
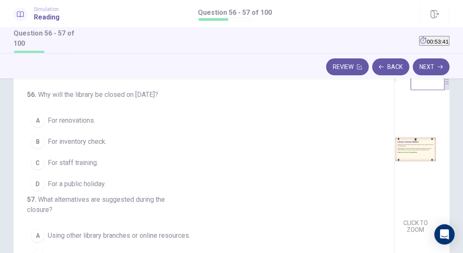
scroll to position [21, 0]
click at [394, 163] on img at bounding box center [415, 150] width 42 height 132
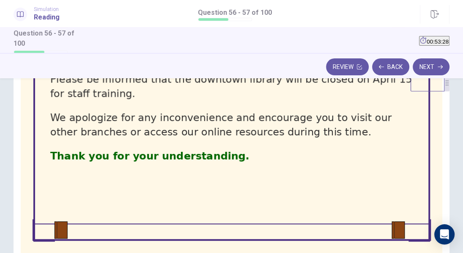
click at [367, 253] on div at bounding box center [231, 253] width 463 height 0
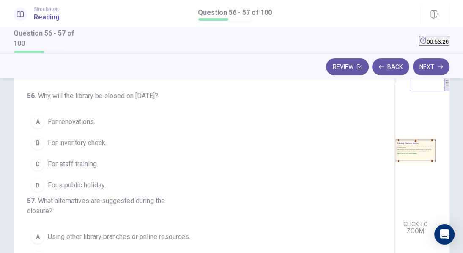
click at [69, 166] on span "For staff training." at bounding box center [73, 164] width 50 height 10
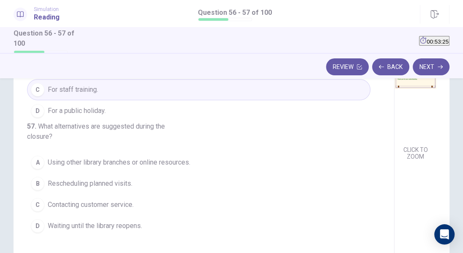
scroll to position [111, 0]
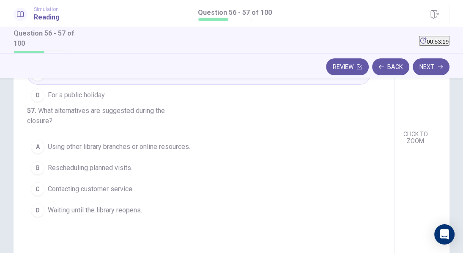
click at [94, 152] on span "Using other library branches or online resources." at bounding box center [119, 147] width 142 height 10
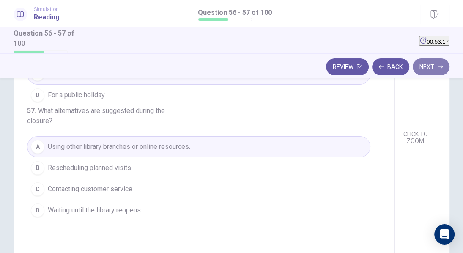
click at [430, 72] on button "Next" at bounding box center [430, 66] width 37 height 17
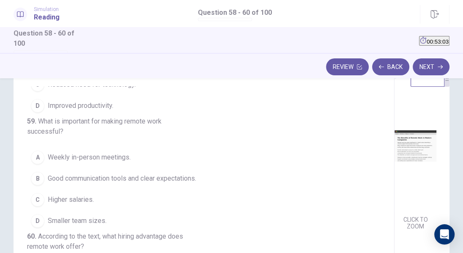
scroll to position [25, 0]
click at [394, 159] on img at bounding box center [415, 146] width 42 height 132
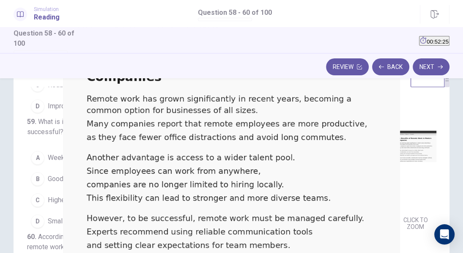
click at [120, 253] on div at bounding box center [231, 253] width 463 height 0
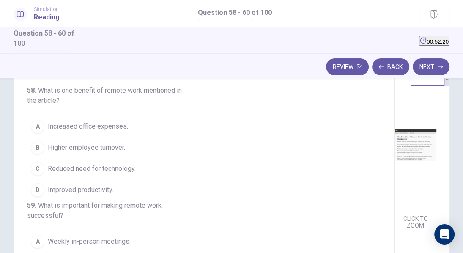
scroll to position [28, 0]
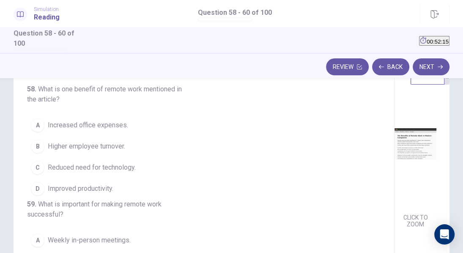
click at [93, 190] on span "Improved productivity." at bounding box center [81, 188] width 66 height 10
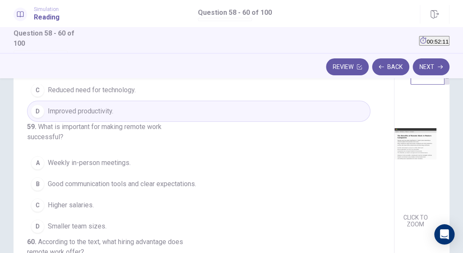
scroll to position [125, 0]
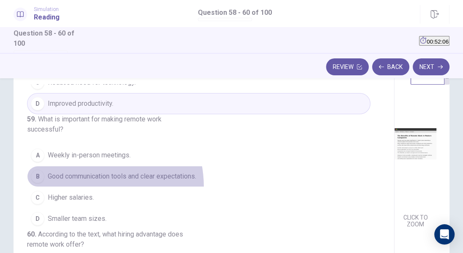
click at [82, 171] on span "Good communication tools and clear expectations." at bounding box center [122, 176] width 148 height 10
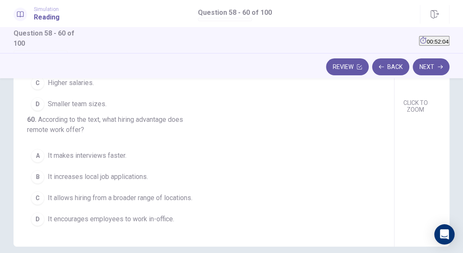
scroll to position [143, 0]
click at [141, 204] on button "C It allows hiring from a broader range of locations." at bounding box center [198, 197] width 343 height 21
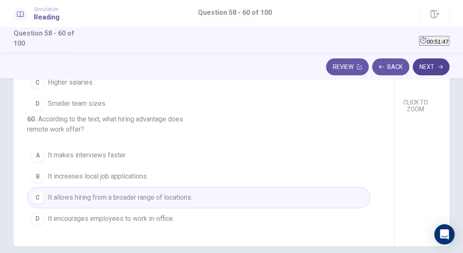
click at [432, 66] on button "Next" at bounding box center [430, 66] width 37 height 17
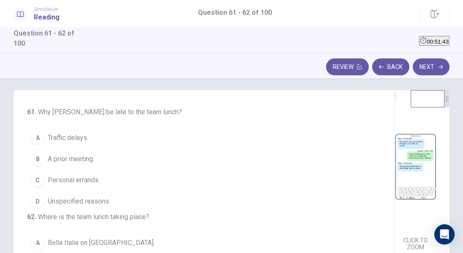
scroll to position [14, 0]
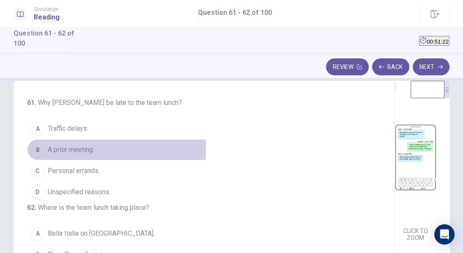
click at [78, 149] on span "A prior meeting." at bounding box center [71, 150] width 46 height 10
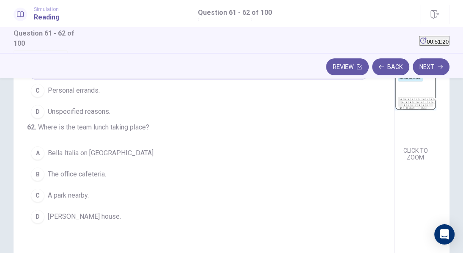
scroll to position [96, 0]
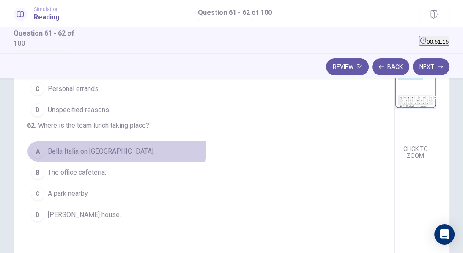
click at [104, 156] on span "Bella Italia on [GEOGRAPHIC_DATA]." at bounding box center [101, 151] width 107 height 10
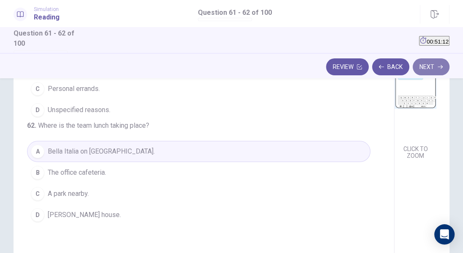
click at [429, 64] on button "Next" at bounding box center [430, 66] width 37 height 17
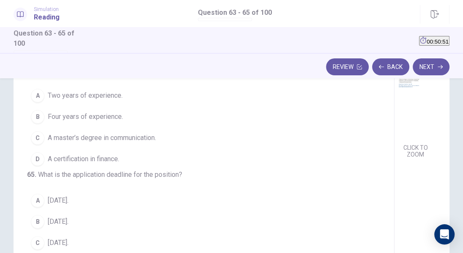
scroll to position [110, 0]
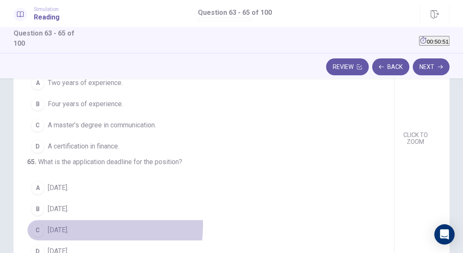
click at [57, 224] on button "C [DATE]." at bounding box center [198, 229] width 343 height 21
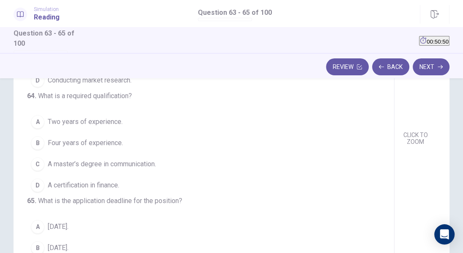
scroll to position [25, 0]
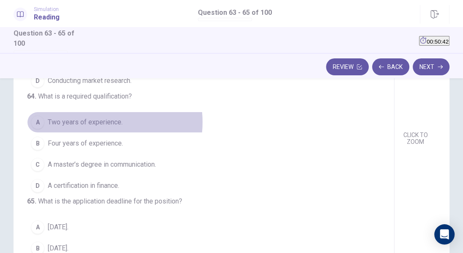
click at [100, 127] on span "Two years of experience." at bounding box center [85, 122] width 75 height 10
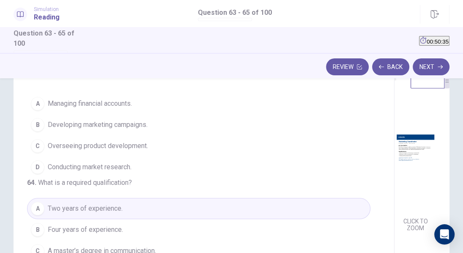
scroll to position [2, 0]
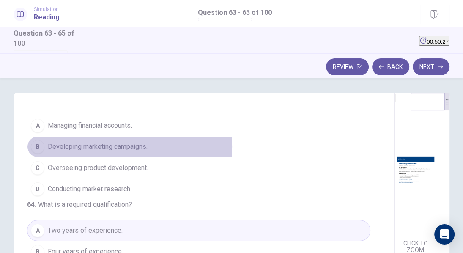
click at [129, 146] on span "Developing marketing campaigns." at bounding box center [98, 147] width 100 height 10
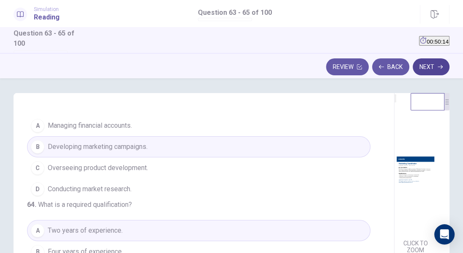
click at [428, 64] on button "Next" at bounding box center [430, 66] width 37 height 17
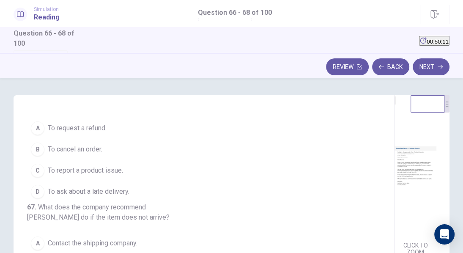
scroll to position [0, 0]
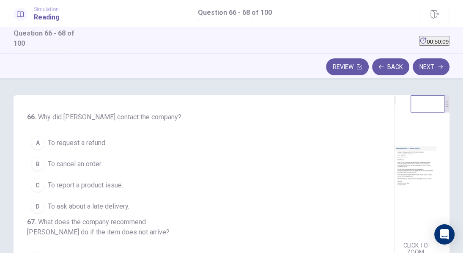
click at [394, 161] on img at bounding box center [415, 171] width 42 height 132
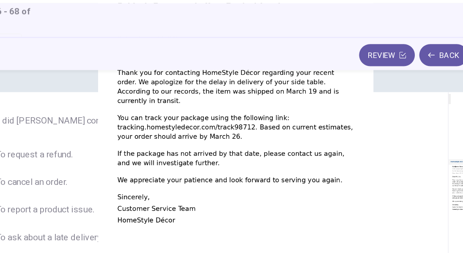
click at [92, 253] on div at bounding box center [231, 253] width 463 height 0
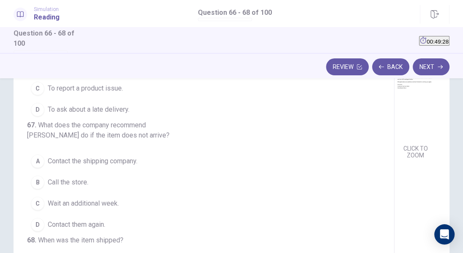
click at [394, 141] on img at bounding box center [415, 74] width 42 height 132
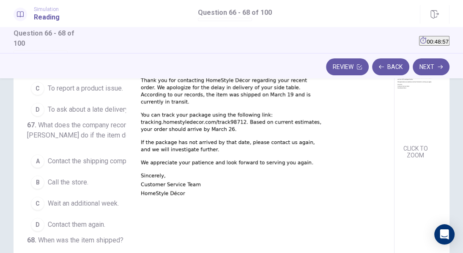
click at [110, 253] on div at bounding box center [231, 253] width 463 height 0
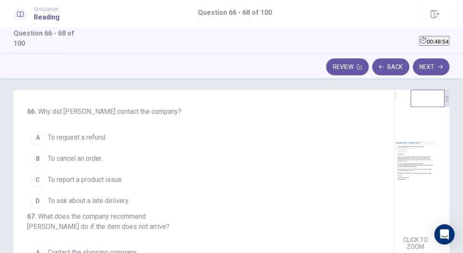
scroll to position [4, 0]
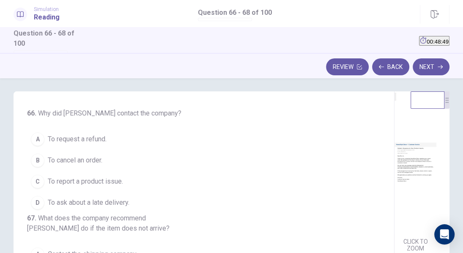
click at [78, 198] on span "To ask about a late delivery." at bounding box center [89, 202] width 82 height 10
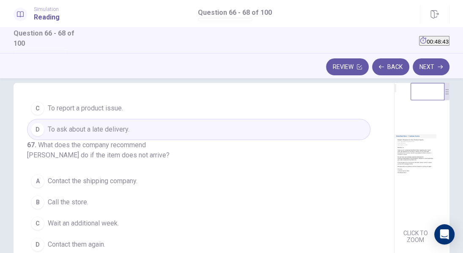
scroll to position [13, 0]
click at [79, 238] on span "Contact them again." at bounding box center [76, 243] width 57 height 10
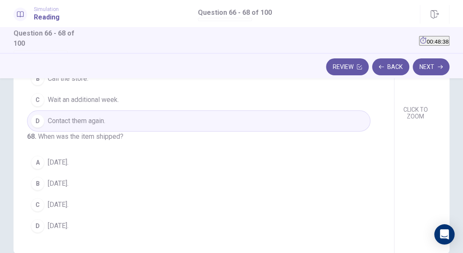
scroll to position [142, 0]
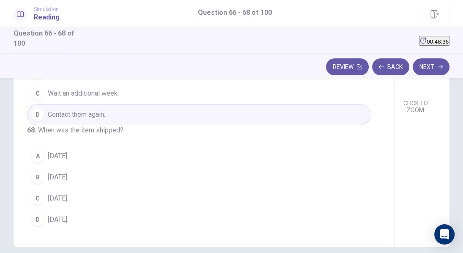
click at [68, 173] on span "[DATE]." at bounding box center [58, 177] width 21 height 10
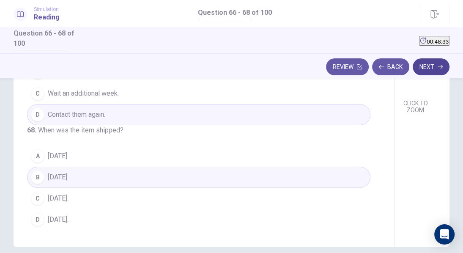
click at [429, 69] on button "Next" at bounding box center [430, 66] width 37 height 17
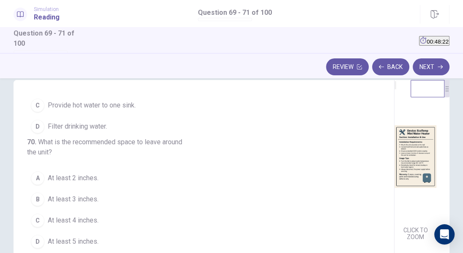
scroll to position [98, 0]
click at [76, 215] on span "At least 4 inches." at bounding box center [73, 220] width 51 height 10
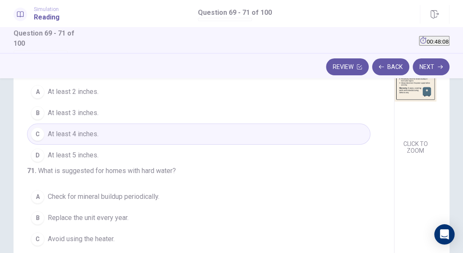
scroll to position [102, 0]
click at [394, 135] on img at bounding box center [415, 69] width 42 height 132
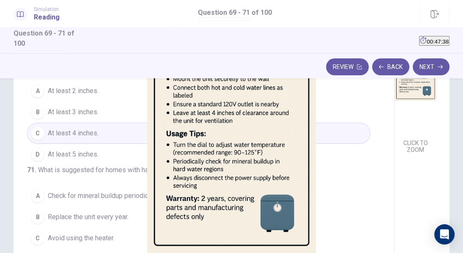
click at [113, 253] on div at bounding box center [231, 253] width 463 height 0
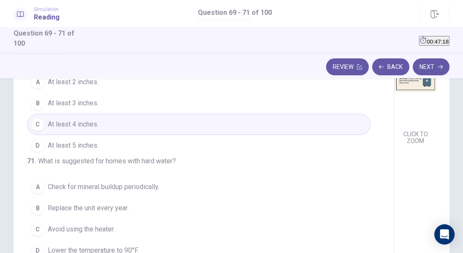
scroll to position [111, 0]
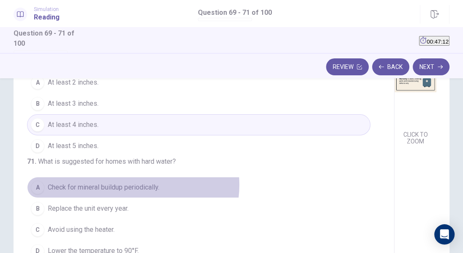
click at [133, 185] on span "Check for mineral buildup periodically." at bounding box center [104, 187] width 112 height 10
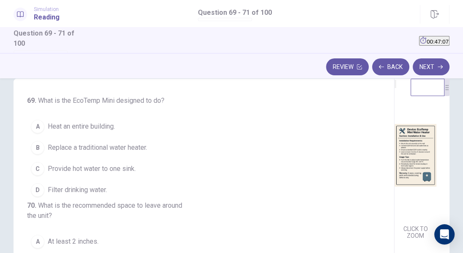
scroll to position [14, 0]
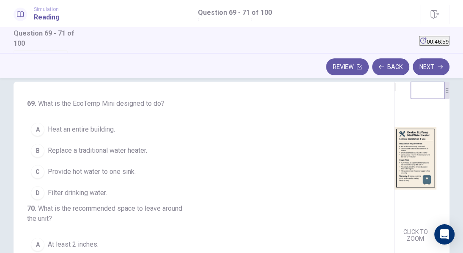
click at [394, 178] on img at bounding box center [415, 158] width 42 height 132
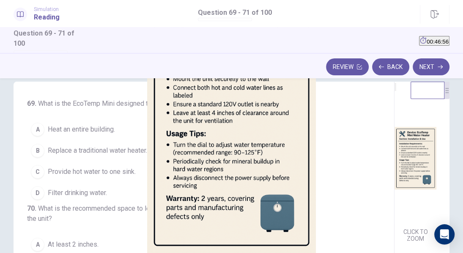
click at [101, 253] on div at bounding box center [231, 253] width 463 height 0
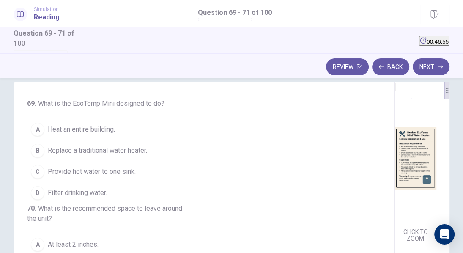
click at [91, 126] on span "Heat an entire building." at bounding box center [81, 129] width 67 height 10
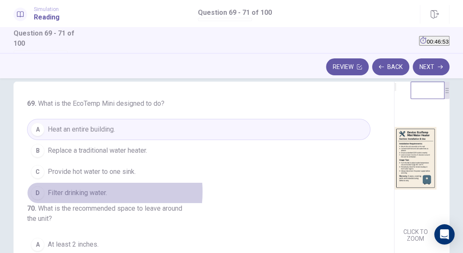
click at [90, 191] on span "Filter drinking water." at bounding box center [77, 193] width 59 height 10
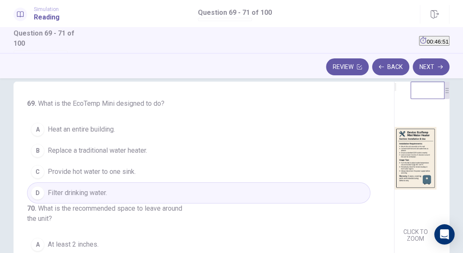
click at [107, 160] on button "B Replace a traditional water heater." at bounding box center [198, 150] width 343 height 21
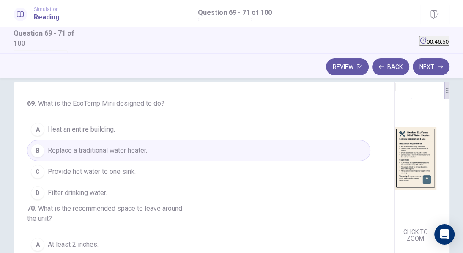
click at [109, 172] on span "Provide hot water to one sink." at bounding box center [92, 172] width 88 height 10
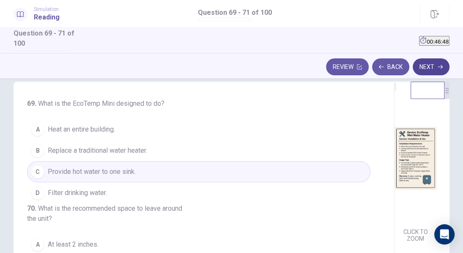
click at [429, 68] on button "Next" at bounding box center [430, 66] width 37 height 17
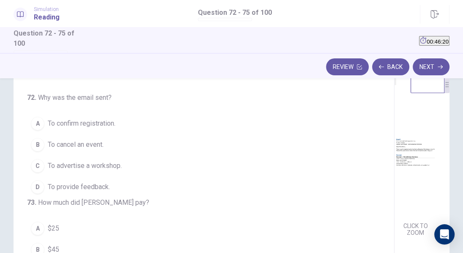
scroll to position [20, 0]
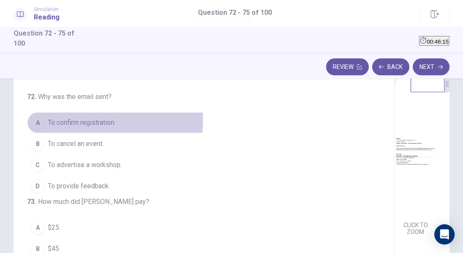
click at [70, 119] on span "To confirm registration." at bounding box center [82, 122] width 68 height 10
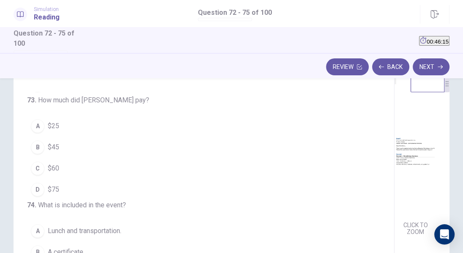
scroll to position [101, 0]
click at [67, 158] on button "B $45" at bounding box center [198, 147] width 343 height 21
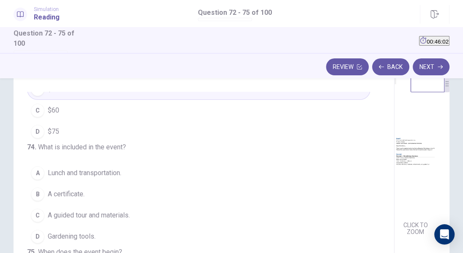
scroll to position [206, 0]
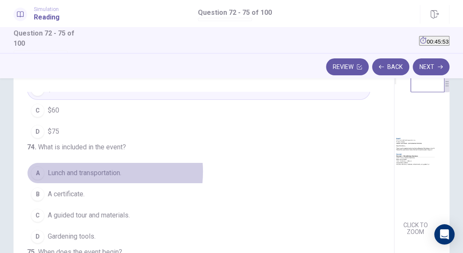
click at [90, 168] on span "Lunch and transportation." at bounding box center [85, 173] width 74 height 10
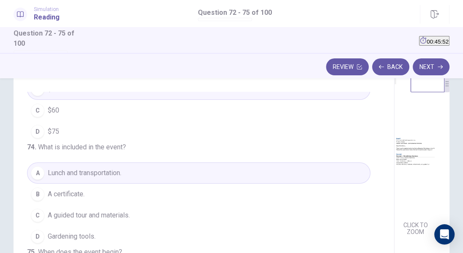
scroll to position [210, 0]
click at [433, 58] on div "Review Back Next" at bounding box center [231, 65] width 463 height 25
click at [440, 71] on button "Next" at bounding box center [430, 66] width 37 height 17
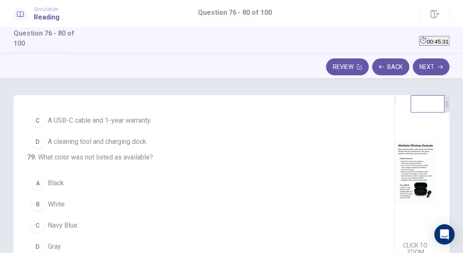
scroll to position [32, 0]
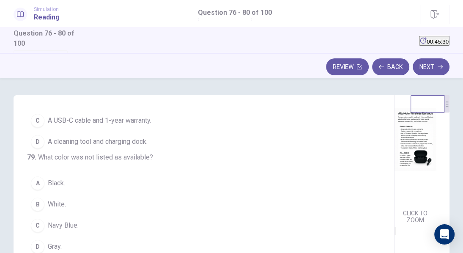
click at [394, 164] on img at bounding box center [415, 139] width 42 height 132
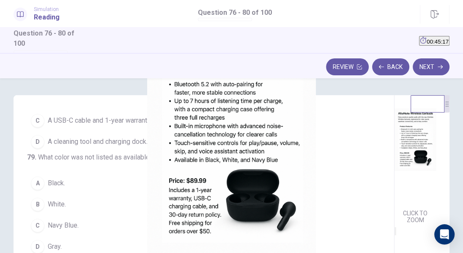
click at [143, 115] on img at bounding box center [231, 126] width 463 height 253
click at [101, 253] on div at bounding box center [231, 253] width 463 height 0
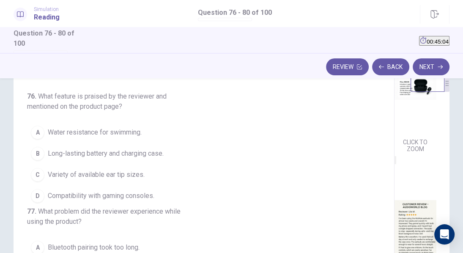
scroll to position [0, 0]
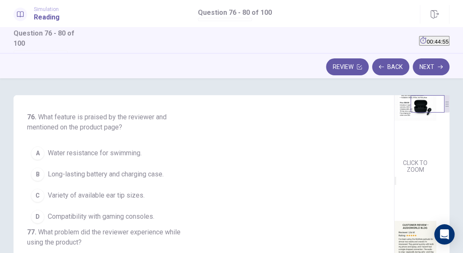
click at [394, 132] on img at bounding box center [415, 89] width 42 height 132
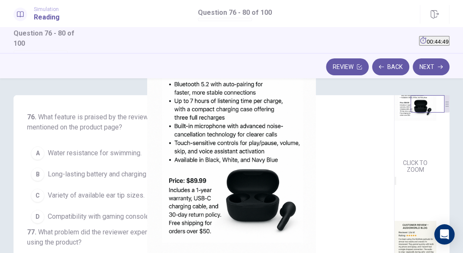
click at [106, 253] on div at bounding box center [231, 253] width 463 height 0
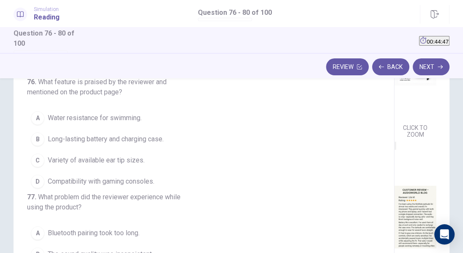
scroll to position [35, 0]
click at [394, 217] on img at bounding box center [415, 216] width 42 height 132
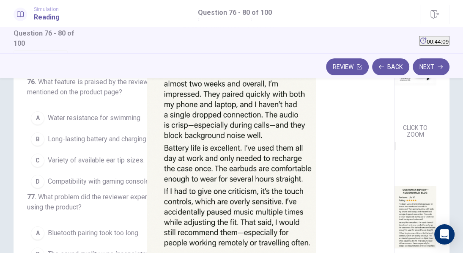
click at [107, 253] on div at bounding box center [231, 253] width 463 height 0
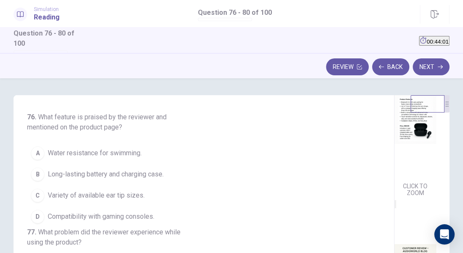
scroll to position [60, 0]
click at [394, 153] on img at bounding box center [415, 112] width 42 height 132
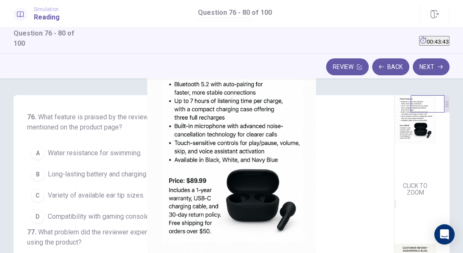
click at [137, 156] on img at bounding box center [231, 126] width 463 height 253
click at [94, 253] on div at bounding box center [231, 253] width 463 height 0
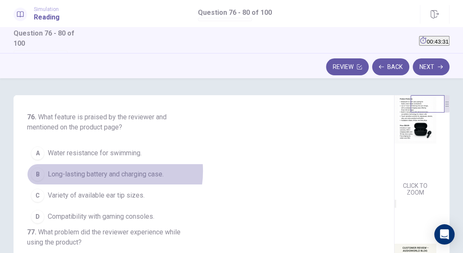
click at [107, 170] on span "Long-lasting battery and charging case." at bounding box center [106, 174] width 116 height 10
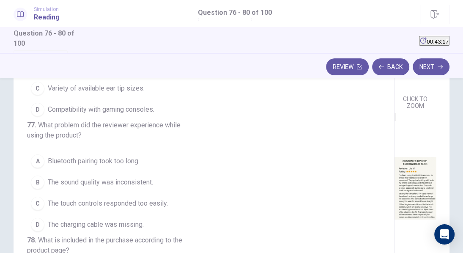
scroll to position [52, 0]
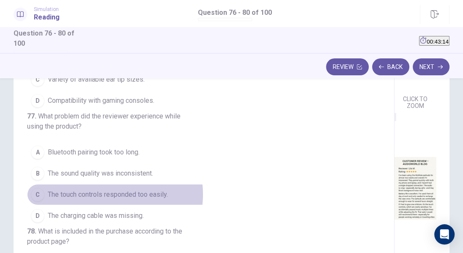
click at [109, 199] on span "The touch controls responded too easily." at bounding box center [108, 194] width 120 height 10
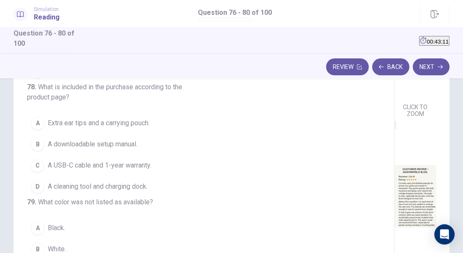
scroll to position [65, 0]
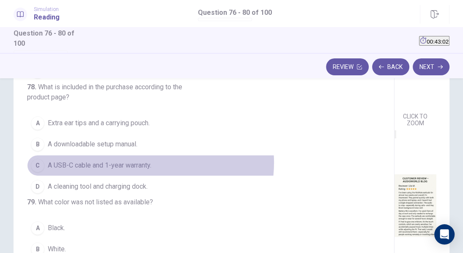
click at [150, 170] on span "A USB-C cable and 1-year warranty." at bounding box center [100, 165] width 104 height 10
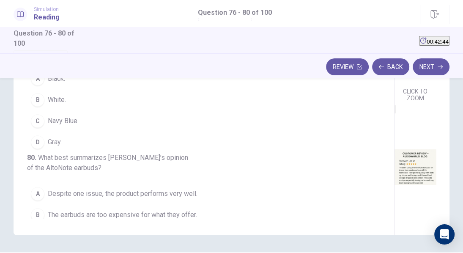
scroll to position [257, 0]
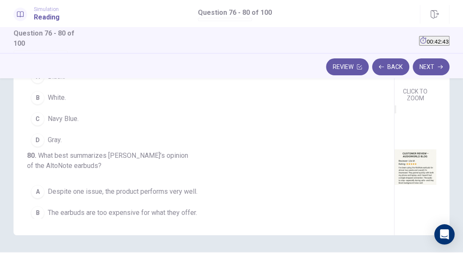
click at [54, 145] on span "Gray." at bounding box center [55, 140] width 14 height 10
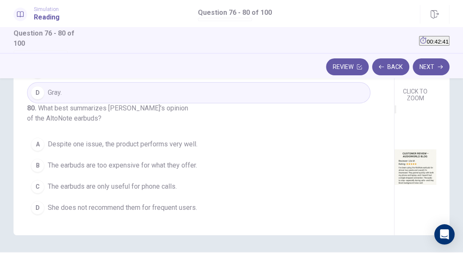
scroll to position [378, 0]
click at [133, 139] on span "Despite one issue, the product performs very well." at bounding box center [123, 144] width 150 height 10
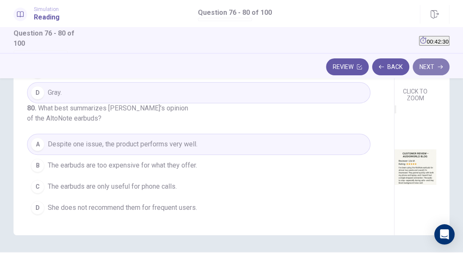
click at [434, 72] on button "Next" at bounding box center [430, 66] width 37 height 17
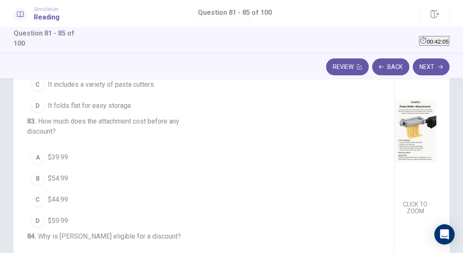
scroll to position [122, 0]
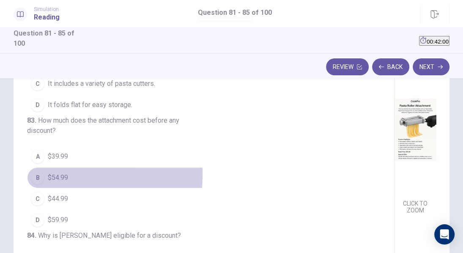
click at [36, 184] on div "B" at bounding box center [38, 178] width 14 height 14
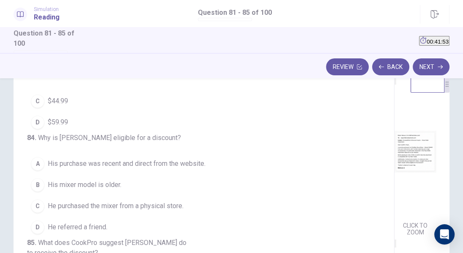
scroll to position [4, 0]
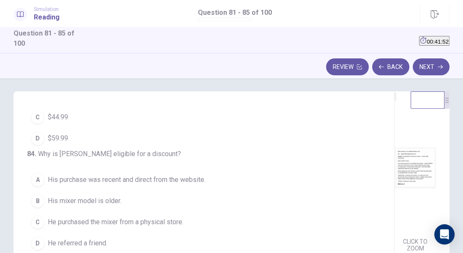
click at [394, 178] on img at bounding box center [415, 167] width 42 height 132
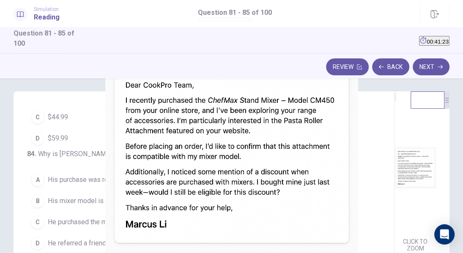
click at [374, 253] on div at bounding box center [231, 253] width 463 height 0
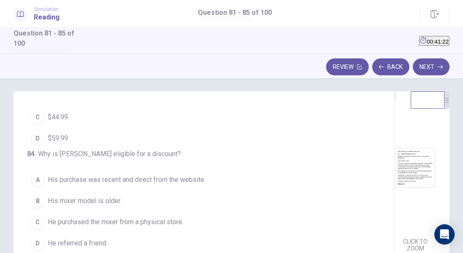
scroll to position [96, 0]
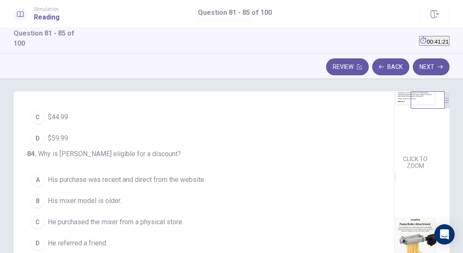
click at [394, 200] on div "CLICK TO ZOOM" at bounding box center [415, 253] width 42 height 163
click at [394, 210] on img at bounding box center [415, 248] width 42 height 132
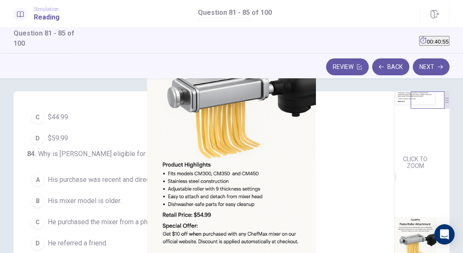
click at [346, 253] on div at bounding box center [231, 253] width 463 height 0
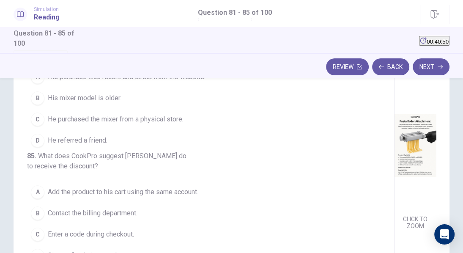
scroll to position [109, 0]
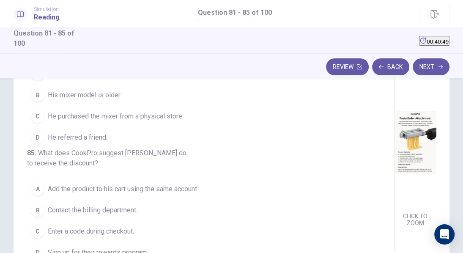
click at [394, 181] on img at bounding box center [415, 142] width 42 height 132
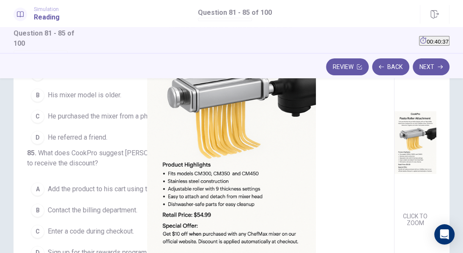
click at [366, 253] on div at bounding box center [231, 253] width 463 height 0
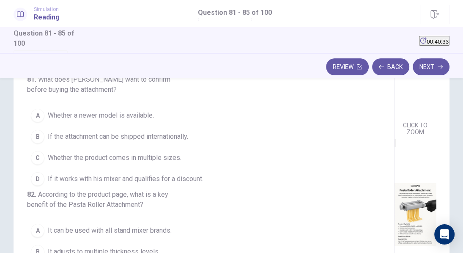
scroll to position [0, 0]
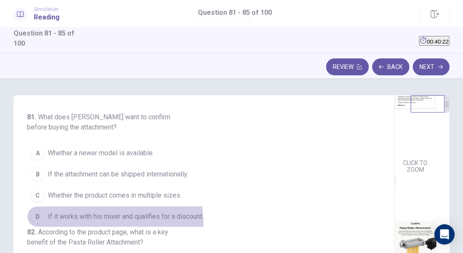
click at [100, 221] on span "If it works with his mixer and qualifies for a discount." at bounding box center [126, 216] width 156 height 10
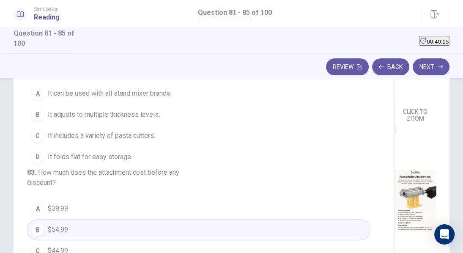
scroll to position [52, 0]
click at [394, 207] on img at bounding box center [415, 200] width 42 height 132
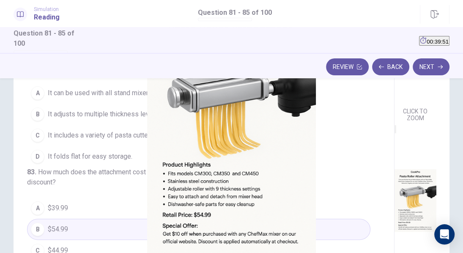
click at [127, 158] on img at bounding box center [231, 126] width 463 height 253
click at [90, 253] on div at bounding box center [231, 253] width 463 height 0
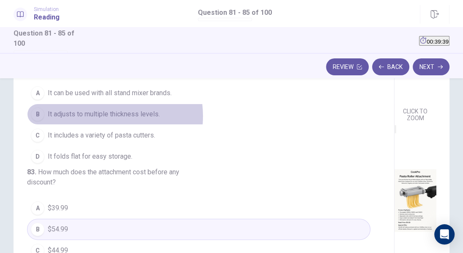
click at [99, 119] on span "It adjusts to multiple thickness levels." at bounding box center [104, 114] width 112 height 10
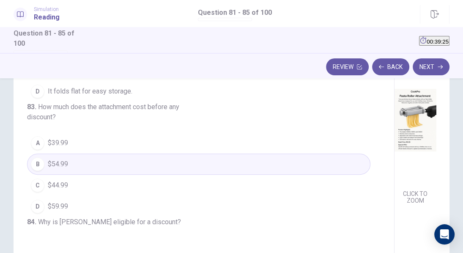
scroll to position [132, 0]
click at [394, 172] on img at bounding box center [415, 120] width 42 height 132
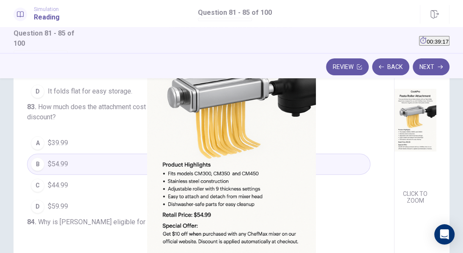
click at [358, 253] on div at bounding box center [231, 253] width 463 height 0
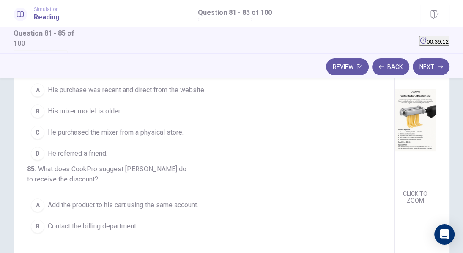
scroll to position [274, 0]
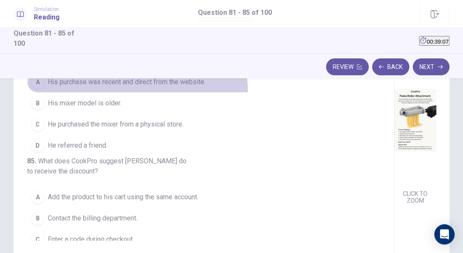
click at [137, 87] on span "His purchase was recent and direct from the website." at bounding box center [127, 82] width 158 height 10
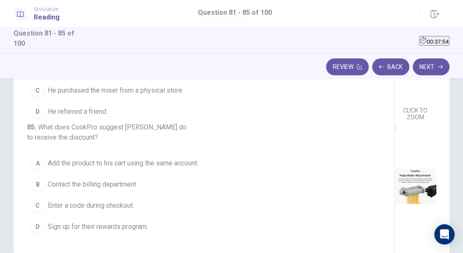
scroll to position [180, 0]
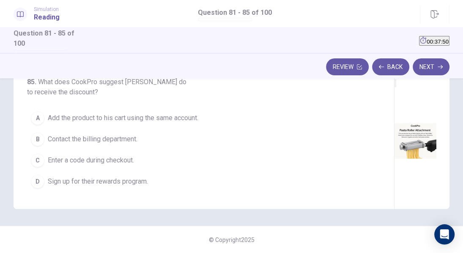
click at [100, 156] on span "Enter a code during checkout." at bounding box center [91, 160] width 86 height 10
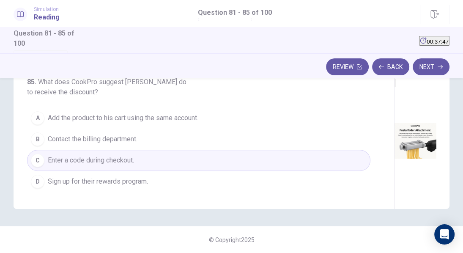
scroll to position [96, 0]
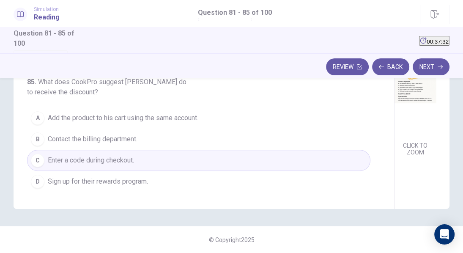
click at [394, 138] on img at bounding box center [415, 71] width 42 height 132
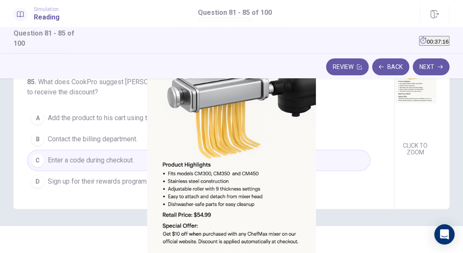
click at [348, 253] on div at bounding box center [231, 253] width 463 height 0
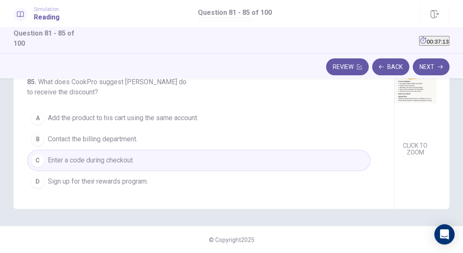
scroll to position [372, 0]
click at [394, 129] on img at bounding box center [415, 71] width 42 height 132
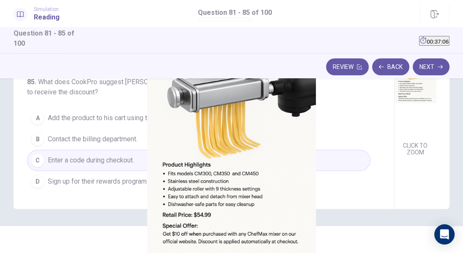
click at [353, 253] on div at bounding box center [231, 253] width 463 height 0
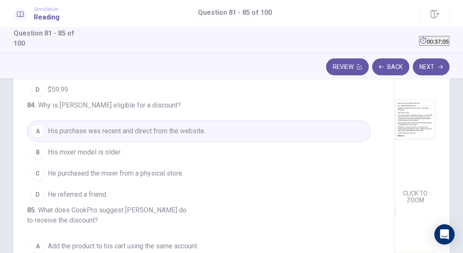
scroll to position [49, 0]
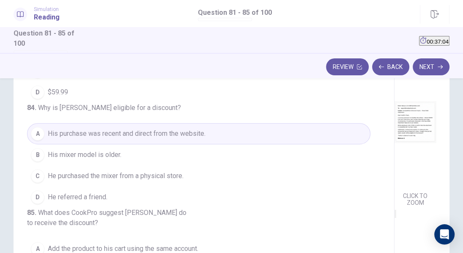
click at [394, 125] on img at bounding box center [415, 122] width 42 height 132
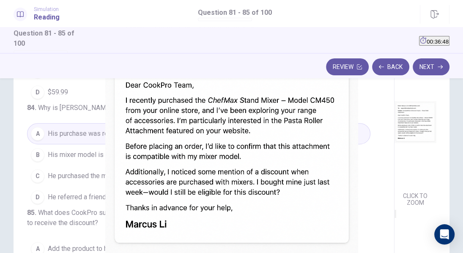
click at [342, 253] on div at bounding box center [231, 253] width 463 height 0
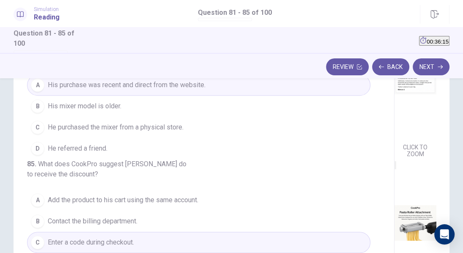
scroll to position [180, 0]
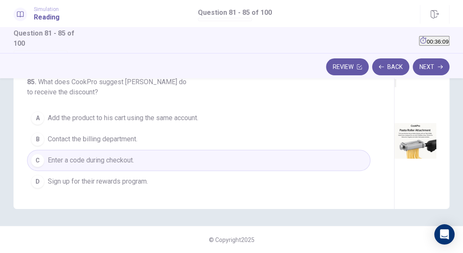
click at [394, 146] on img at bounding box center [415, 154] width 42 height 132
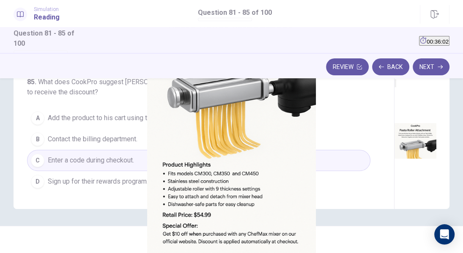
click at [122, 253] on div at bounding box center [231, 253] width 463 height 0
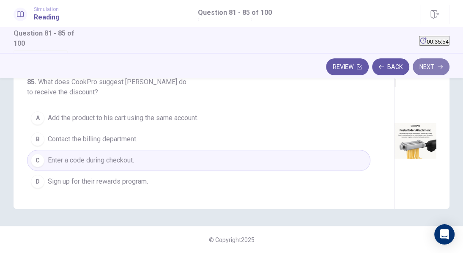
click at [432, 68] on button "Next" at bounding box center [430, 66] width 37 height 17
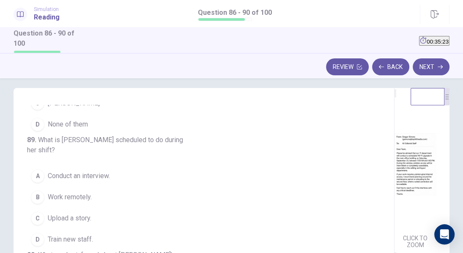
scroll to position [7, 0]
click at [394, 151] on img at bounding box center [415, 164] width 42 height 132
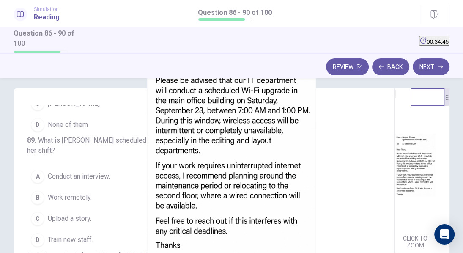
click at [375, 253] on div at bounding box center [231, 253] width 463 height 0
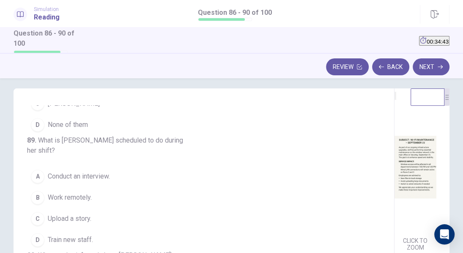
scroll to position [161, 0]
click at [394, 166] on img at bounding box center [415, 166] width 42 height 132
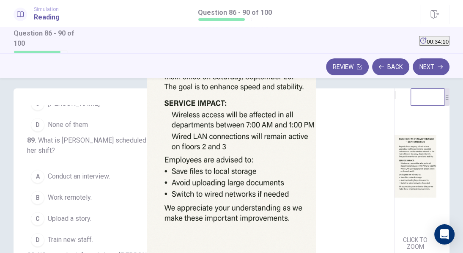
click at [391, 253] on div at bounding box center [231, 253] width 463 height 0
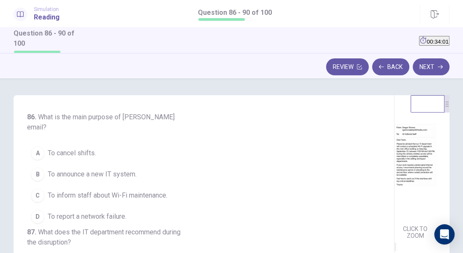
scroll to position [0, 0]
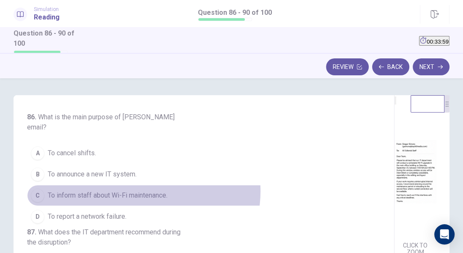
click at [143, 190] on span "To inform staff about Wi-Fi maintenance." at bounding box center [108, 195] width 120 height 10
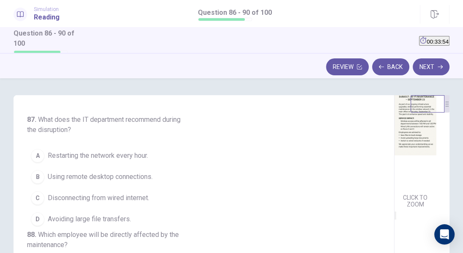
scroll to position [211, 0]
click at [113, 221] on span "Avoiding large file transfers." at bounding box center [89, 219] width 83 height 10
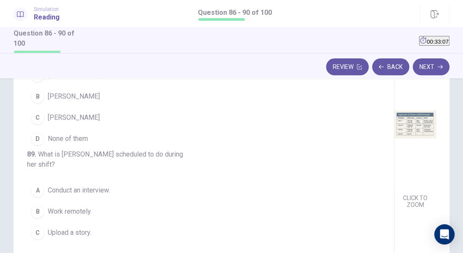
scroll to position [178, 0]
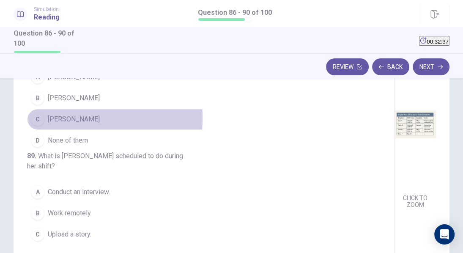
click at [39, 126] on div "C" at bounding box center [38, 119] width 14 height 14
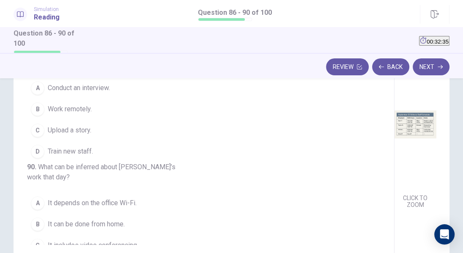
scroll to position [279, 0]
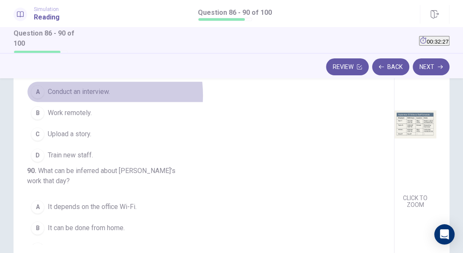
click at [85, 97] on span "Conduct an interview." at bounding box center [79, 92] width 62 height 10
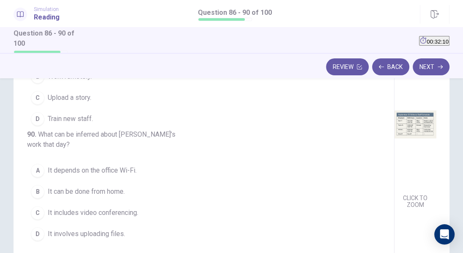
scroll to position [361, 0]
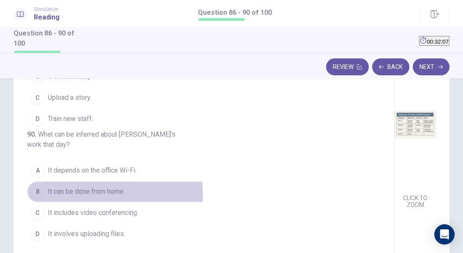
click at [101, 194] on span "It can be done from home." at bounding box center [86, 191] width 77 height 10
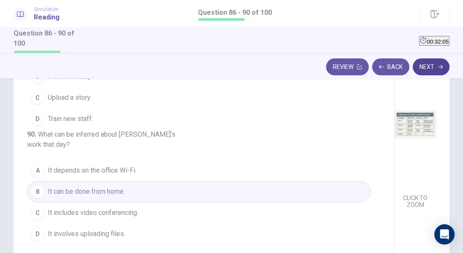
click at [434, 67] on button "Next" at bounding box center [430, 66] width 37 height 17
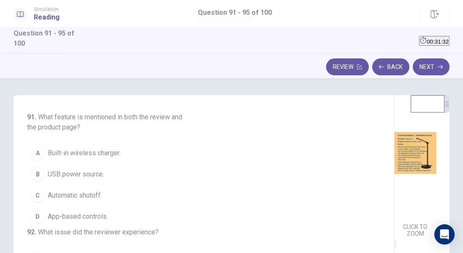
scroll to position [0, 0]
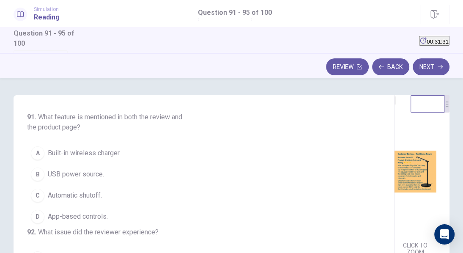
click at [394, 159] on img at bounding box center [415, 171] width 42 height 132
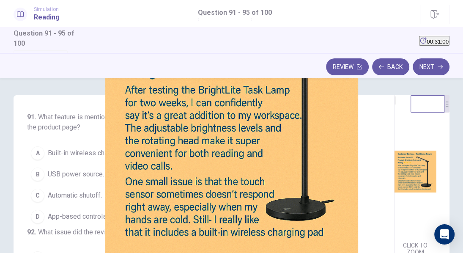
click at [372, 253] on div at bounding box center [231, 253] width 463 height 0
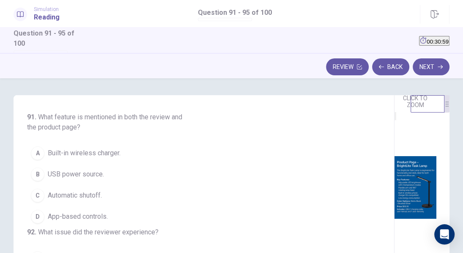
scroll to position [152, 0]
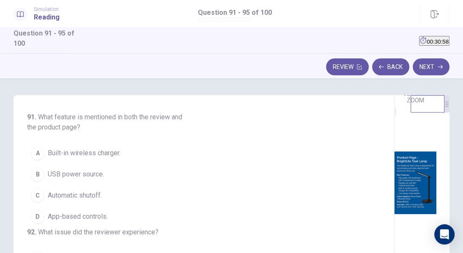
click at [394, 176] on img at bounding box center [415, 182] width 42 height 132
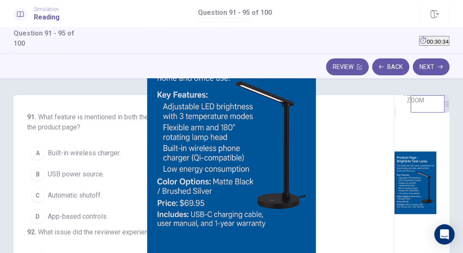
click at [370, 253] on div at bounding box center [231, 253] width 463 height 0
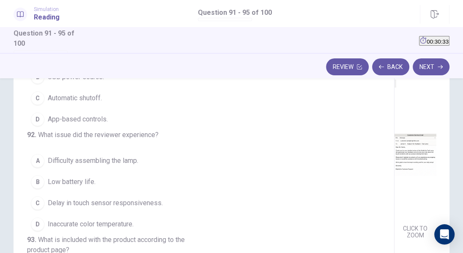
scroll to position [109, 0]
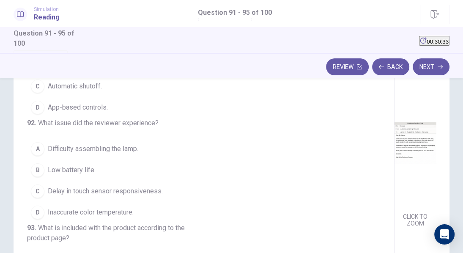
click at [394, 169] on img at bounding box center [415, 142] width 42 height 132
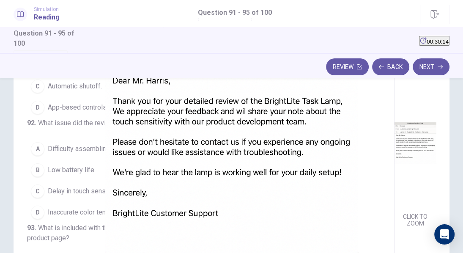
click at [361, 253] on div at bounding box center [231, 253] width 463 height 0
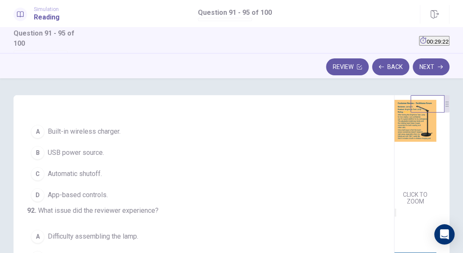
scroll to position [22, 0]
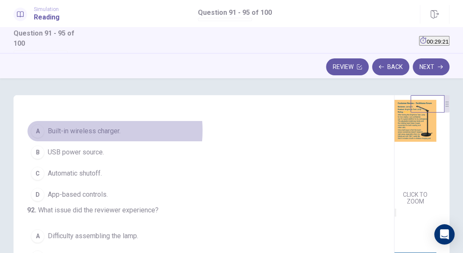
click at [88, 130] on span "Built-in wireless charger." at bounding box center [84, 131] width 73 height 10
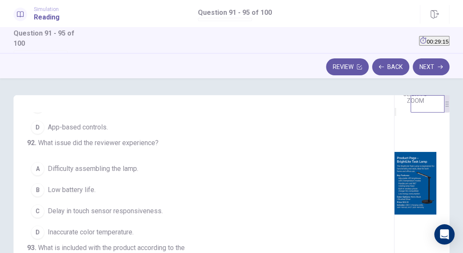
scroll to position [121, 0]
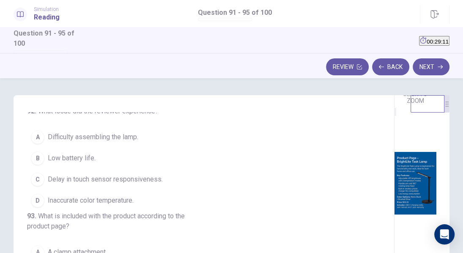
click at [90, 184] on span "Delay in touch sensor responsiveness." at bounding box center [105, 179] width 115 height 10
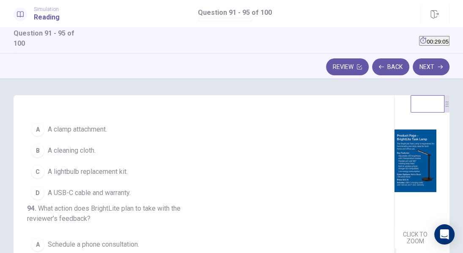
scroll to position [175, 0]
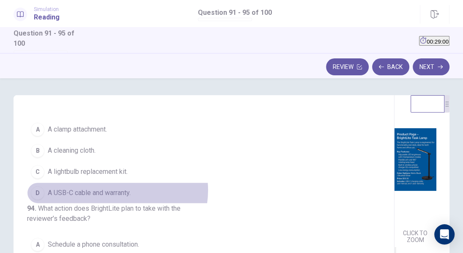
click at [117, 198] on span "A USB-C cable and warranty." at bounding box center [89, 193] width 83 height 10
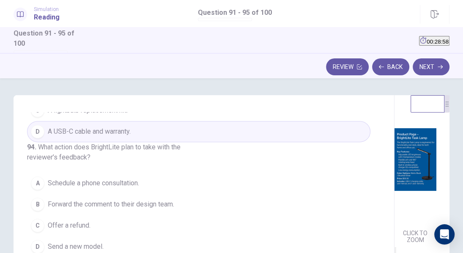
scroll to position [12, 0]
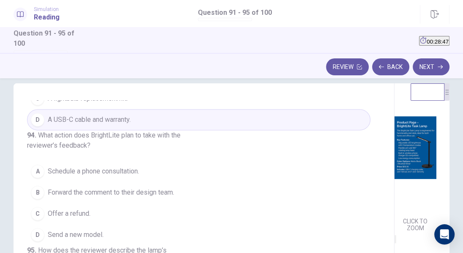
click at [115, 187] on span "Forward the comment to their design team." at bounding box center [111, 192] width 126 height 10
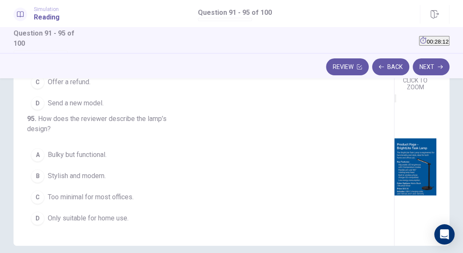
scroll to position [142, 0]
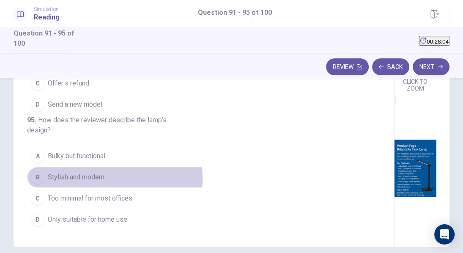
click at [88, 178] on span "Stylish and modern." at bounding box center [77, 177] width 58 height 10
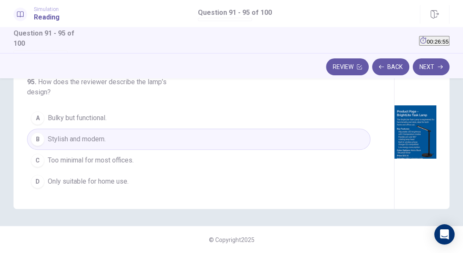
scroll to position [372, 0]
click at [428, 70] on button "Next" at bounding box center [430, 66] width 37 height 17
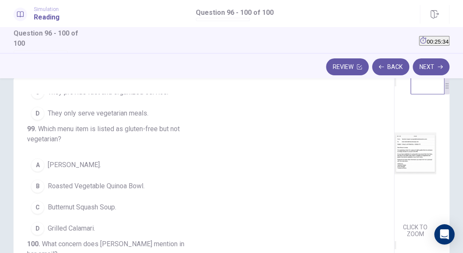
scroll to position [0, 0]
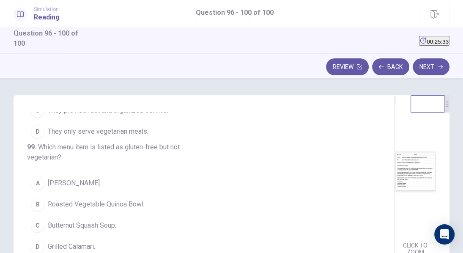
click at [394, 167] on img at bounding box center [415, 171] width 42 height 132
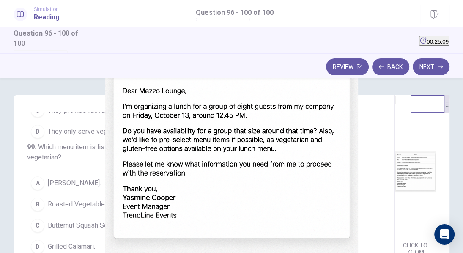
click at [359, 253] on div at bounding box center [231, 253] width 463 height 0
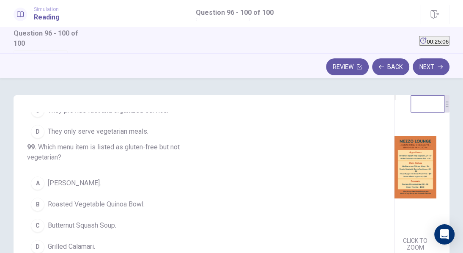
scroll to position [174, 0]
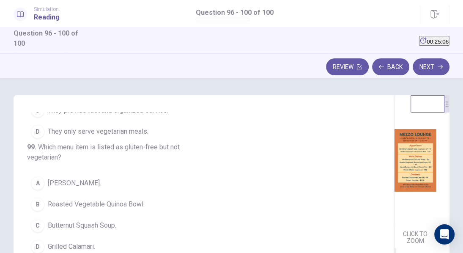
click at [394, 157] on img at bounding box center [415, 160] width 42 height 132
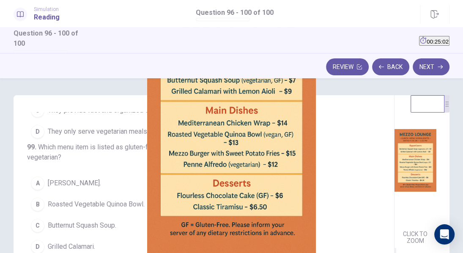
click at [385, 253] on div at bounding box center [231, 253] width 463 height 0
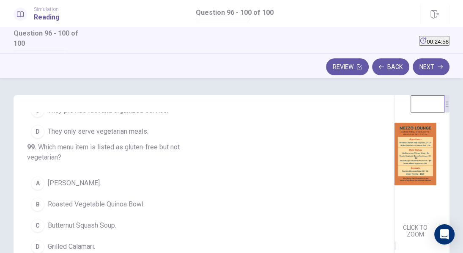
scroll to position [181, 0]
click at [394, 183] on img at bounding box center [415, 153] width 42 height 132
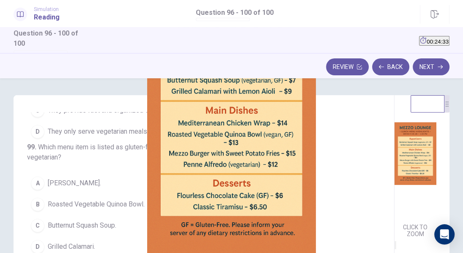
click at [356, 253] on div at bounding box center [231, 253] width 463 height 0
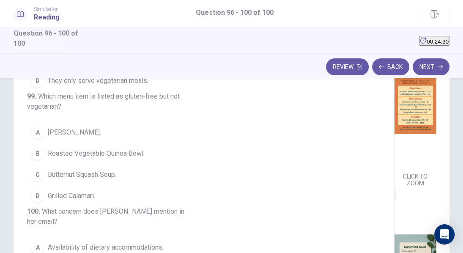
scroll to position [265, 0]
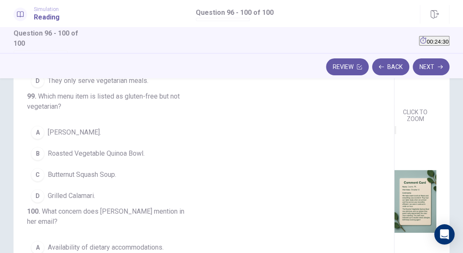
click at [394, 191] on img at bounding box center [415, 201] width 42 height 132
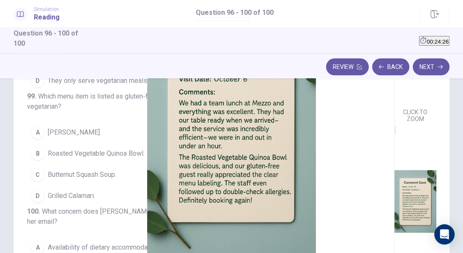
click at [379, 253] on div at bounding box center [231, 253] width 463 height 0
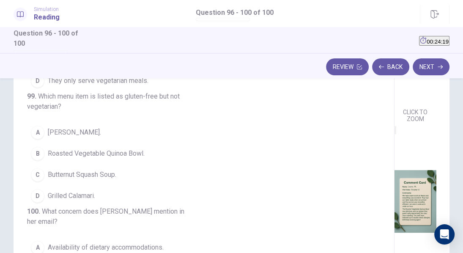
click at [394, 197] on img at bounding box center [415, 201] width 42 height 132
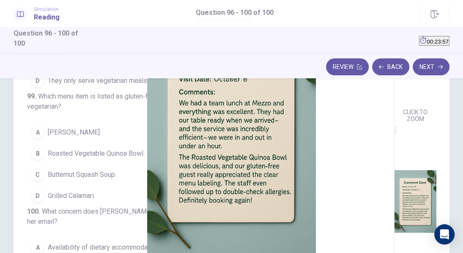
click at [383, 253] on div at bounding box center [231, 253] width 463 height 0
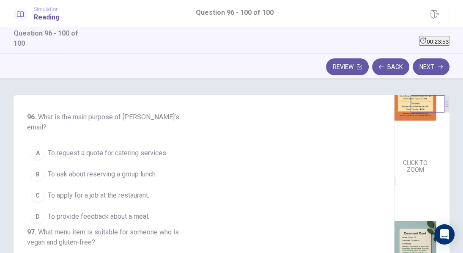
scroll to position [0, 0]
click at [109, 169] on span "To ask about reserving a group lunch." at bounding box center [102, 174] width 109 height 10
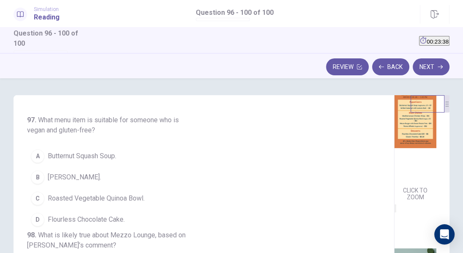
scroll to position [216, 0]
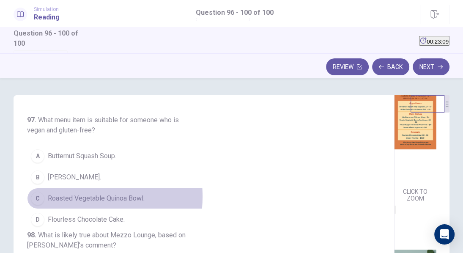
click at [68, 202] on span "Roasted Vegetable Quinoa Bowl." at bounding box center [96, 198] width 97 height 10
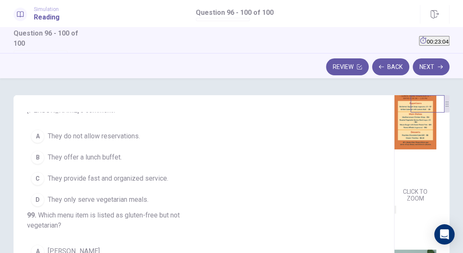
scroll to position [265, 0]
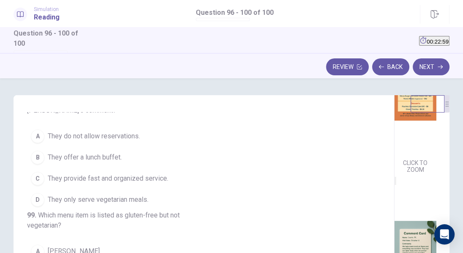
click at [140, 183] on span "They provide fast and organized service." at bounding box center [108, 178] width 120 height 10
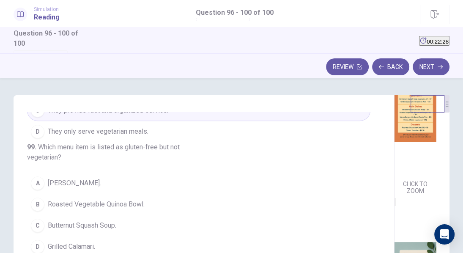
scroll to position [224, 0]
click at [99, 199] on span "Roasted Vegetable Quinoa Bowl." at bounding box center [96, 204] width 97 height 10
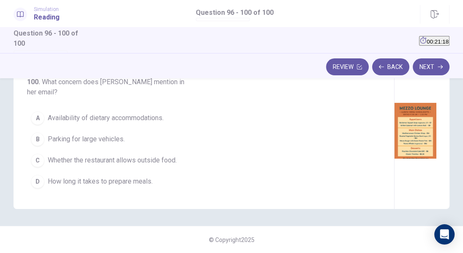
scroll to position [372, 0]
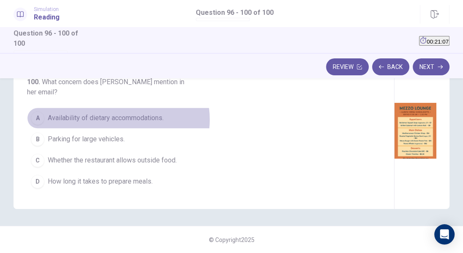
click at [118, 120] on span "Availability of dietary accommodations." at bounding box center [106, 118] width 116 height 10
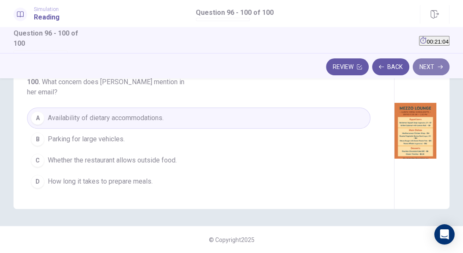
click at [426, 70] on button "Next" at bounding box center [430, 66] width 37 height 17
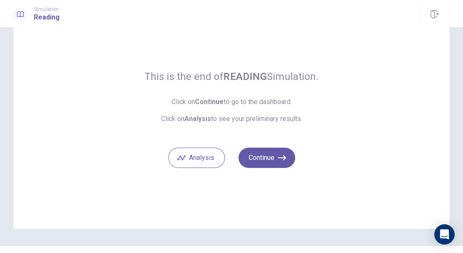
scroll to position [35, 0]
click at [278, 161] on icon "button" at bounding box center [282, 158] width 8 height 8
